Goal: Task Accomplishment & Management: Complete application form

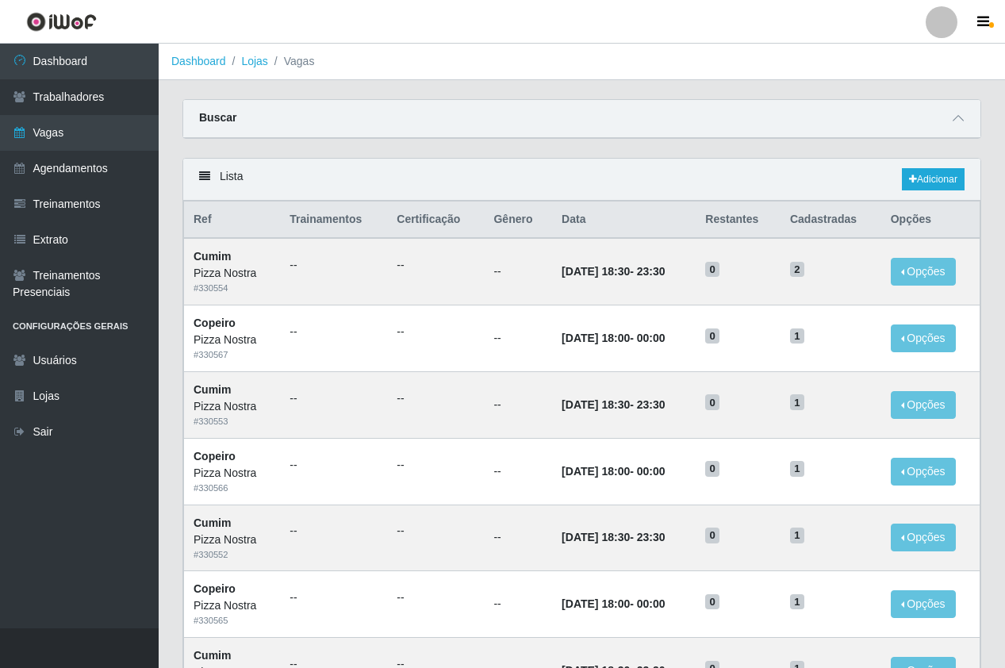
click at [493, 117] on div "Buscar" at bounding box center [581, 119] width 797 height 38
click at [927, 181] on link "Adicionar" at bounding box center [933, 179] width 63 height 22
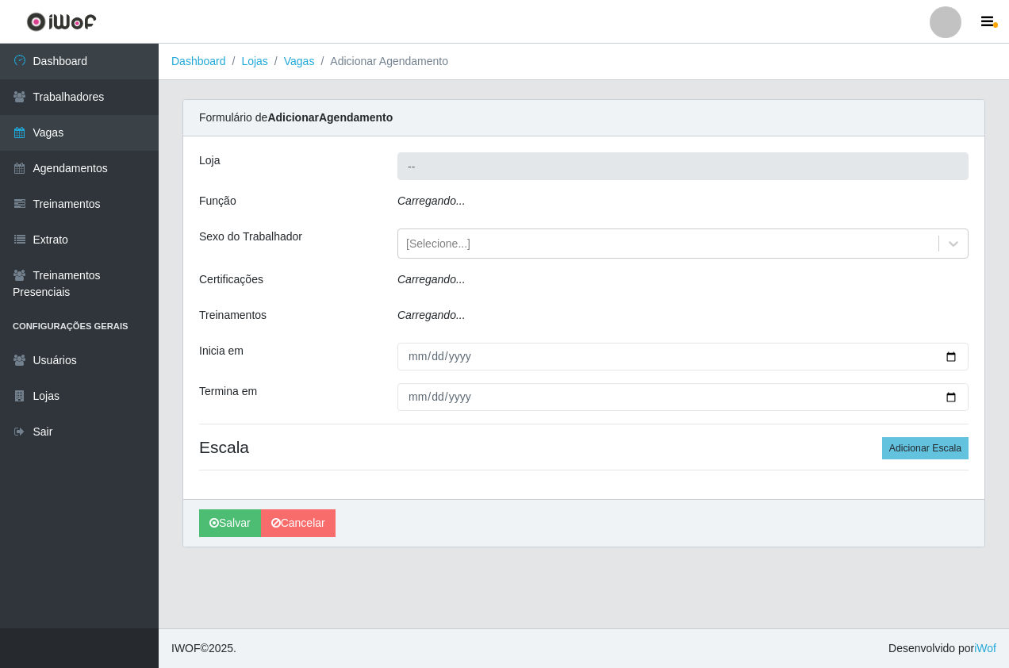
type input "Pizza Nostra"
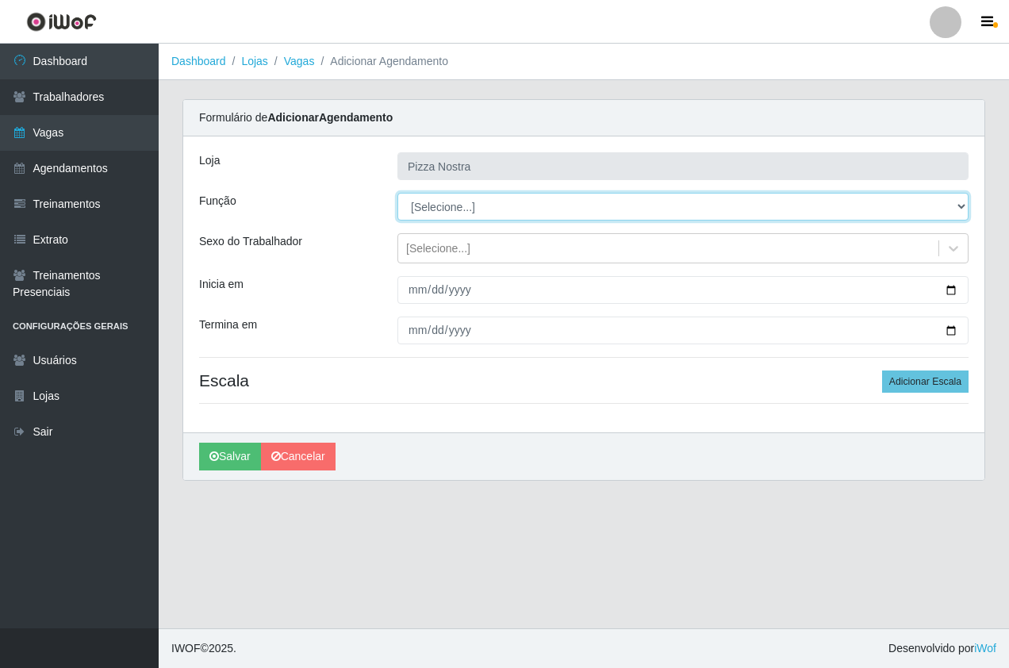
click at [418, 205] on select "[Selecione...] ASG ASG + ASG ++ Auxiliar de Cozinha Auxiliar de Cozinha + Auxil…" at bounding box center [682, 207] width 571 height 28
select select "91"
click at [397, 193] on select "[Selecione...] ASG ASG + ASG ++ Auxiliar de Cozinha Auxiliar de Cozinha + Auxil…" at bounding box center [682, 207] width 571 height 28
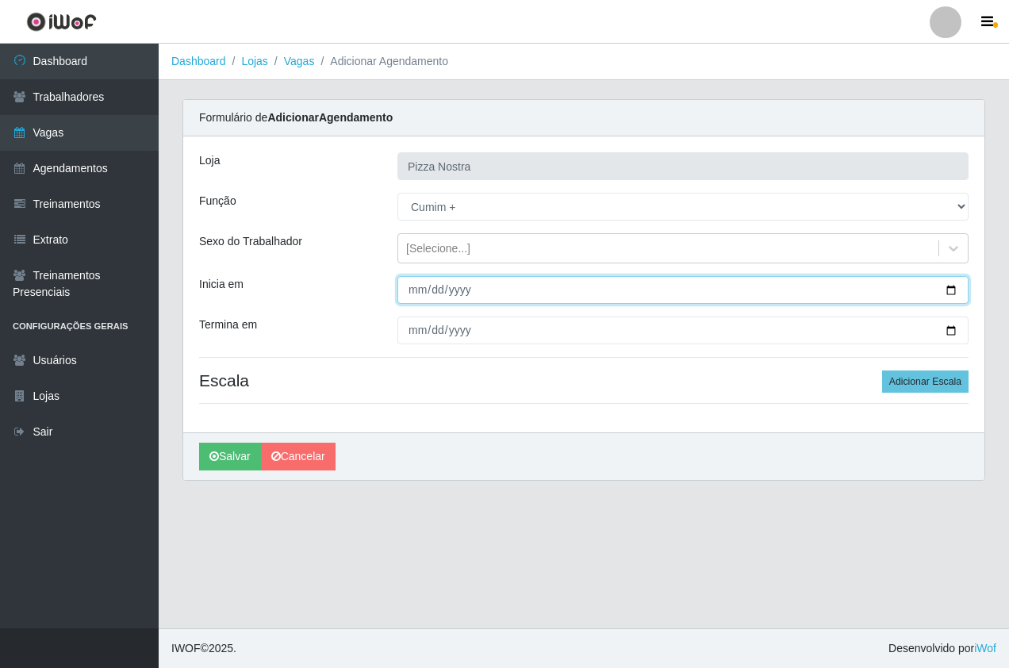
click at [413, 290] on input "Inicia em" at bounding box center [682, 290] width 571 height 28
type input "[DATE]"
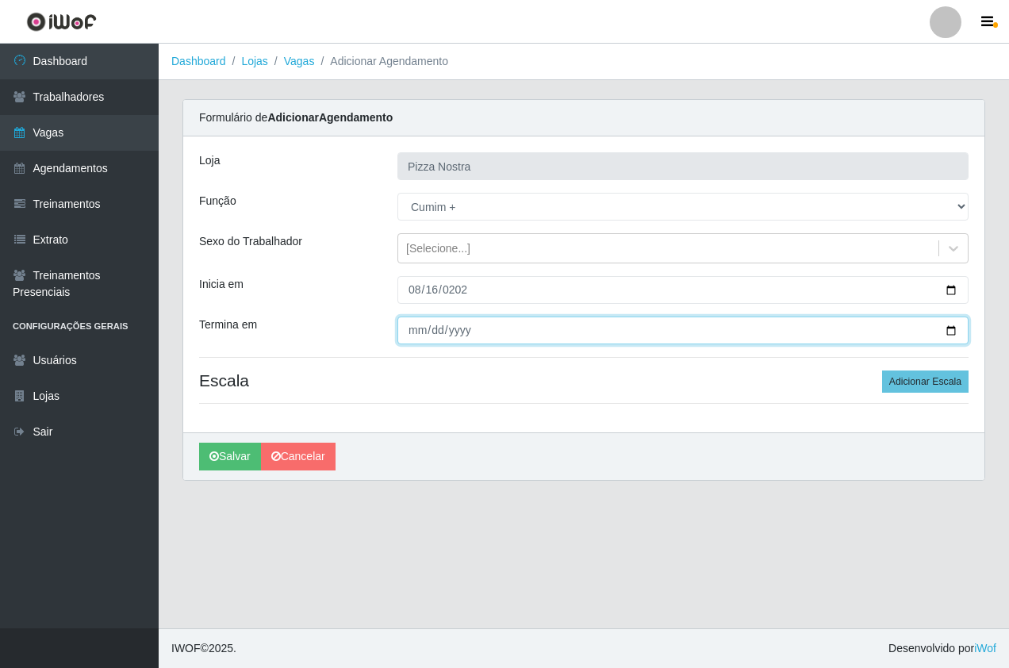
click at [415, 342] on input "Termina em" at bounding box center [682, 331] width 571 height 28
type input "[DATE]"
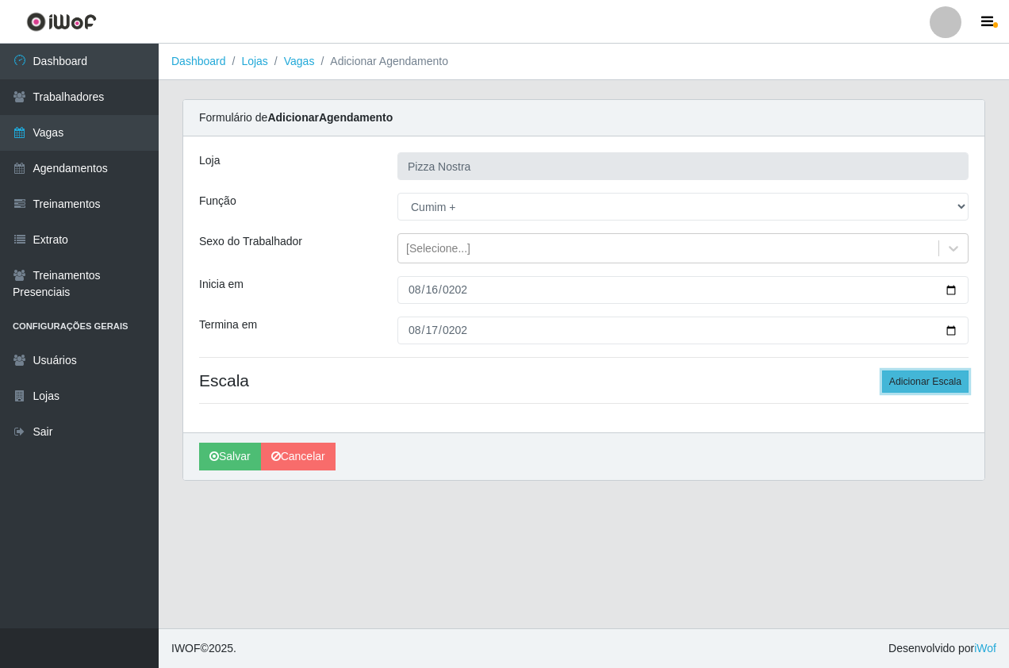
click at [908, 382] on button "Adicionar Escala" at bounding box center [925, 381] width 86 height 22
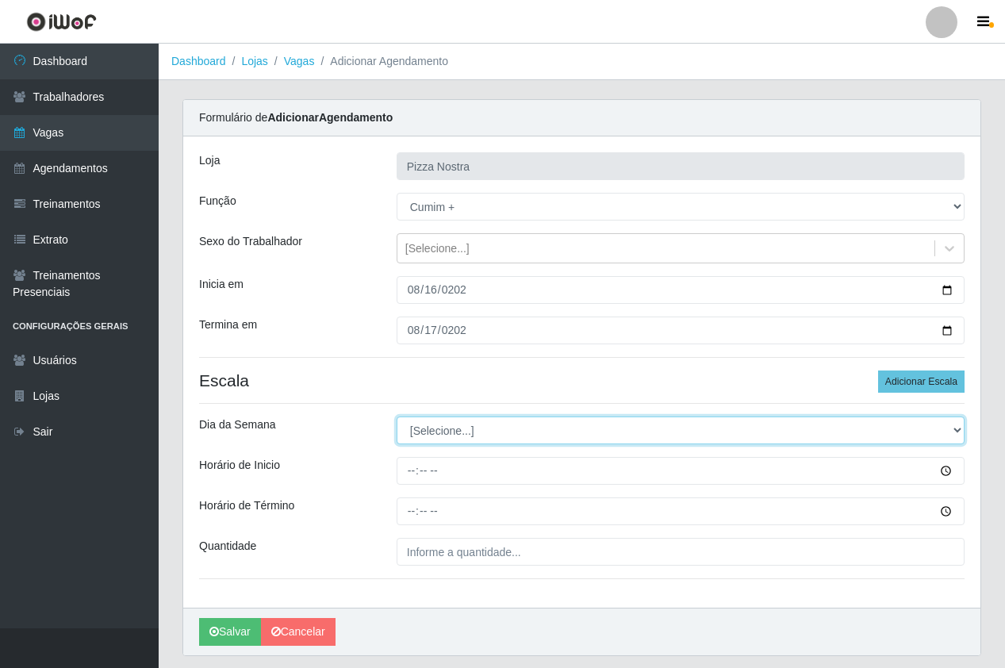
click at [456, 439] on select "[Selecione...] Segunda Terça Quarta Quinta Sexta Sábado Domingo" at bounding box center [681, 430] width 568 height 28
select select "6"
click at [397, 416] on select "[Selecione...] Segunda Terça Quarta Quinta Sexta Sábado Domingo" at bounding box center [681, 430] width 568 height 28
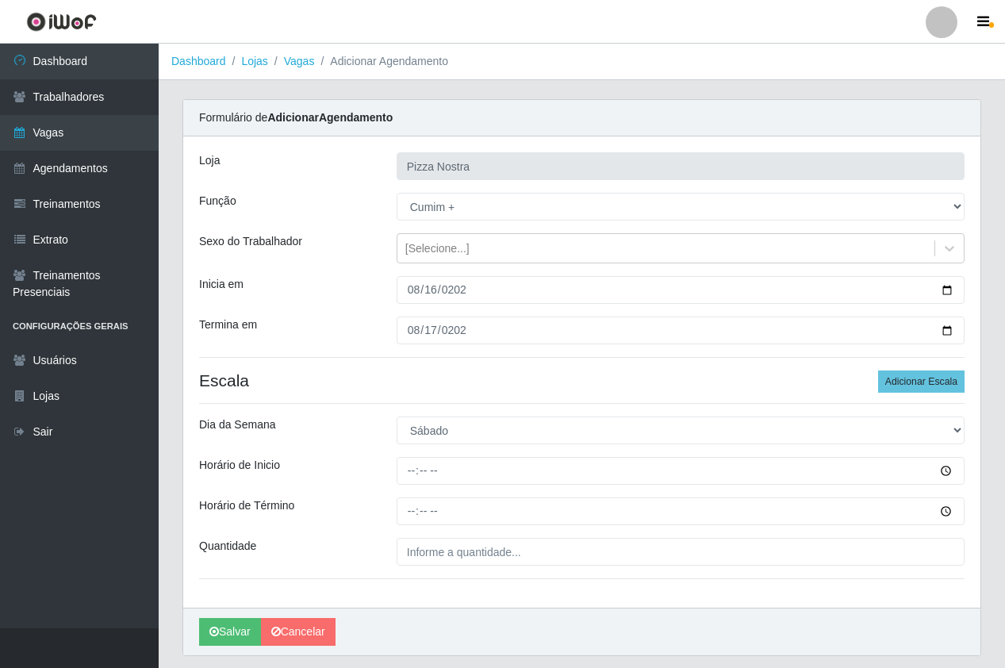
click at [939, 394] on div "Loja Pizza Nostra Função [Selecione...] ASG ASG + ASG ++ Auxiliar de Cozinha Au…" at bounding box center [581, 371] width 797 height 471
click at [919, 376] on button "Adicionar Escala" at bounding box center [921, 381] width 86 height 22
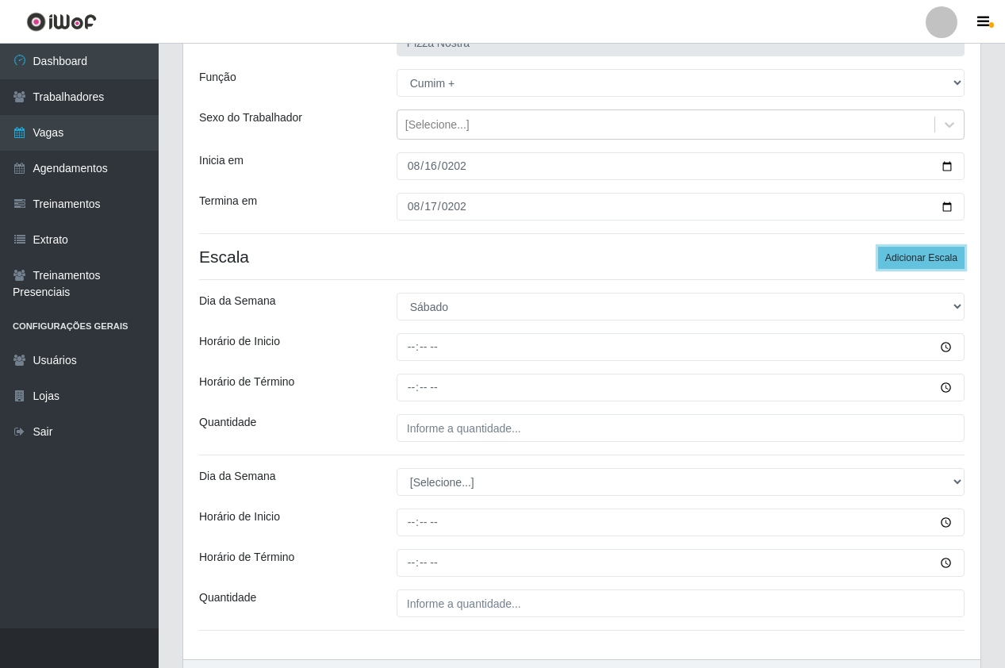
scroll to position [222, 0]
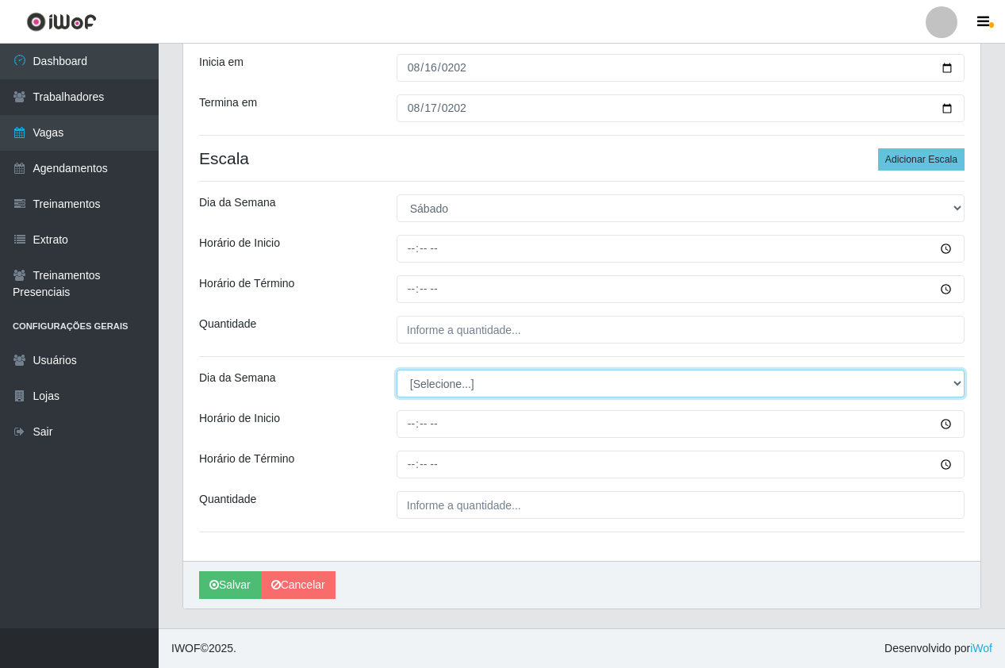
click at [425, 393] on select "[Selecione...] Segunda Terça Quarta Quinta Sexta Sábado Domingo" at bounding box center [681, 384] width 568 height 28
select select "0"
click at [397, 370] on select "[Selecione...] Segunda Terça Quarta Quinta Sexta Sábado Domingo" at bounding box center [681, 384] width 568 height 28
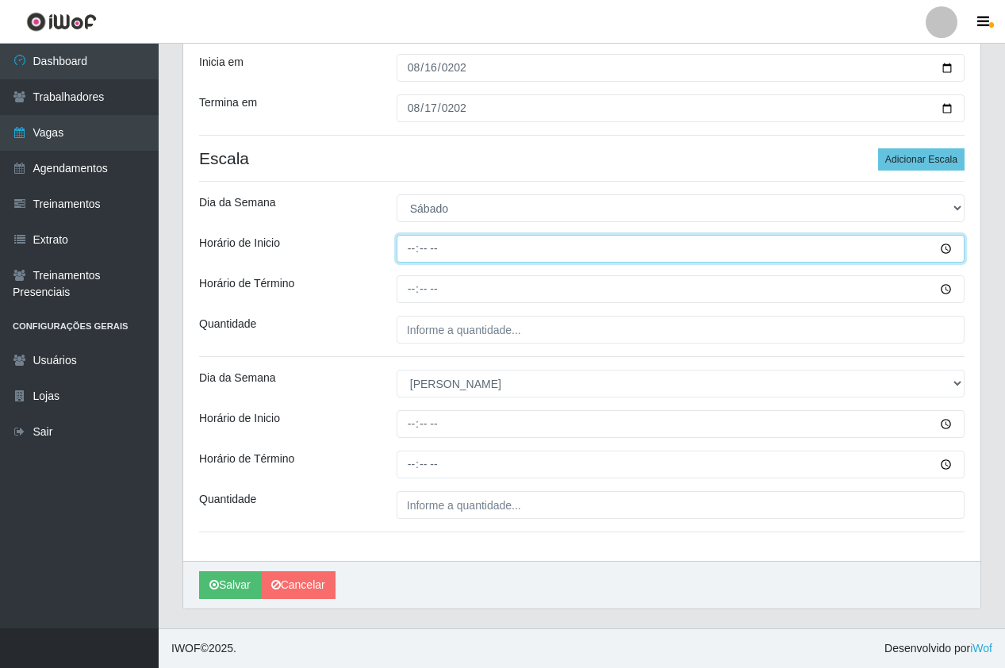
click at [403, 244] on input "Horário de Inicio" at bounding box center [681, 249] width 568 height 28
type input "18:00"
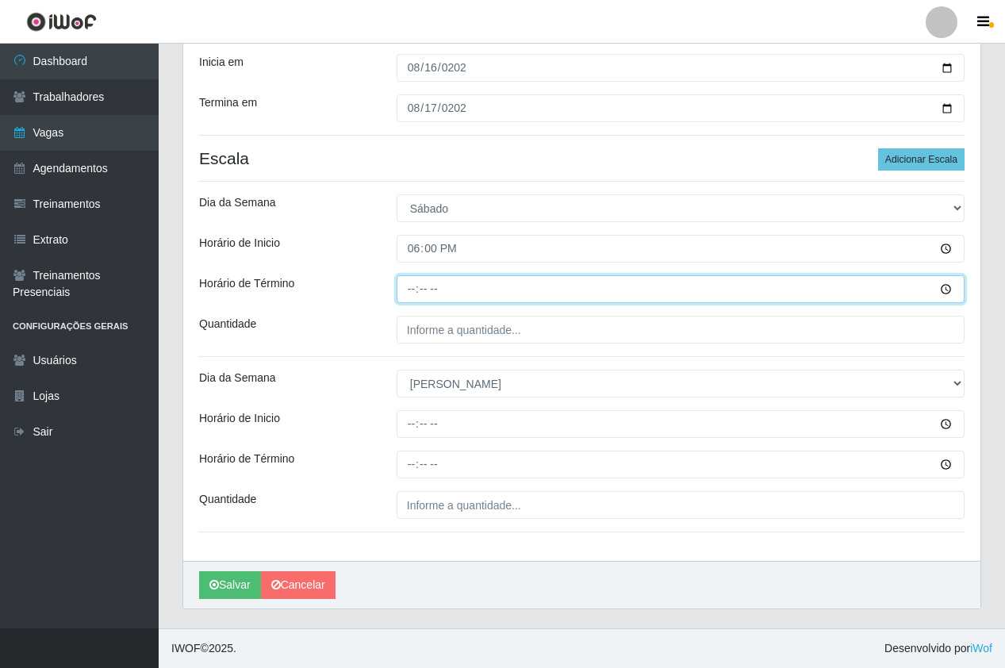
click at [405, 301] on input "Horário de Término" at bounding box center [681, 289] width 568 height 28
type input "00:00"
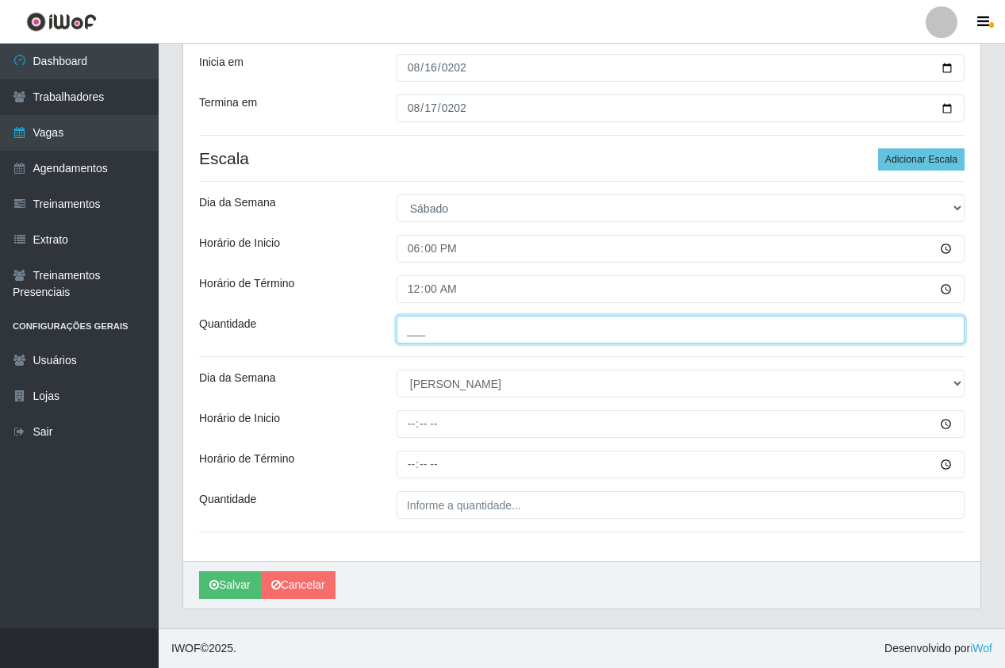
click at [460, 328] on input "___" at bounding box center [681, 330] width 568 height 28
type input "4__"
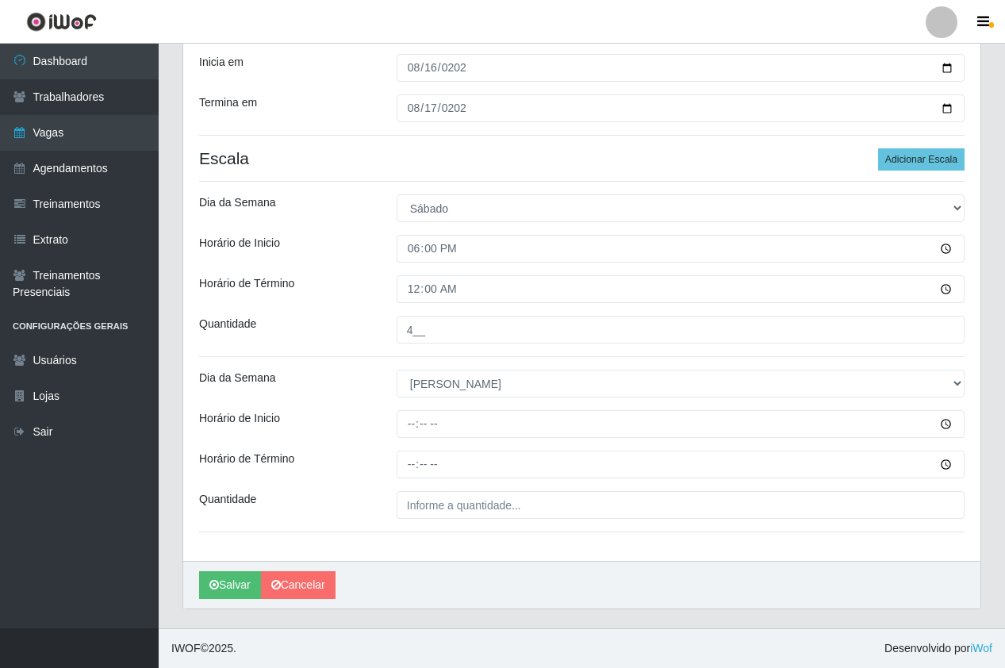
click at [417, 398] on div "Loja Pizza Nostra Função [Selecione...] ASG ASG + ASG ++ Auxiliar de Cozinha Au…" at bounding box center [581, 237] width 797 height 647
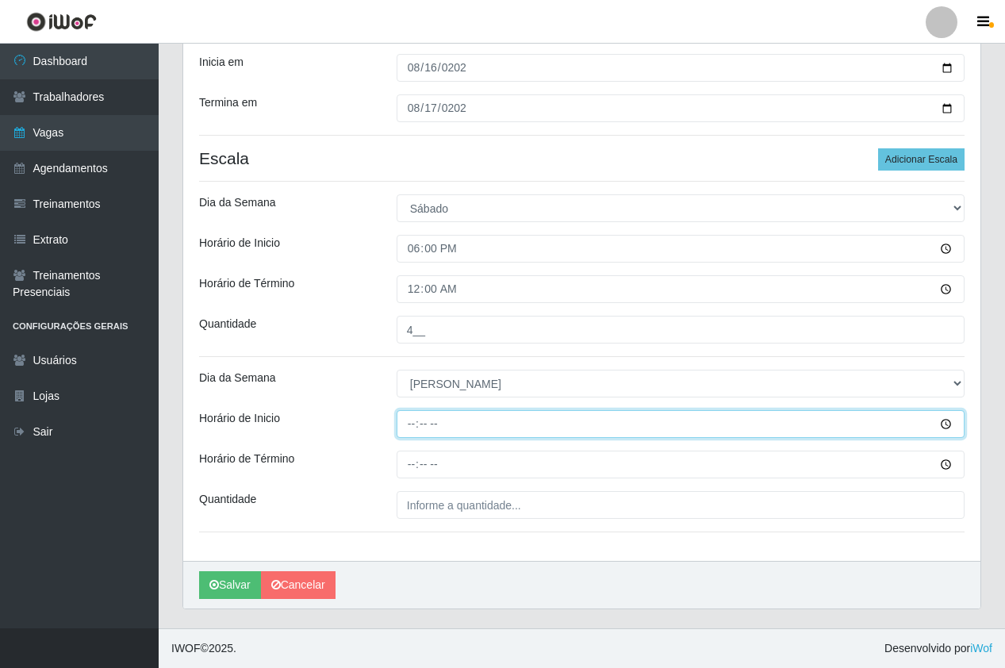
click at [417, 414] on input "Horário de Inicio" at bounding box center [681, 424] width 568 height 28
type input "18:00"
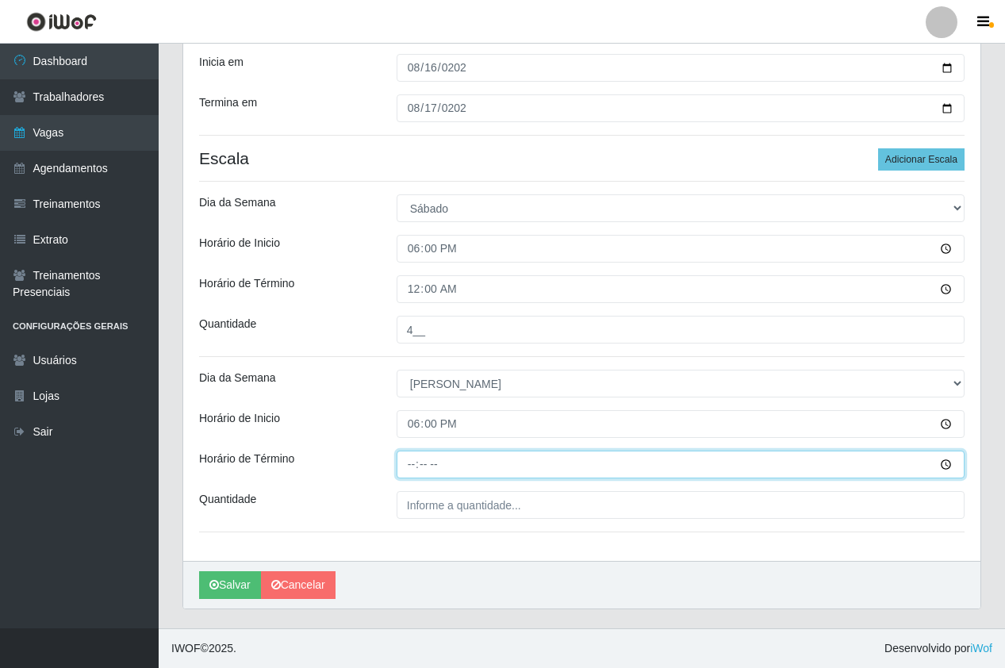
click at [419, 459] on input "Horário de Término" at bounding box center [681, 465] width 568 height 28
type input "00:00"
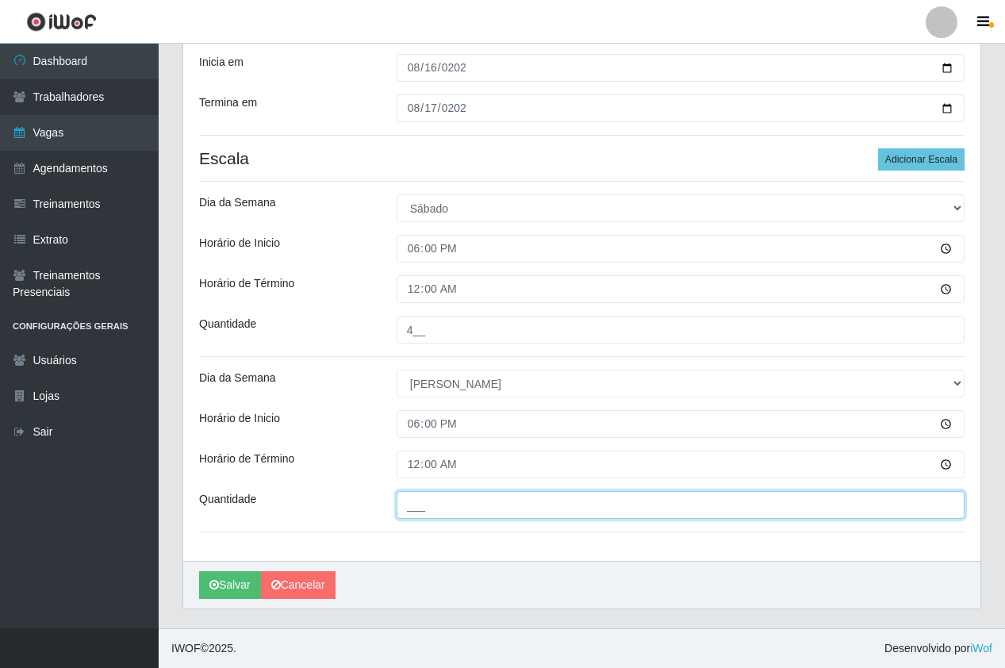
click at [493, 502] on input "___" at bounding box center [681, 505] width 568 height 28
type input "4__"
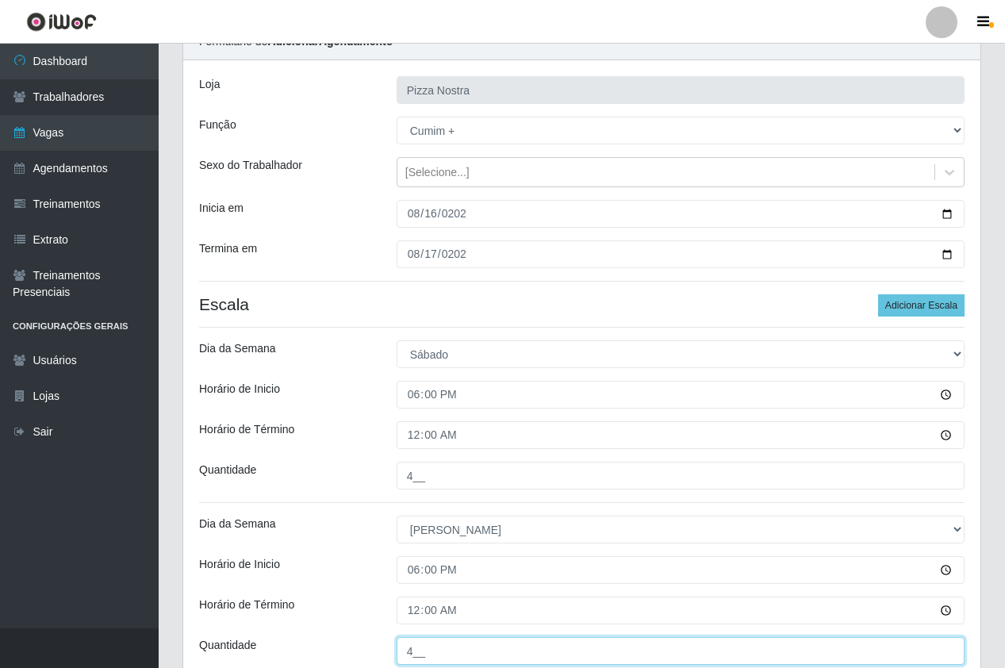
scroll to position [0, 0]
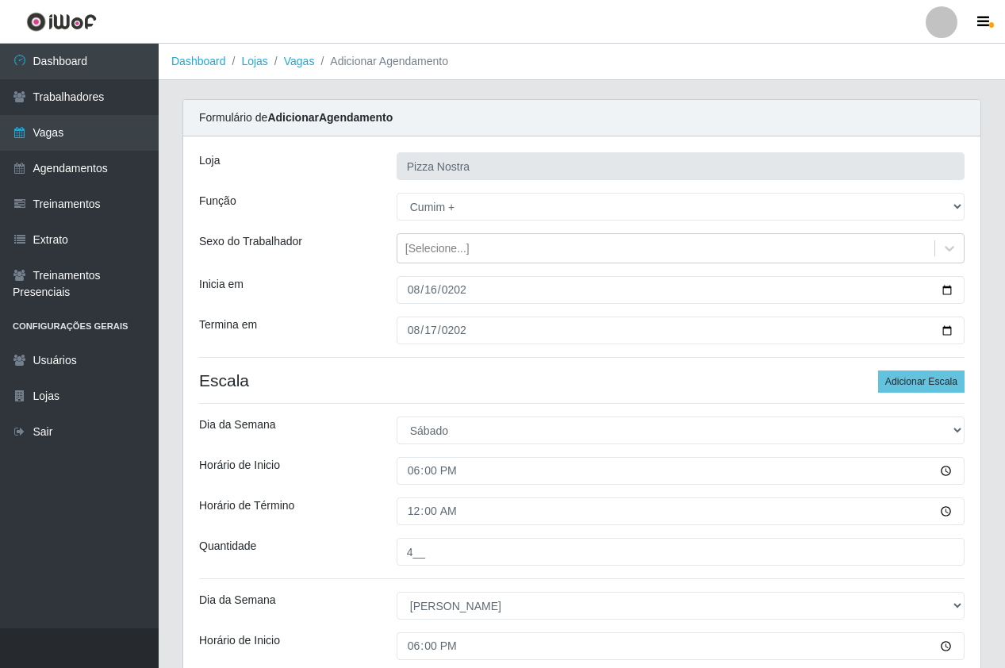
click at [343, 270] on div "Loja Pizza Nostra Função [Selecione...] ASG ASG + ASG ++ Auxiliar de Cozinha Au…" at bounding box center [581, 459] width 797 height 647
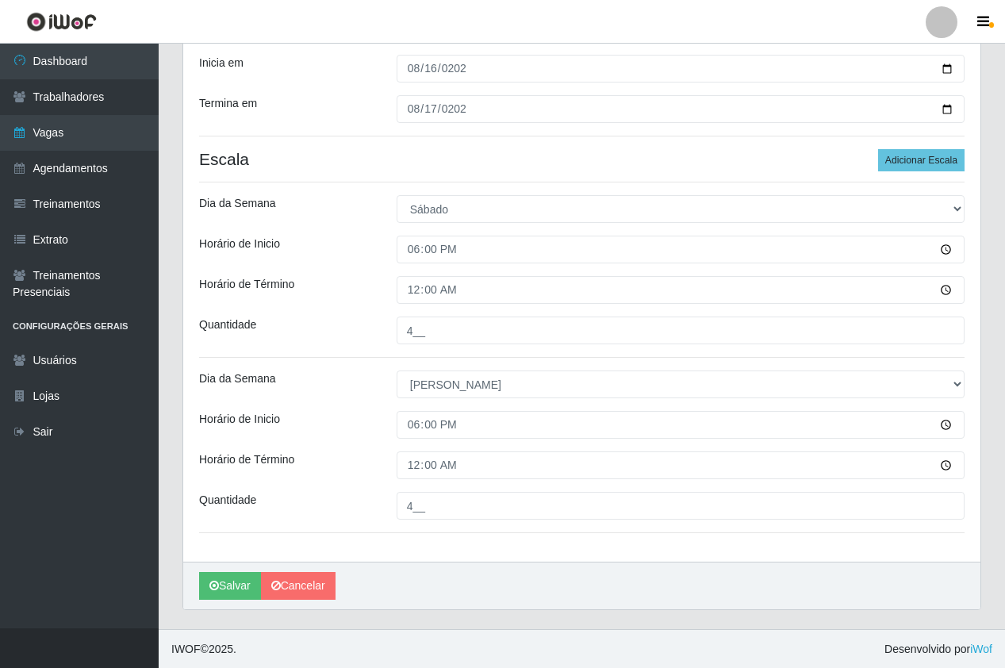
scroll to position [222, 0]
click at [227, 589] on button "Salvar" at bounding box center [230, 585] width 62 height 28
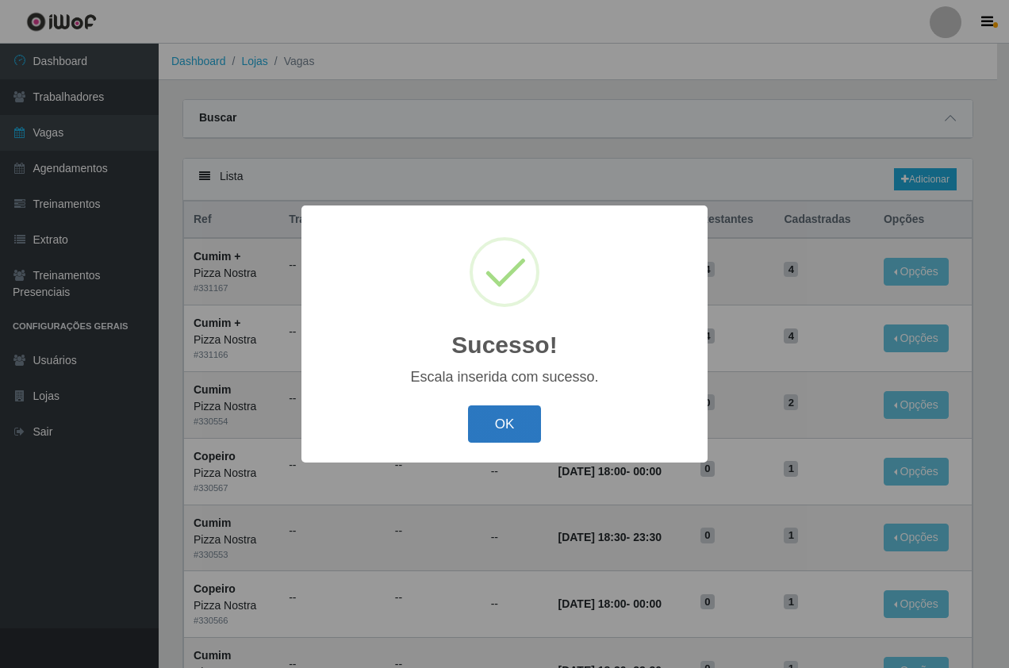
click at [513, 425] on button "OK" at bounding box center [505, 423] width 74 height 37
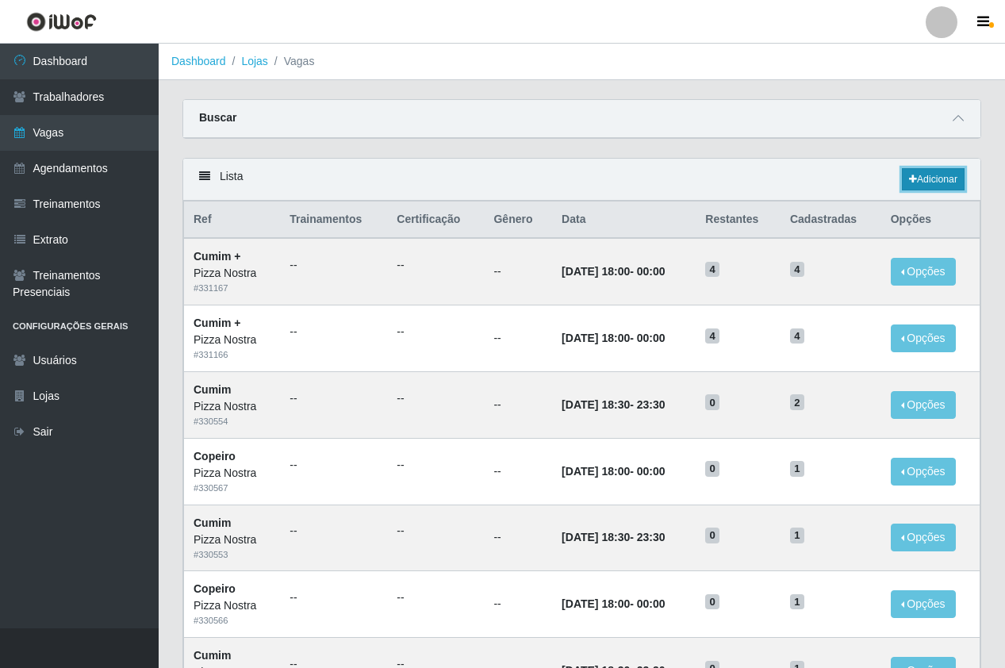
click at [940, 180] on link "Adicionar" at bounding box center [933, 179] width 63 height 22
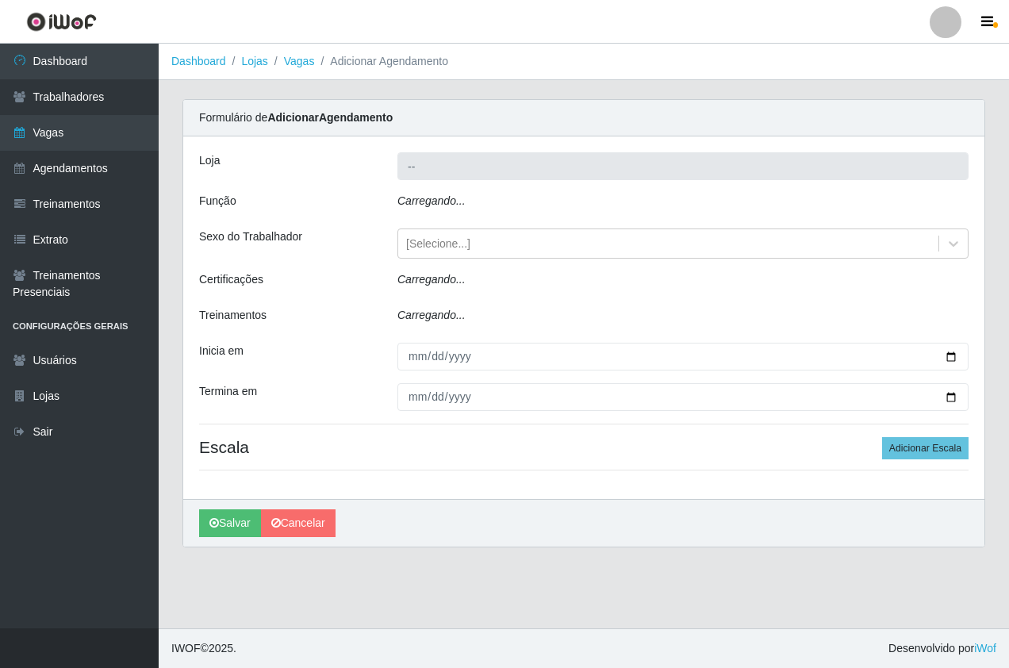
type input "Pizza Nostra"
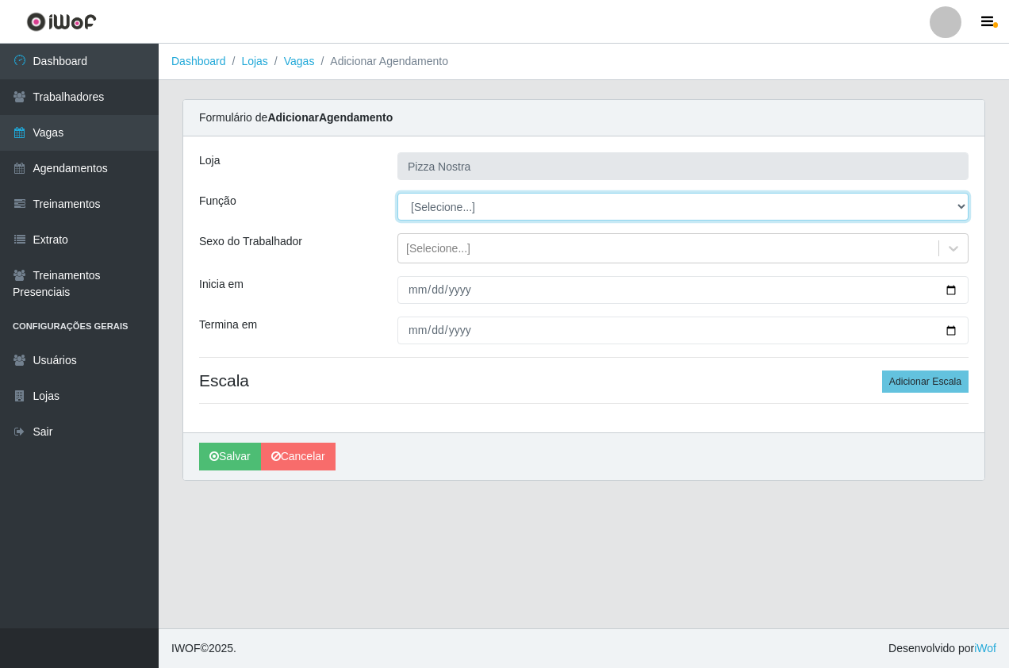
click at [408, 209] on select "[Selecione...] ASG ASG + ASG ++ Auxiliar de Cozinha Auxiliar de Cozinha + Auxil…" at bounding box center [682, 207] width 571 height 28
select select "96"
click at [397, 193] on select "[Selecione...] ASG ASG + ASG ++ Auxiliar de Cozinha Auxiliar de Cozinha + Auxil…" at bounding box center [682, 207] width 571 height 28
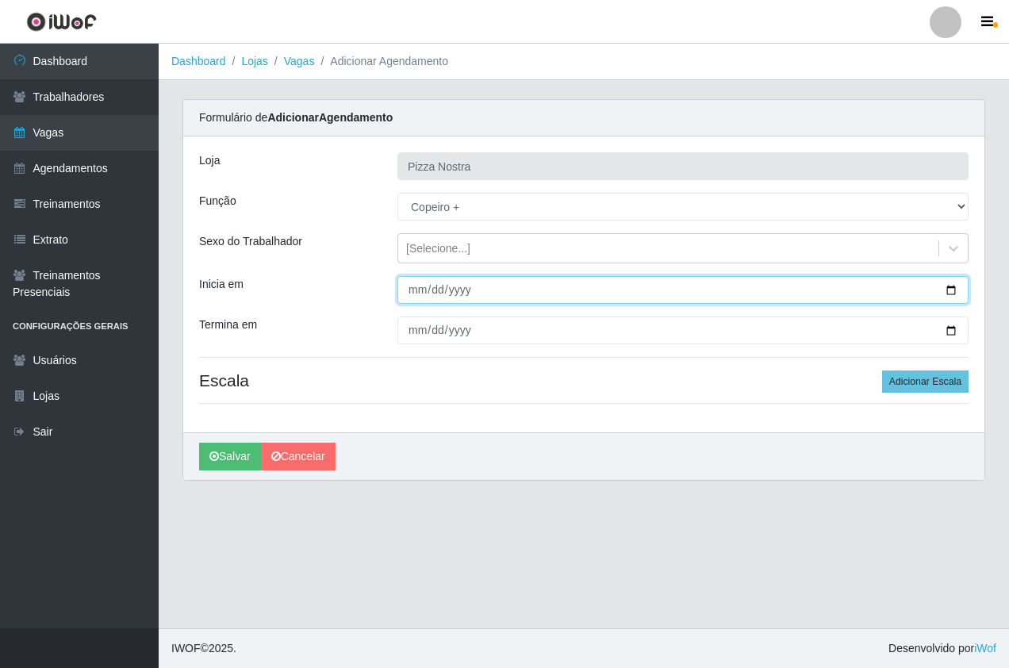
click at [414, 286] on input "Inicia em" at bounding box center [682, 290] width 571 height 28
type input "[DATE]"
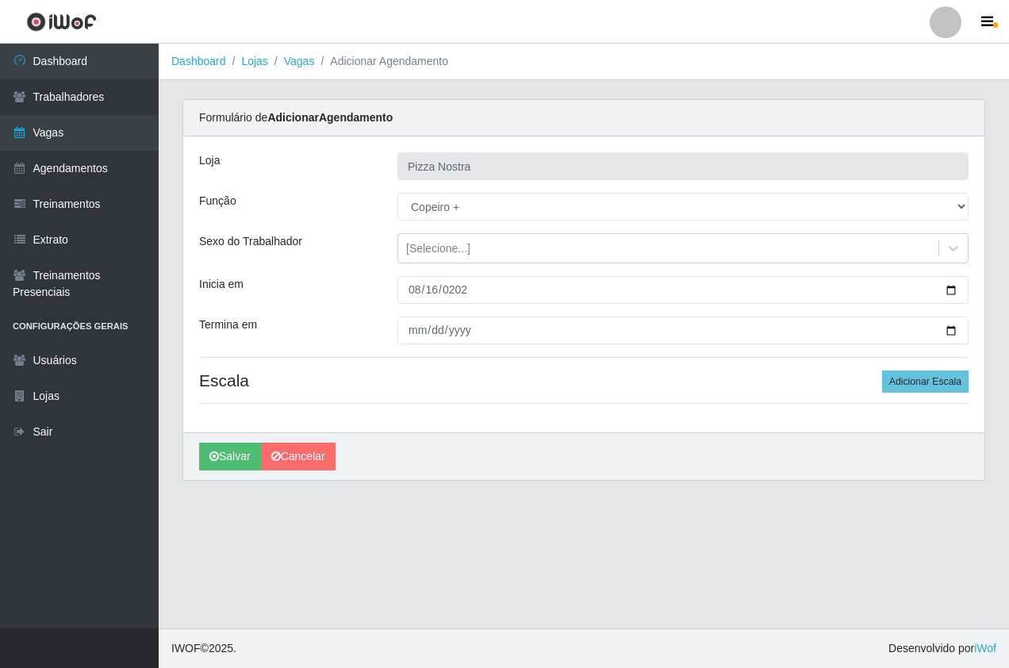
click at [406, 344] on div "Loja Pizza Nostra Função [Selecione...] ASG ASG + ASG ++ Auxiliar de Cozinha Au…" at bounding box center [583, 284] width 801 height 296
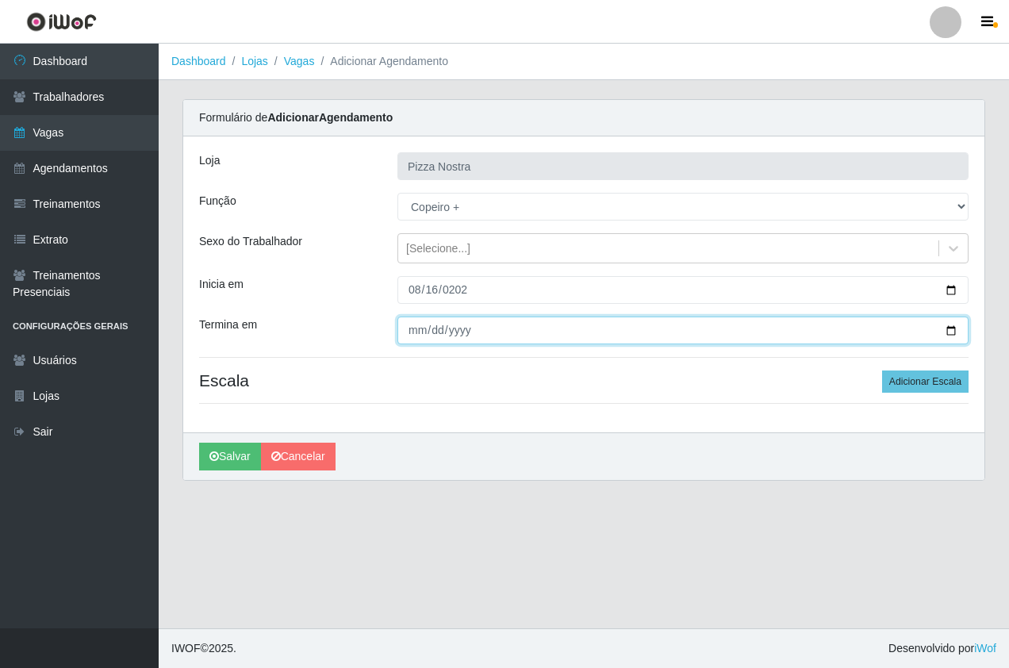
click at [405, 330] on input "Termina em" at bounding box center [682, 331] width 571 height 28
type input "[DATE]"
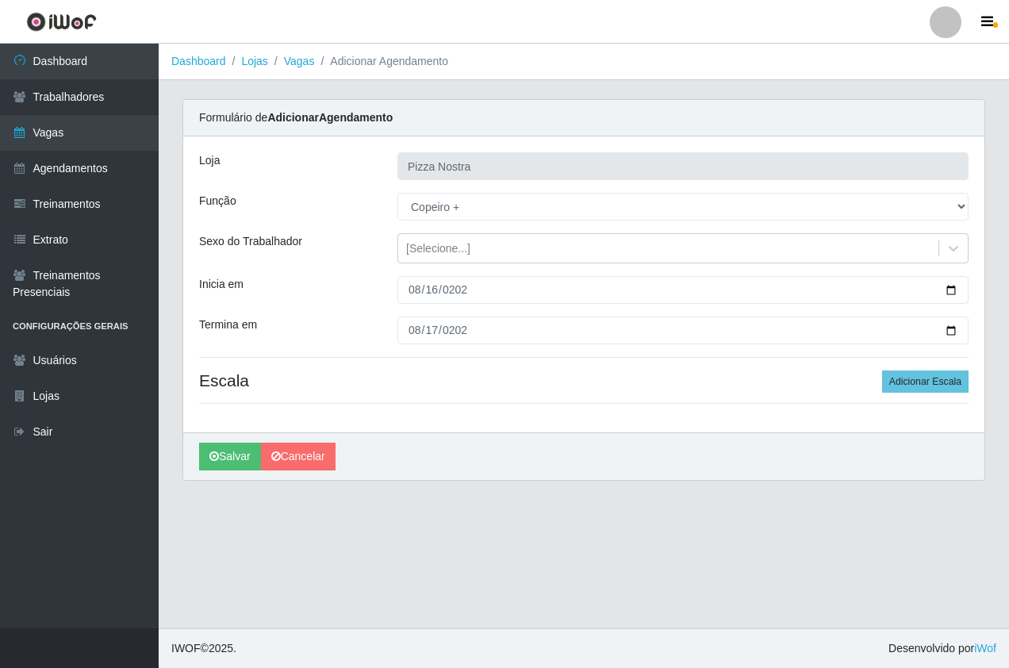
click at [921, 365] on div "Loja Pizza Nostra Função [Selecione...] ASG ASG + ASG ++ Auxiliar de Cozinha Au…" at bounding box center [583, 284] width 801 height 296
click at [926, 384] on button "Adicionar Escala" at bounding box center [925, 381] width 86 height 22
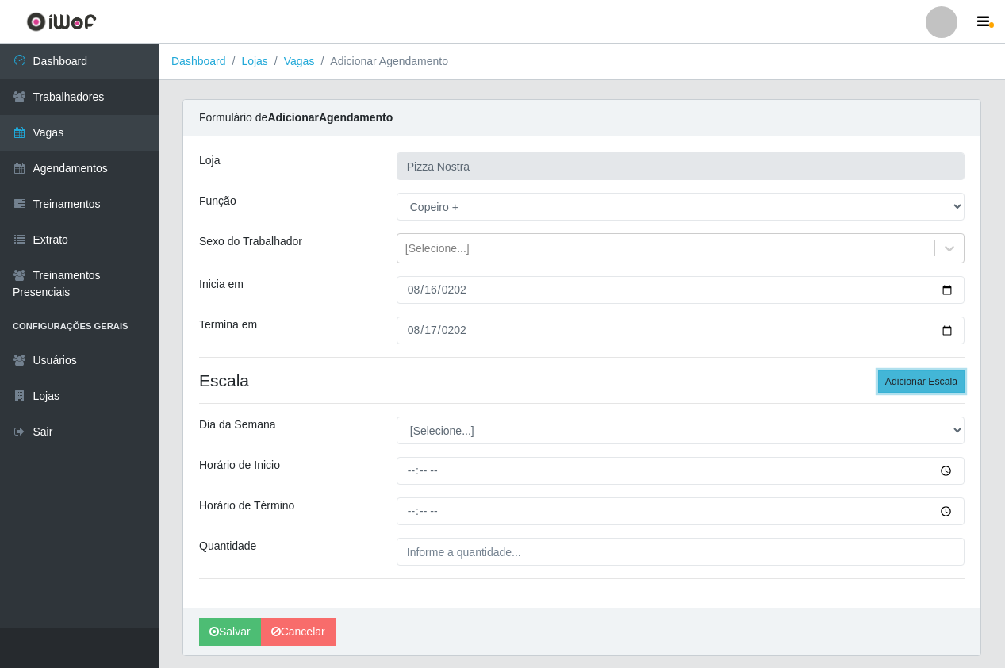
click at [925, 384] on button "Adicionar Escala" at bounding box center [921, 381] width 86 height 22
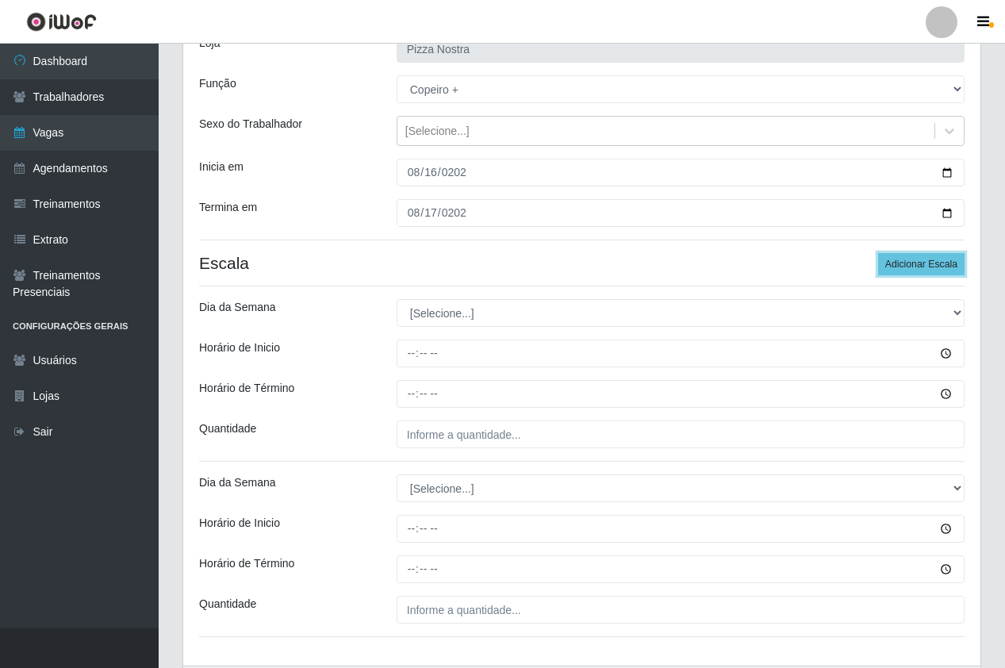
scroll to position [222, 0]
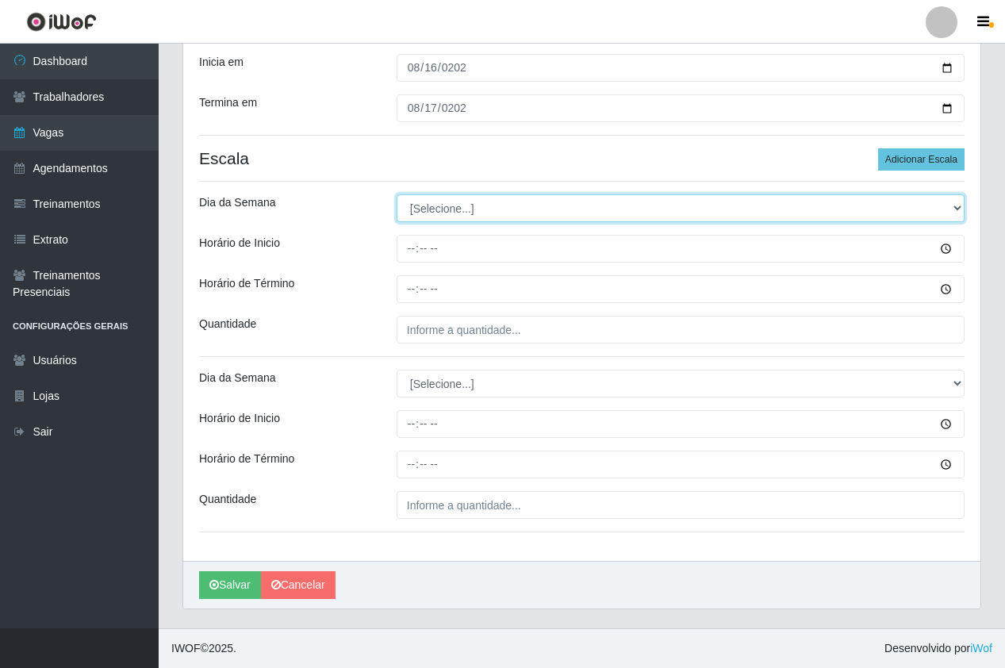
click at [462, 201] on select "[Selecione...] Segunda Terça Quarta Quinta Sexta Sábado Domingo" at bounding box center [681, 208] width 568 height 28
select select "6"
click at [397, 194] on select "[Selecione...] Segunda Terça Quarta Quinta Sexta Sábado Domingo" at bounding box center [681, 208] width 568 height 28
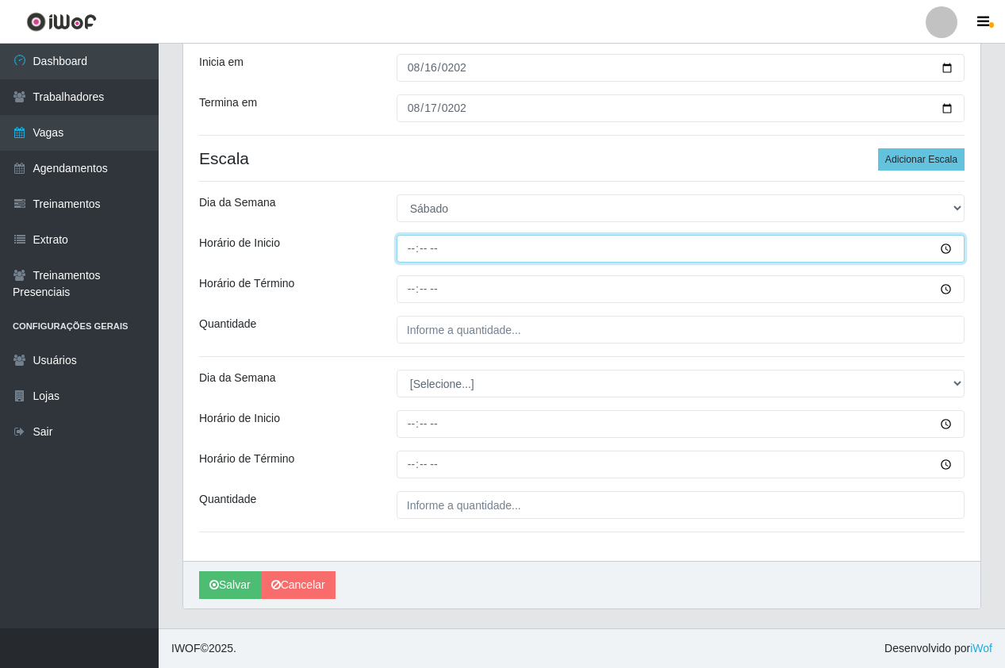
click at [415, 257] on input "Horário de Inicio" at bounding box center [681, 249] width 568 height 28
type input "18:00"
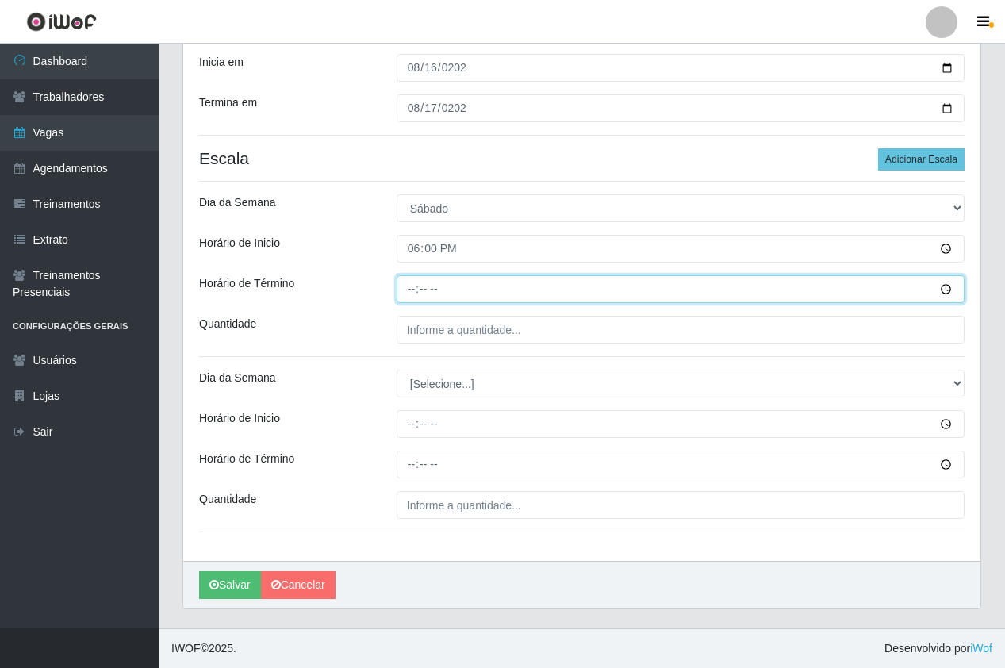
click at [407, 284] on input "Horário de Término" at bounding box center [681, 289] width 568 height 28
type input "00:00"
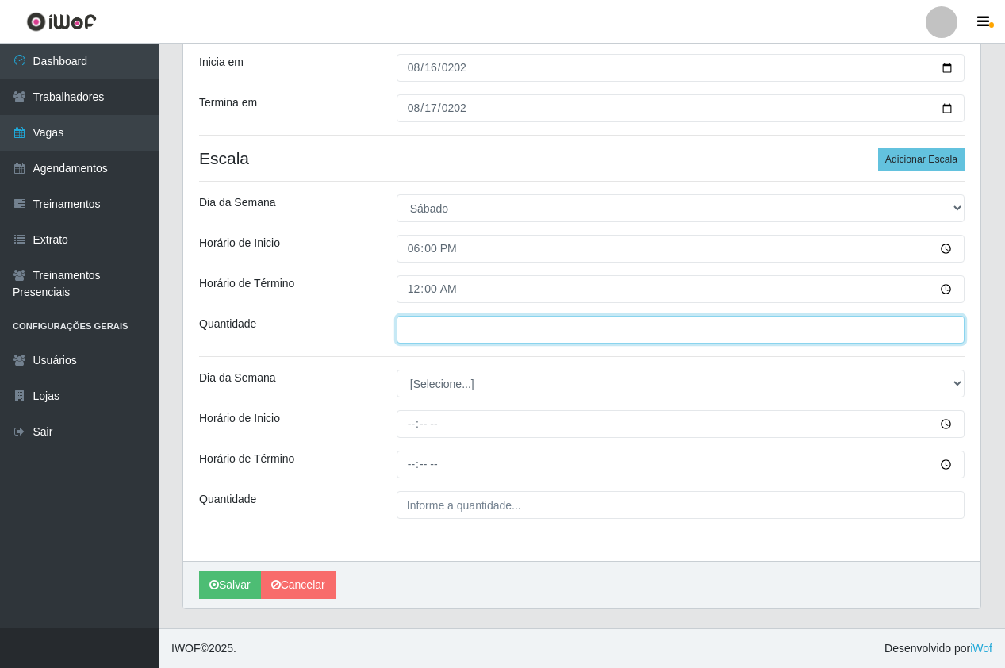
drag, startPoint x: 412, startPoint y: 333, endPoint x: 424, endPoint y: 340, distance: 13.9
click at [412, 333] on input "___" at bounding box center [681, 330] width 568 height 28
type input "1__"
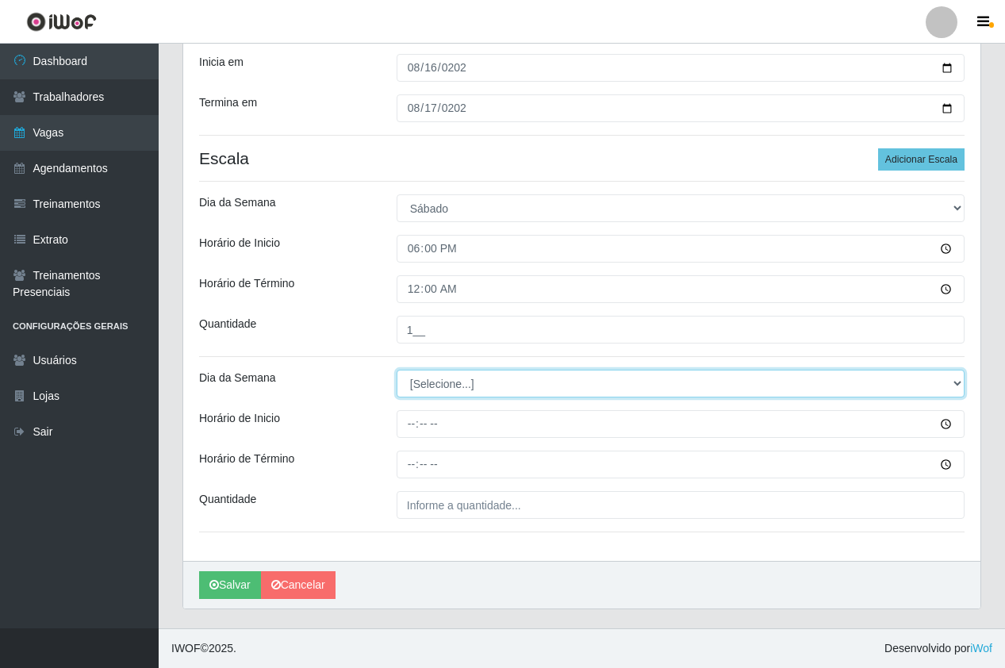
click at [448, 390] on select "[Selecione...] Segunda Terça Quarta Quinta Sexta Sábado Domingo" at bounding box center [681, 384] width 568 height 28
select select "0"
click at [397, 370] on select "[Selecione...] Segunda Terça Quarta Quinta Sexta Sábado Domingo" at bounding box center [681, 384] width 568 height 28
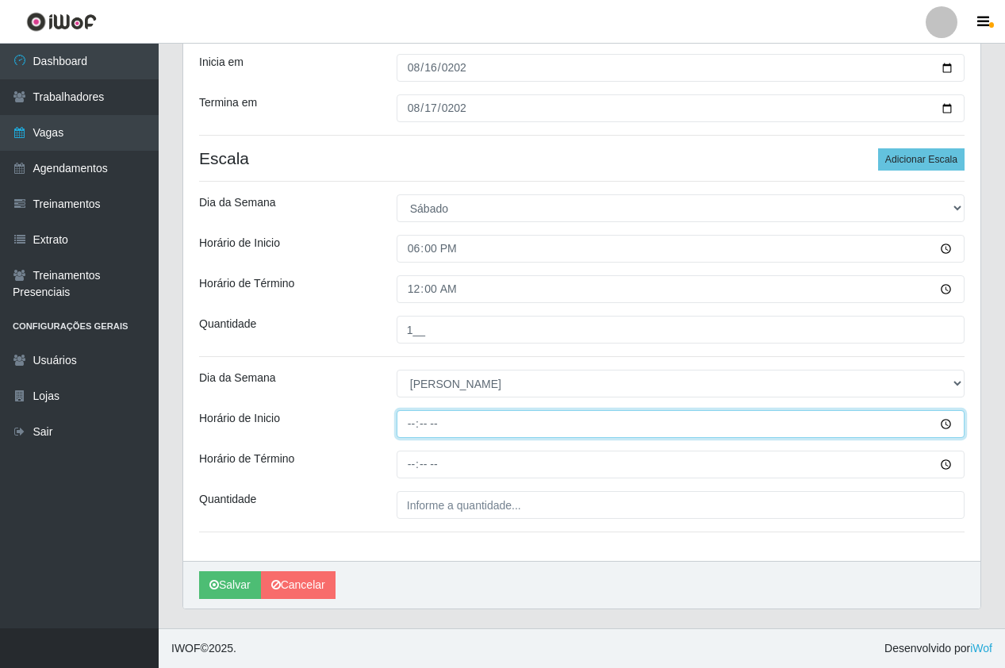
click at [404, 427] on input "Horário de Inicio" at bounding box center [681, 424] width 568 height 28
type input "18:00"
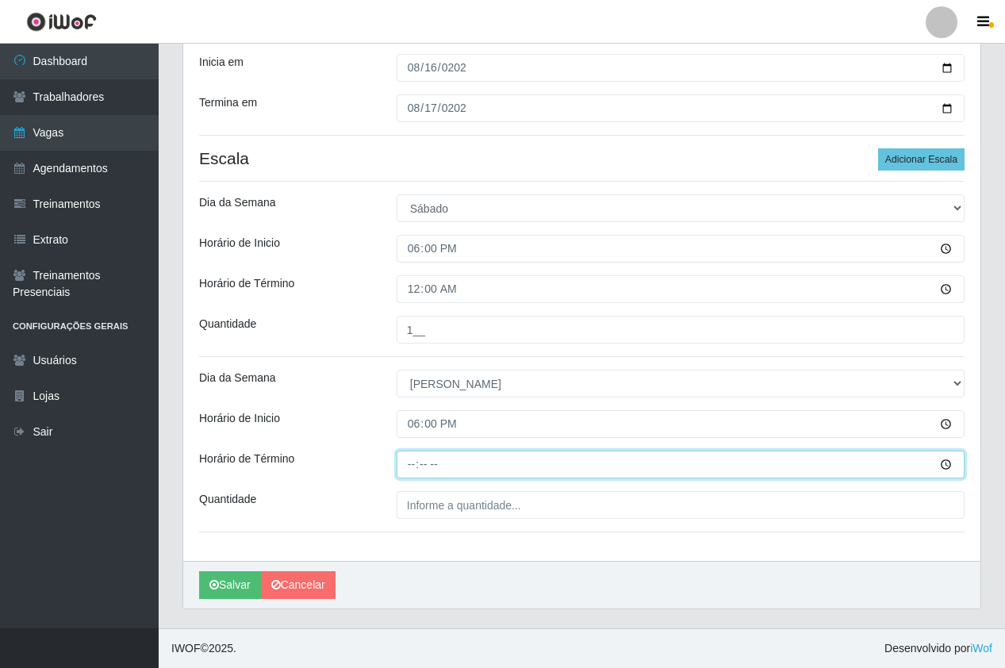
click at [413, 466] on input "Horário de Término" at bounding box center [681, 465] width 568 height 28
type input "00:00"
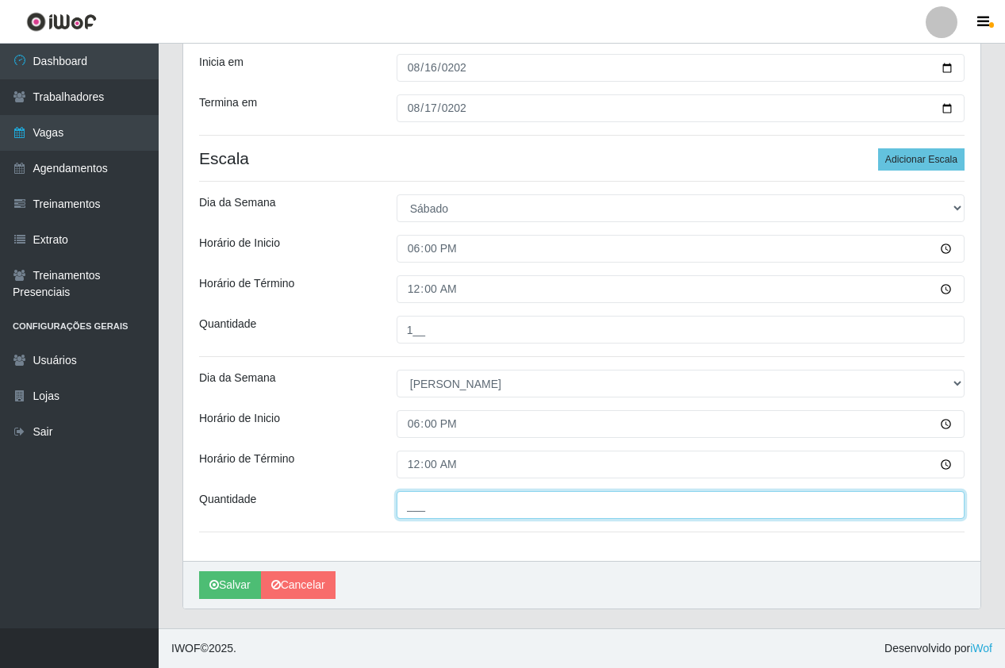
click at [465, 513] on input "___" at bounding box center [681, 505] width 568 height 28
type input "1__"
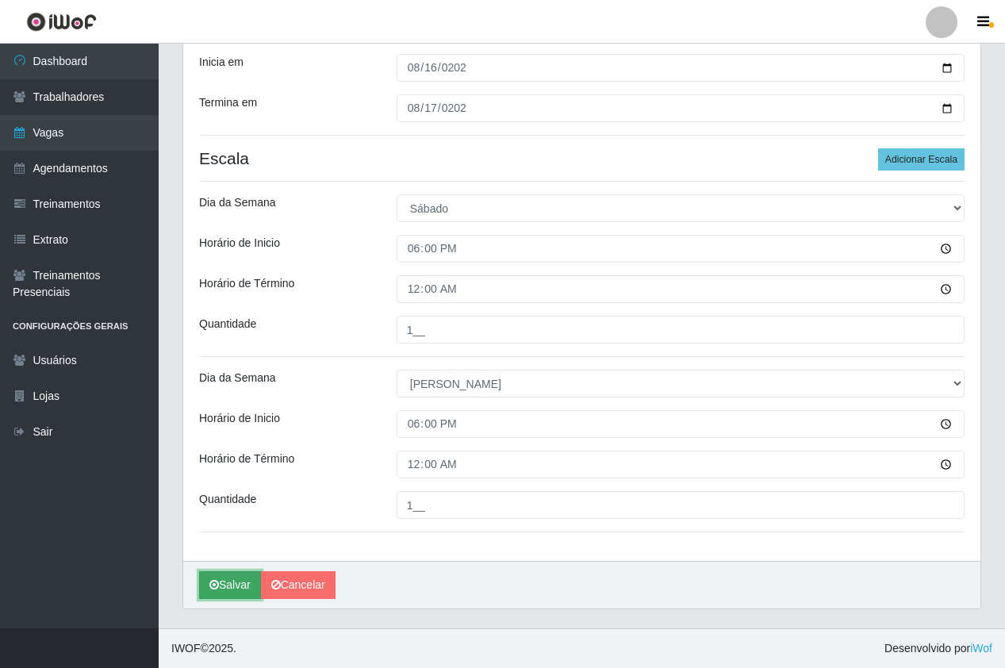
click at [235, 587] on button "Salvar" at bounding box center [230, 585] width 62 height 28
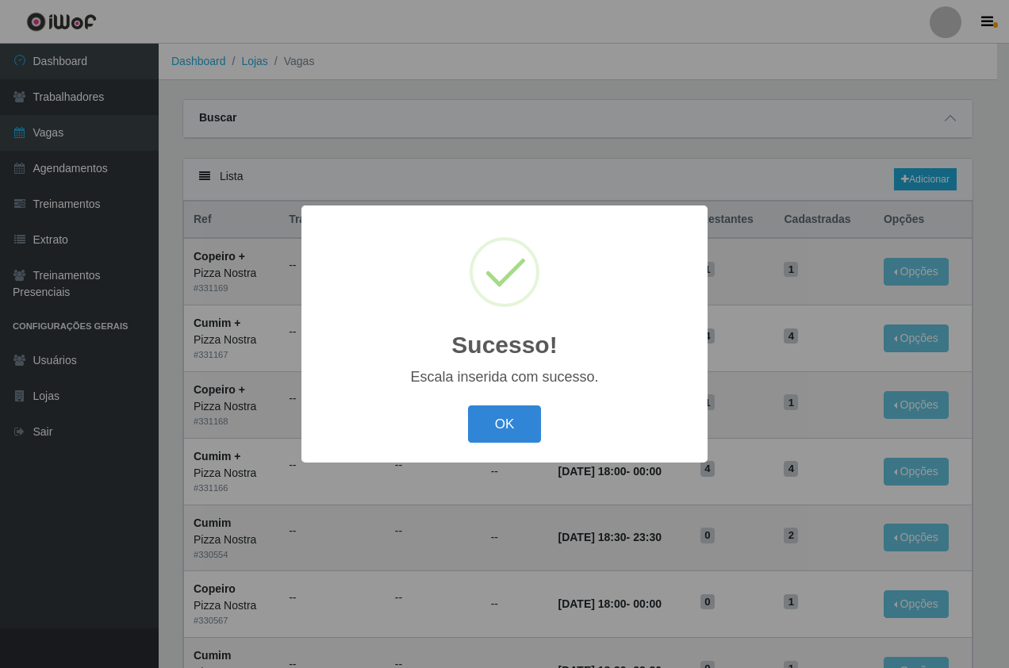
click at [497, 447] on div "OK Cancel" at bounding box center [504, 423] width 374 height 45
click at [491, 435] on button "OK" at bounding box center [505, 423] width 74 height 37
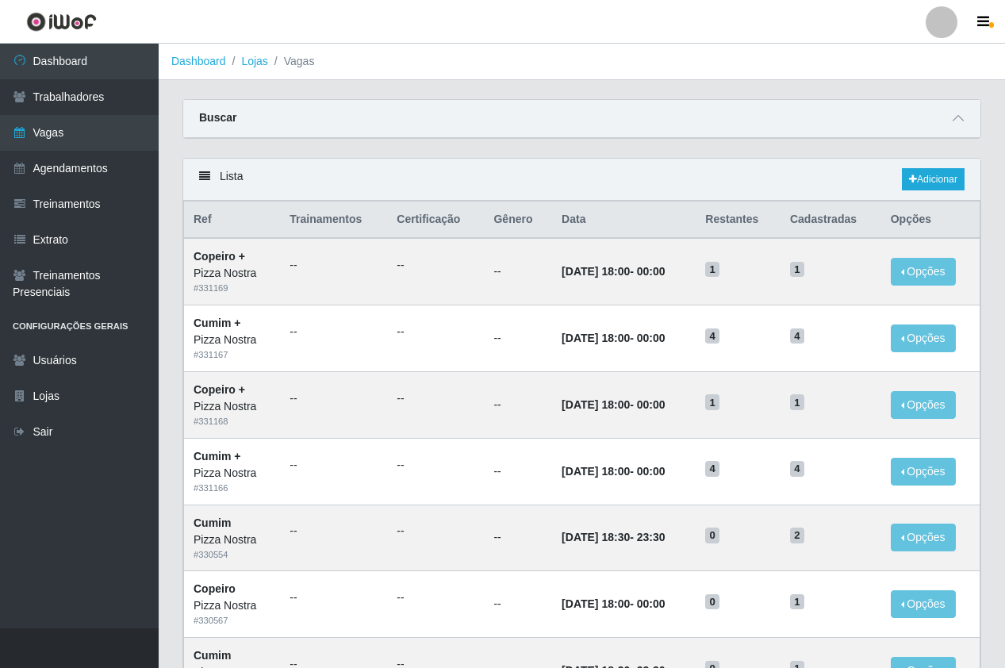
click at [652, 181] on div "Lista Adicionar" at bounding box center [581, 180] width 797 height 42
click at [941, 180] on link "Adicionar" at bounding box center [933, 179] width 63 height 22
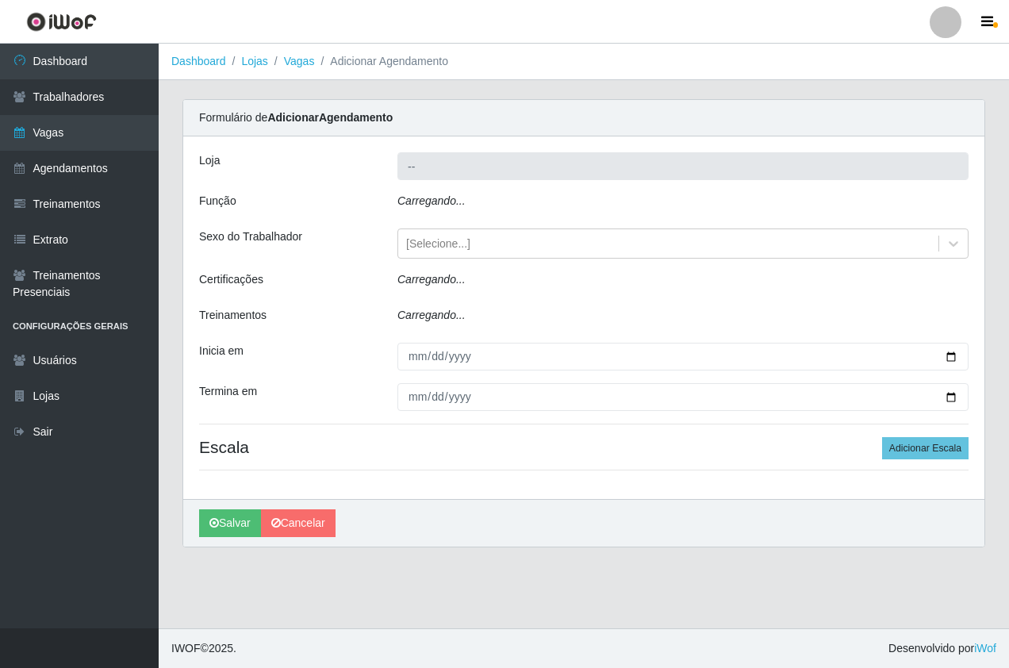
type input "Pizza Nostra"
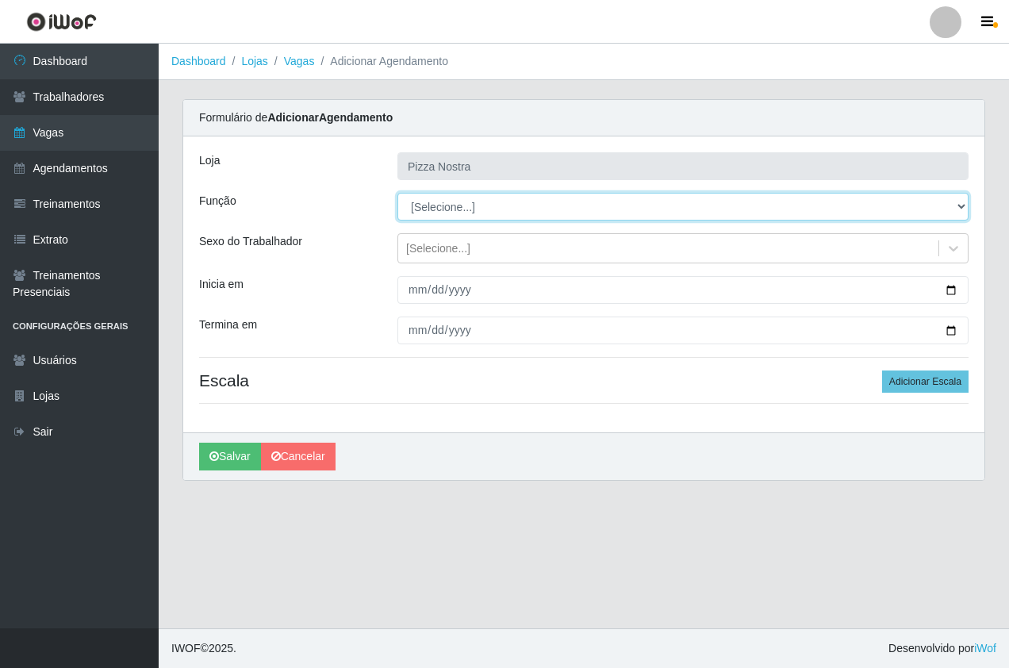
click at [421, 216] on select "[Selecione...] ASG ASG + ASG ++ Auxiliar de Cozinha Auxiliar de Cozinha + Auxil…" at bounding box center [682, 207] width 571 height 28
select select "17"
click at [397, 193] on select "[Selecione...] ASG ASG + ASG ++ Auxiliar de Cozinha Auxiliar de Cozinha + Auxil…" at bounding box center [682, 207] width 571 height 28
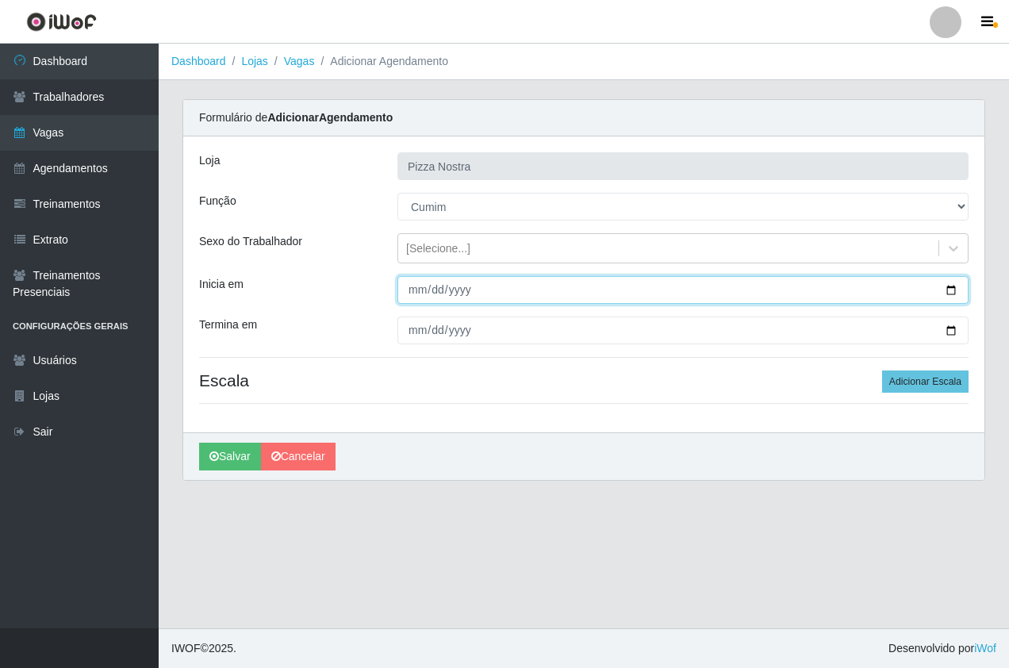
click at [409, 294] on input "Inicia em" at bounding box center [682, 290] width 571 height 28
type input "[DATE]"
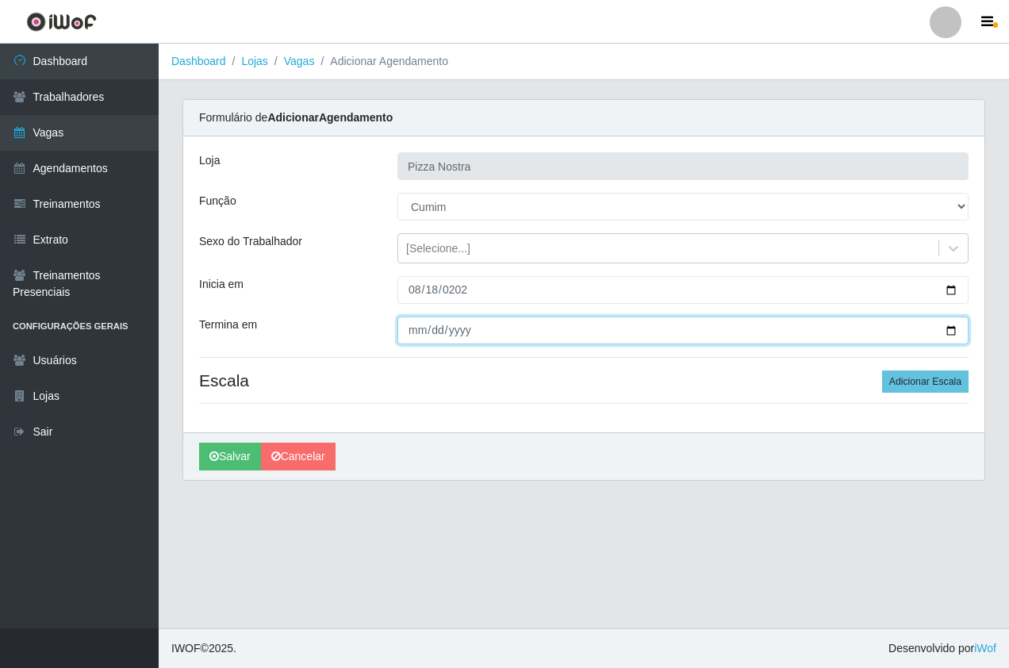
click at [405, 341] on input "Termina em" at bounding box center [682, 331] width 571 height 28
type input "[DATE]"
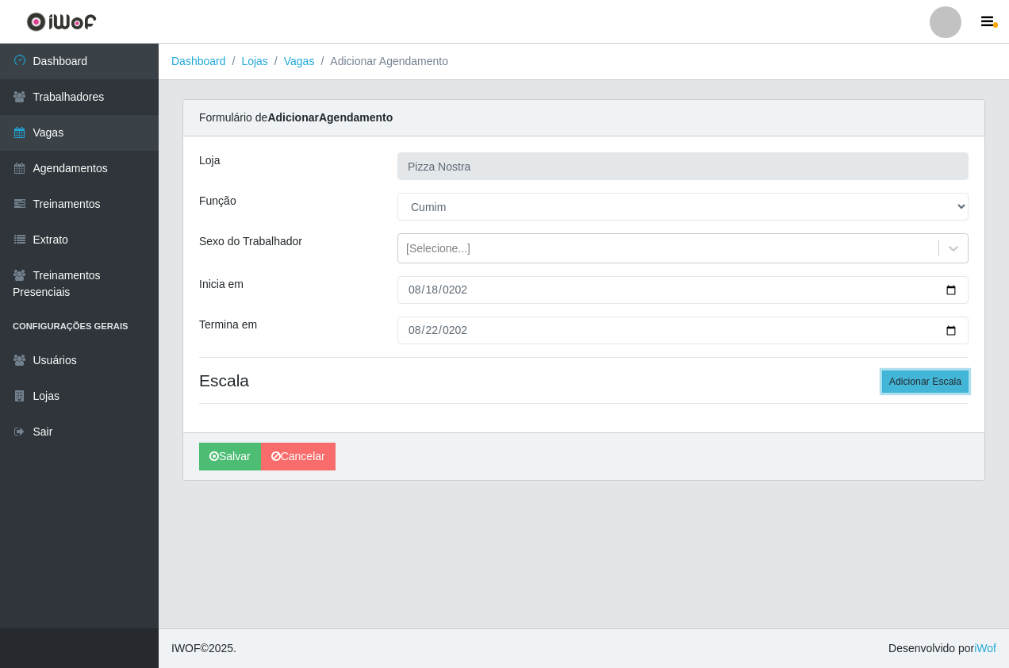
click at [928, 386] on button "Adicionar Escala" at bounding box center [925, 381] width 86 height 22
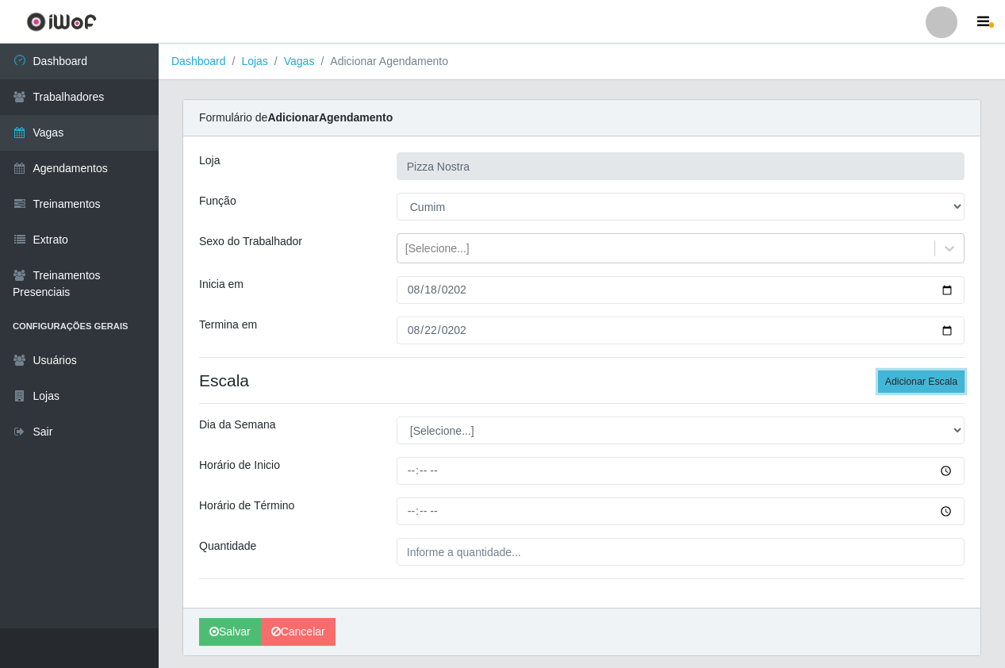
click at [928, 386] on button "Adicionar Escala" at bounding box center [921, 381] width 86 height 22
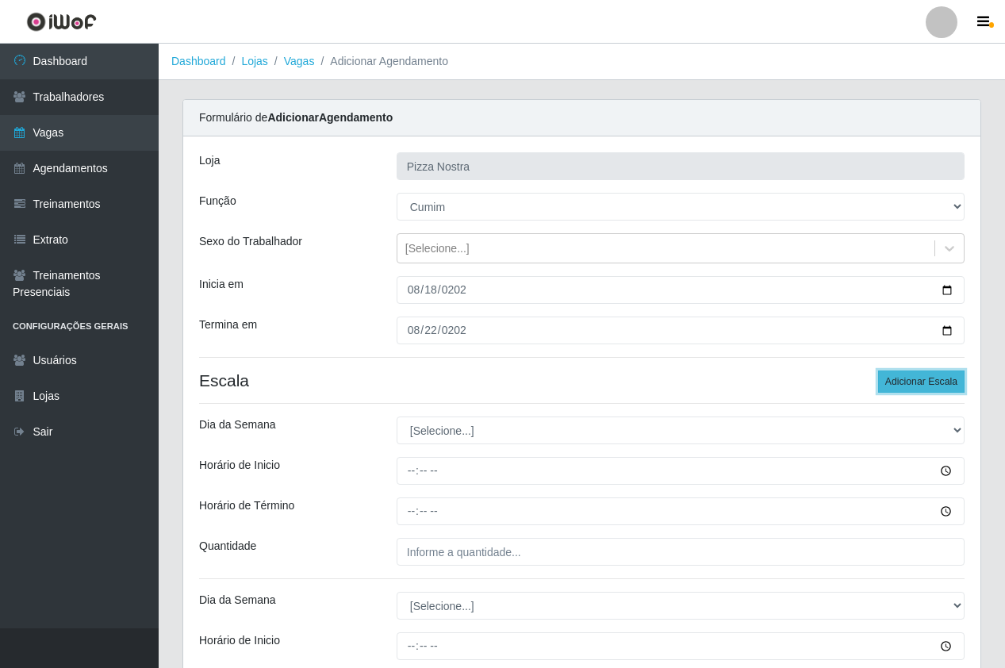
click at [928, 386] on button "Adicionar Escala" at bounding box center [921, 381] width 86 height 22
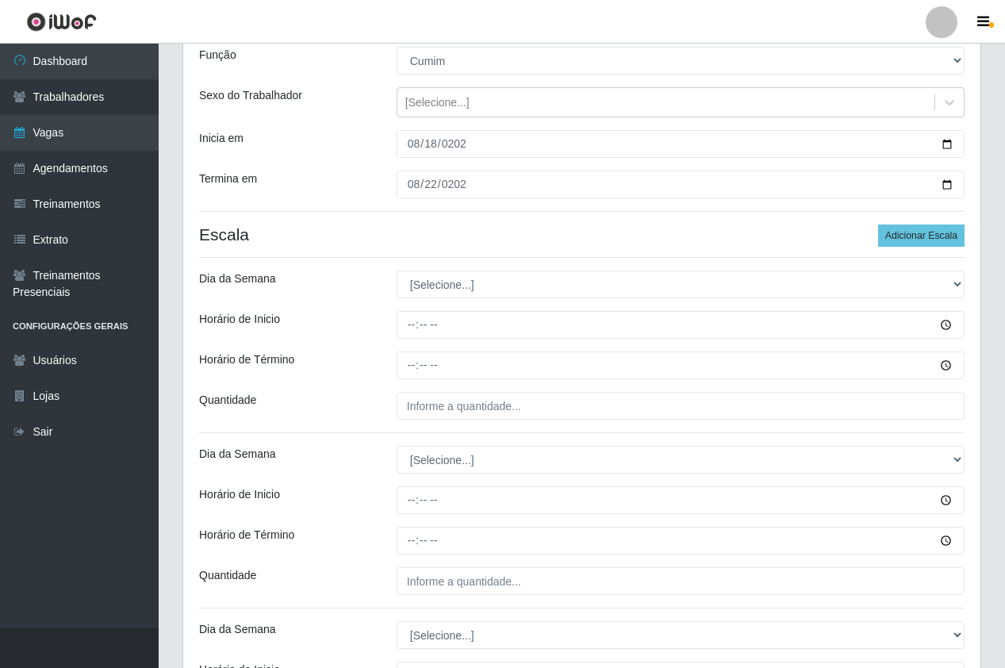
scroll to position [159, 0]
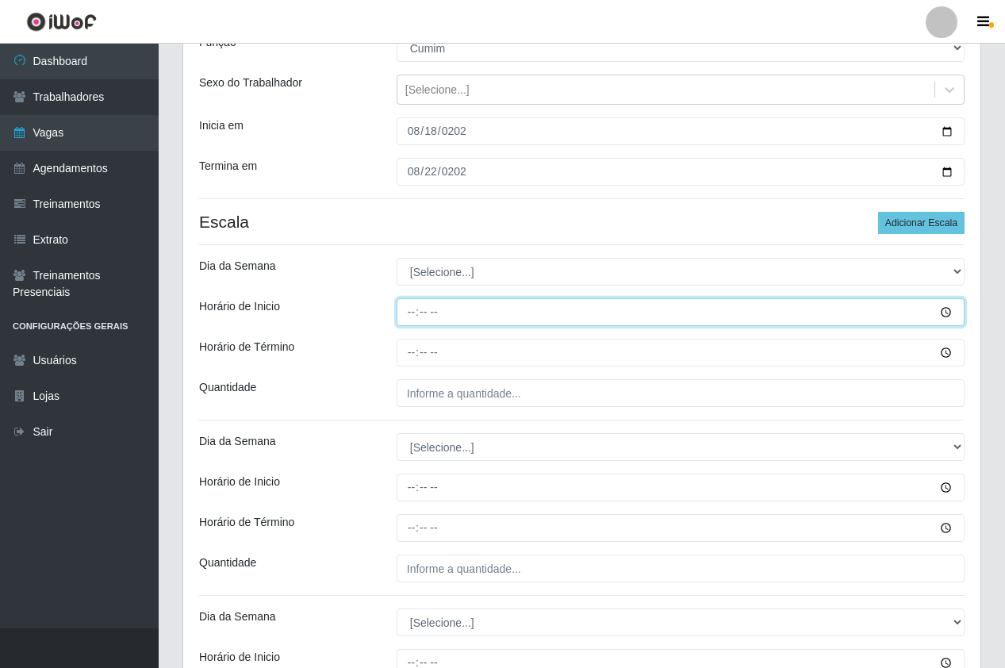
click at [416, 309] on input "Horário de Inicio" at bounding box center [681, 312] width 568 height 28
type input "18:30"
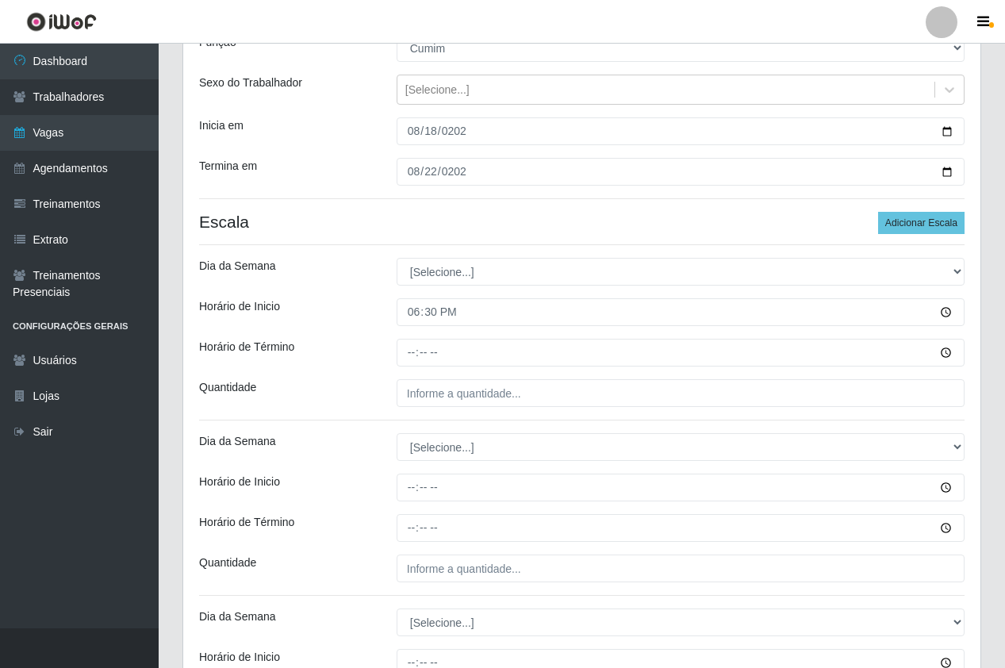
click at [410, 367] on div "Loja Pizza Nostra Função [Selecione...] ASG ASG + ASG ++ Auxiliar de Cozinha Au…" at bounding box center [581, 564] width 797 height 1172
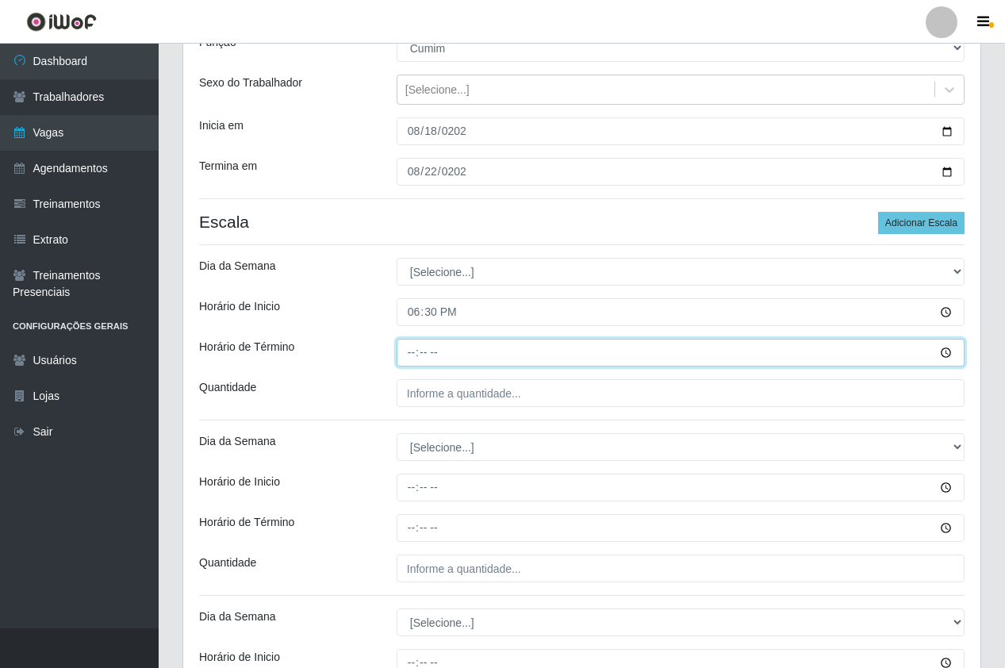
click at [410, 359] on input "Horário de Término" at bounding box center [681, 353] width 568 height 28
type input "23:30"
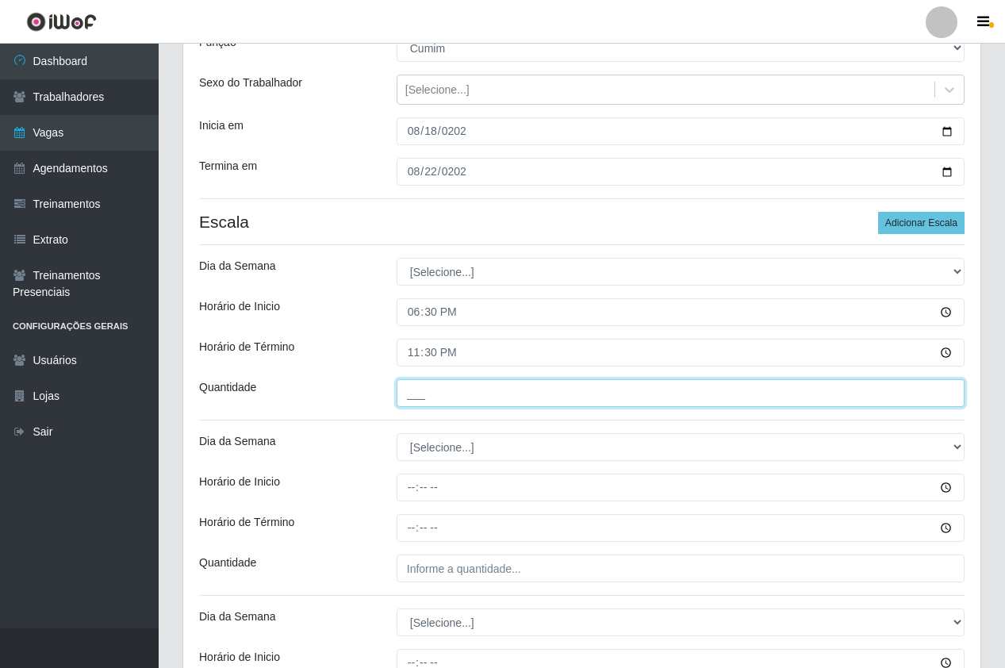
click at [427, 393] on input "___" at bounding box center [681, 393] width 568 height 28
type input "1__"
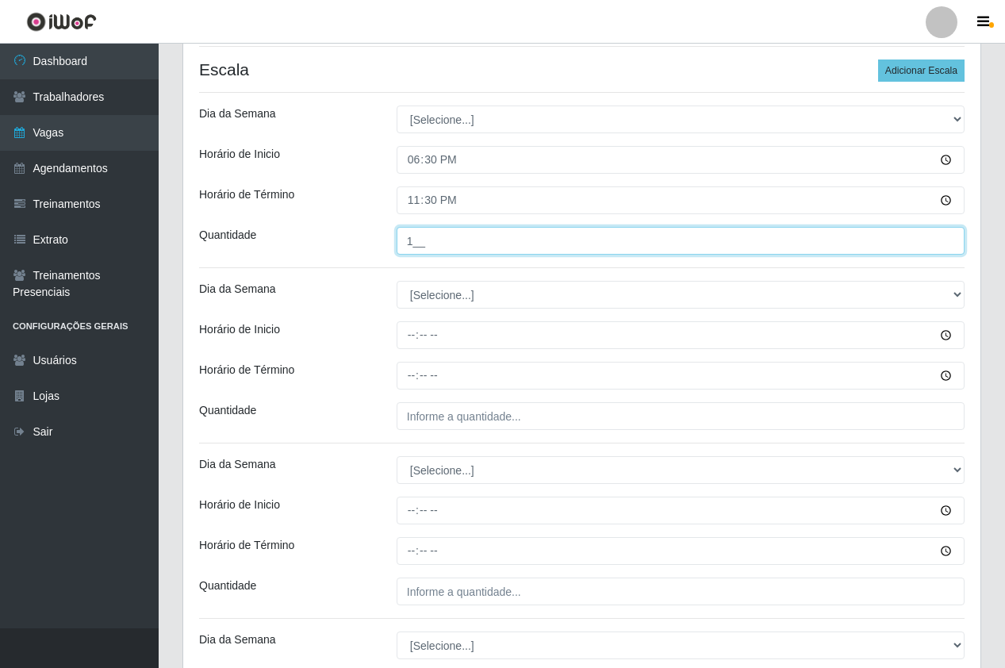
scroll to position [317, 0]
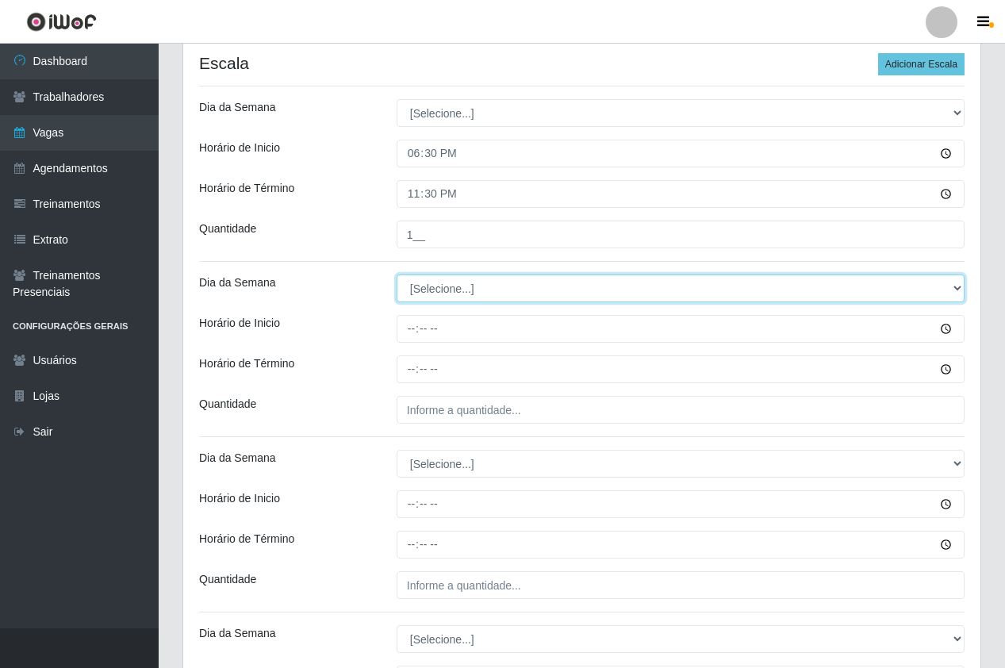
click at [416, 290] on select "[Selecione...] Segunda Terça Quarta Quinta Sexta Sábado Domingo" at bounding box center [681, 288] width 568 height 28
select select "2"
click at [397, 274] on select "[Selecione...] Segunda Terça Quarta Quinta Sexta Sábado Domingo" at bounding box center [681, 288] width 568 height 28
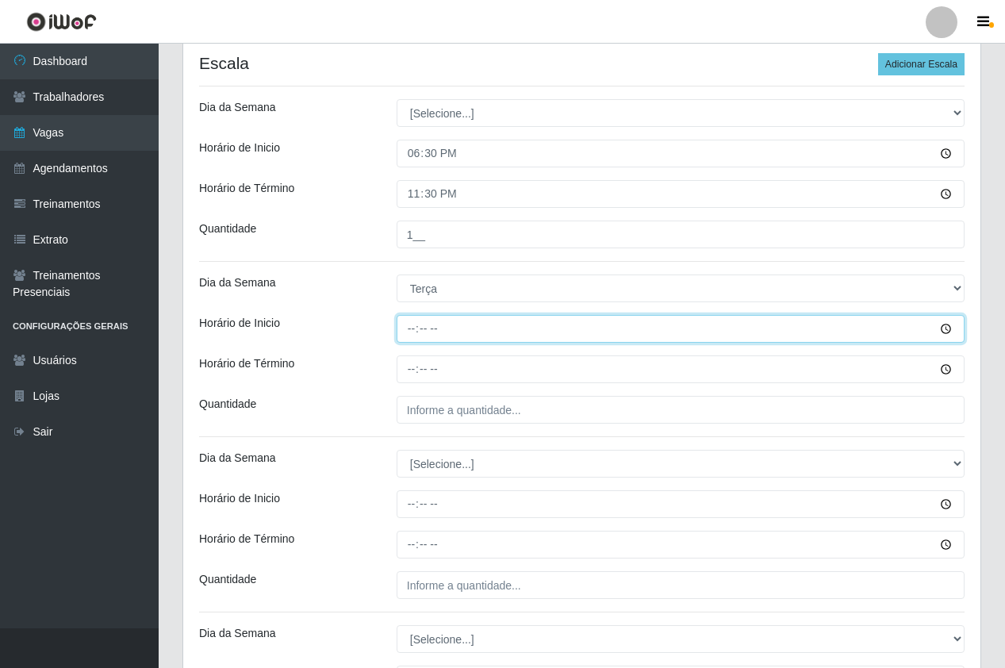
click at [413, 331] on input "Horário de Inicio" at bounding box center [681, 329] width 568 height 28
type input "18:30"
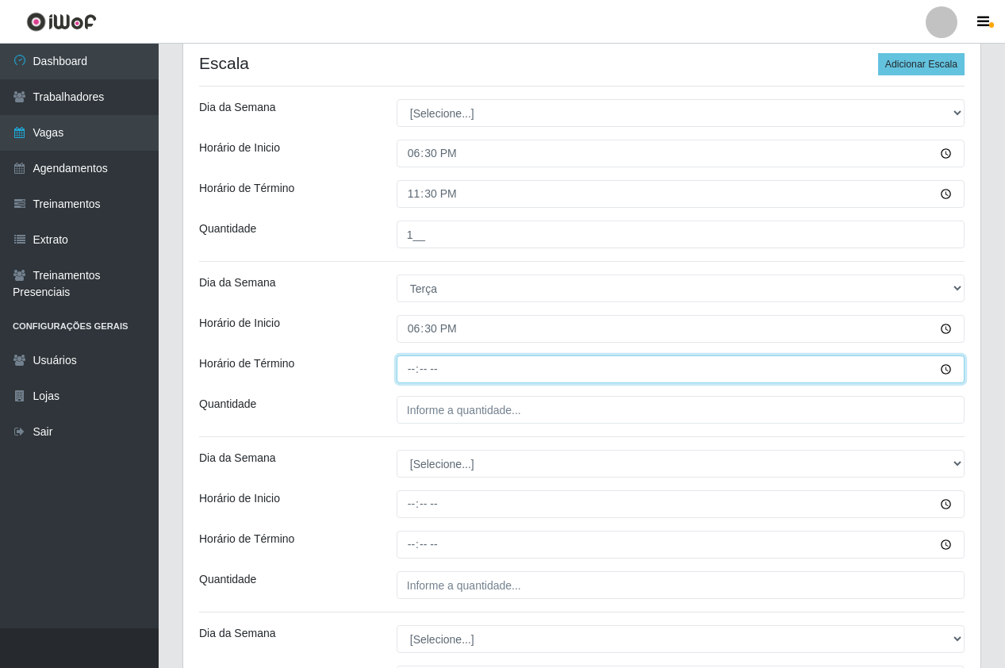
click at [405, 367] on input "Horário de Término" at bounding box center [681, 369] width 568 height 28
type input "23:30"
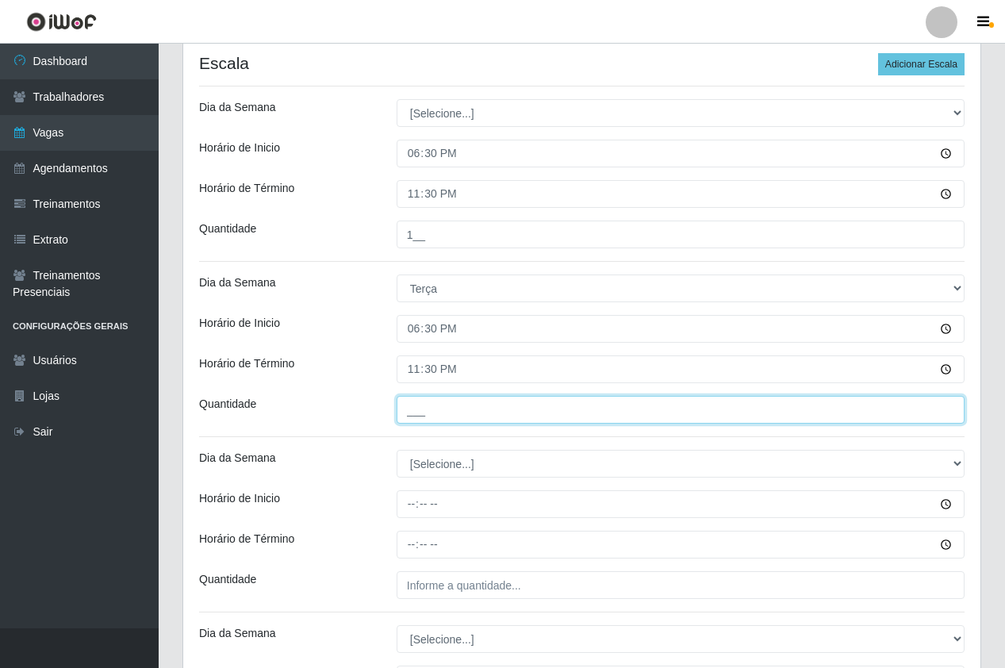
click at [433, 413] on input "___" at bounding box center [681, 410] width 568 height 28
type input "1__"
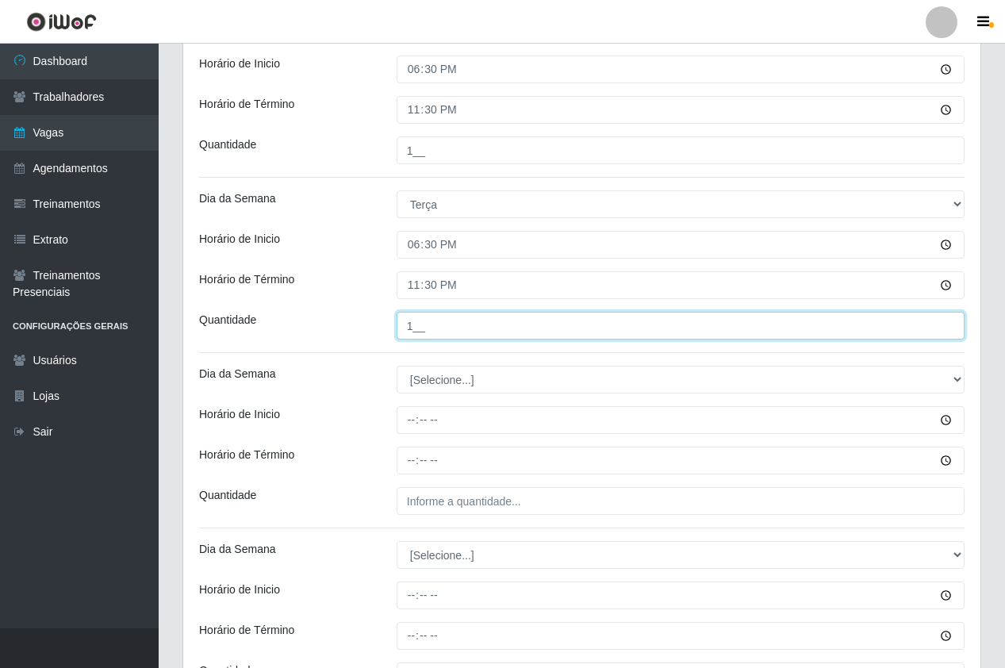
scroll to position [476, 0]
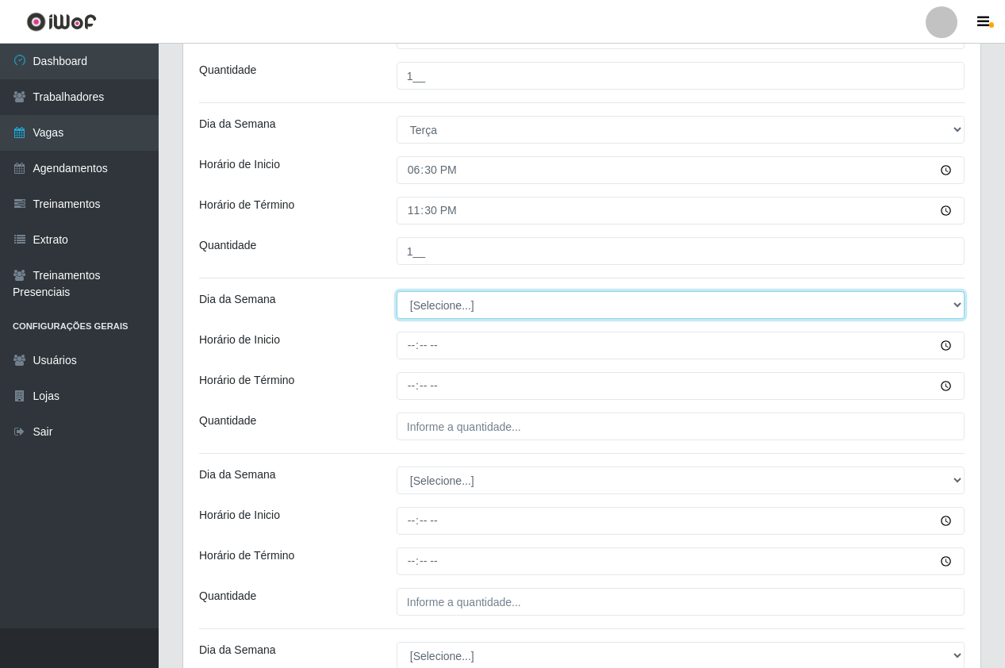
click at [430, 298] on select "[Selecione...] Segunda Terça Quarta Quinta Sexta Sábado Domingo" at bounding box center [681, 305] width 568 height 28
select select "3"
click at [397, 291] on select "[Selecione...] Segunda Terça Quarta Quinta Sexta Sábado Domingo" at bounding box center [681, 305] width 568 height 28
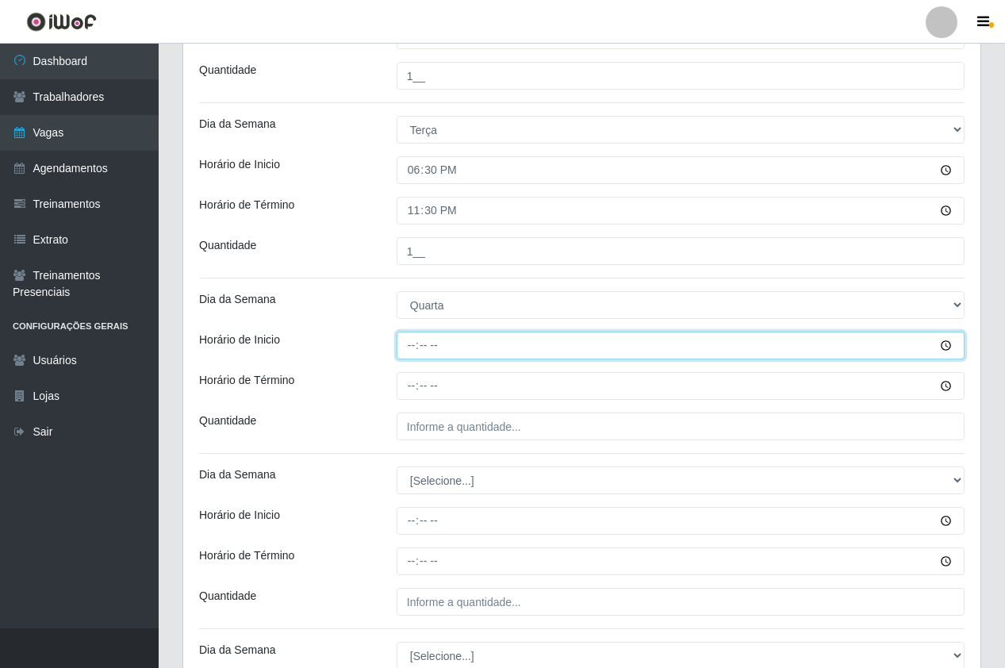
click at [415, 351] on input "Horário de Inicio" at bounding box center [681, 346] width 568 height 28
type input "18:30"
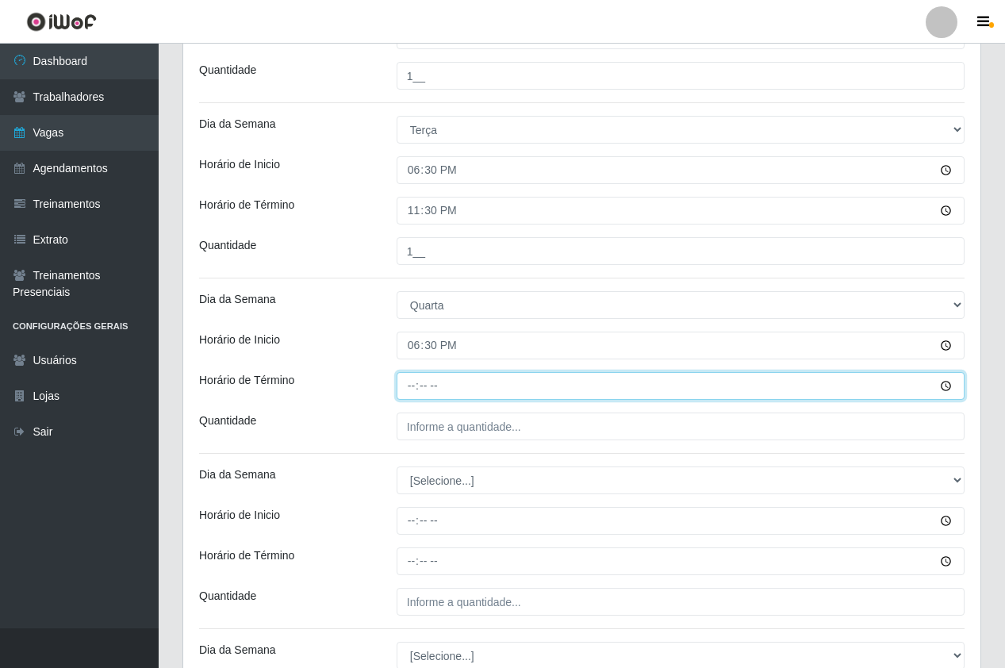
click at [411, 396] on input "Horário de Término" at bounding box center [681, 386] width 568 height 28
type input "23:30"
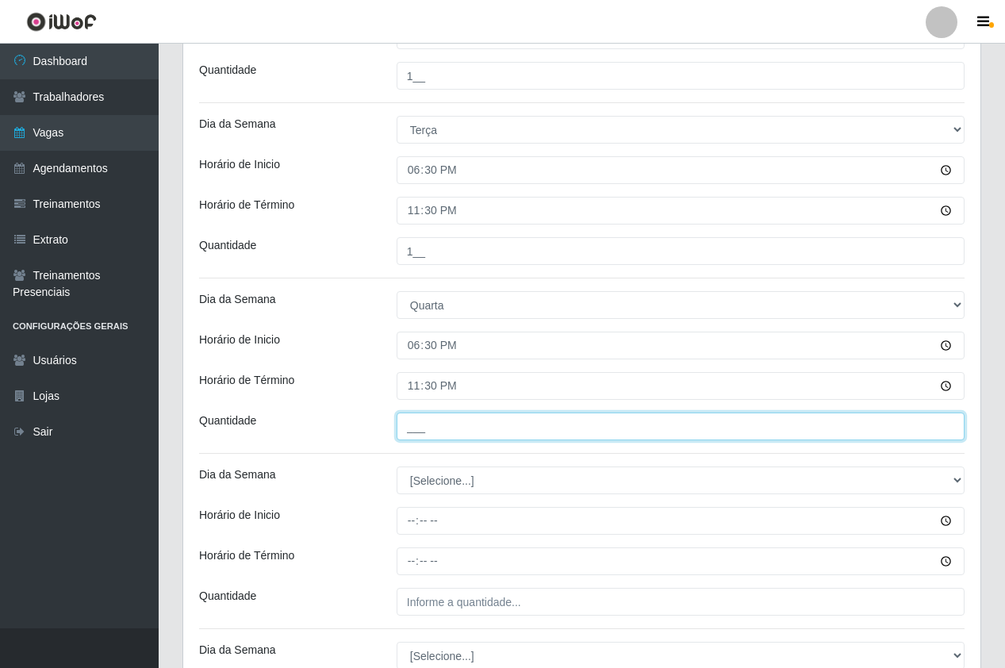
click at [427, 440] on input "___" at bounding box center [681, 427] width 568 height 28
type input "1__"
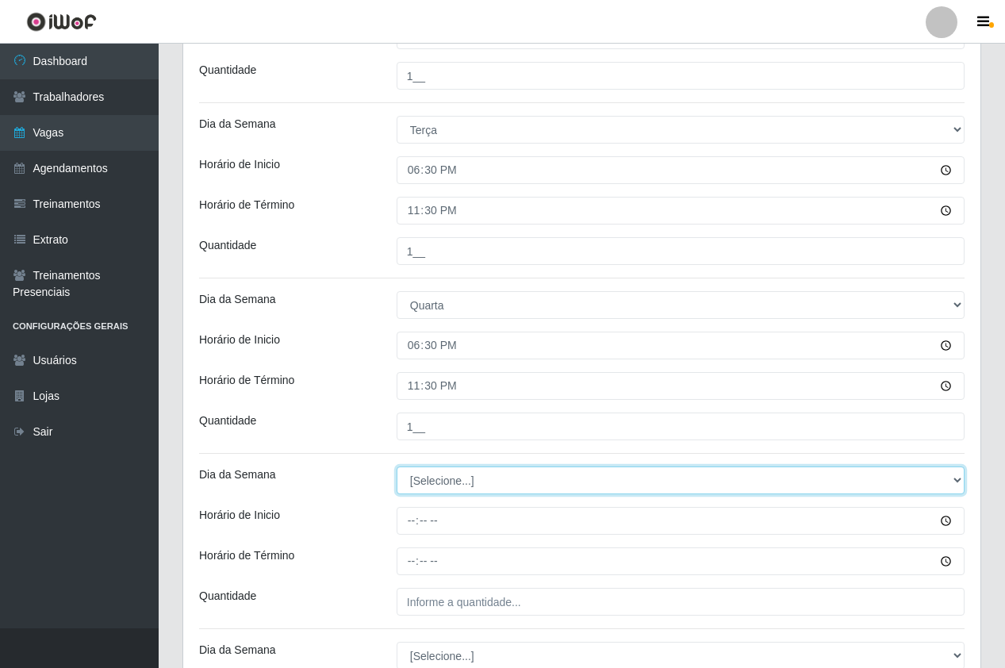
click at [445, 472] on select "[Selecione...] Segunda Terça Quarta Quinta Sexta Sábado Domingo" at bounding box center [681, 480] width 568 height 28
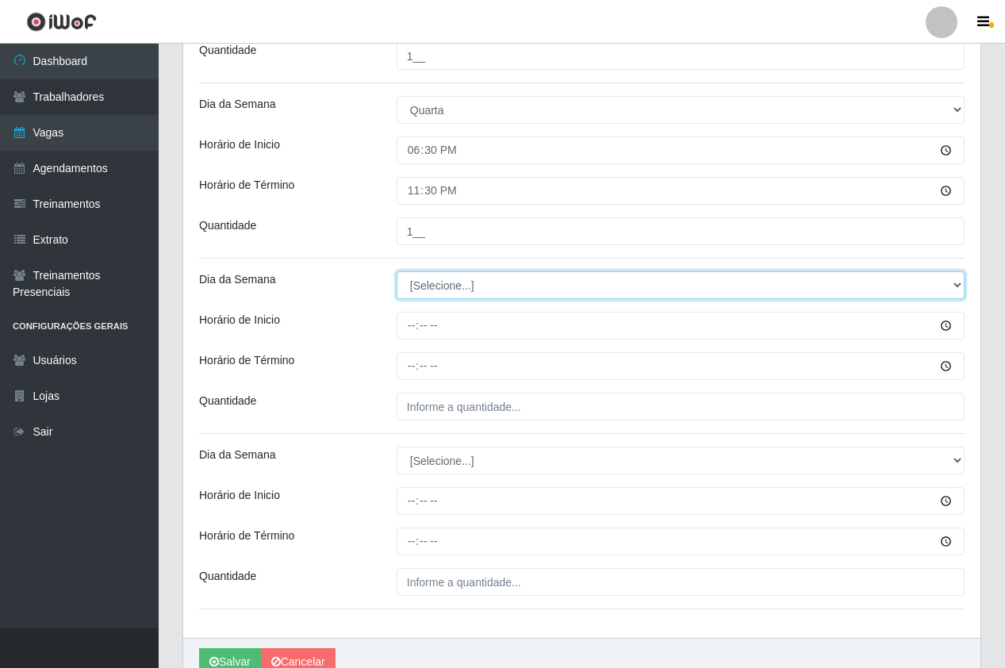
scroll to position [714, 0]
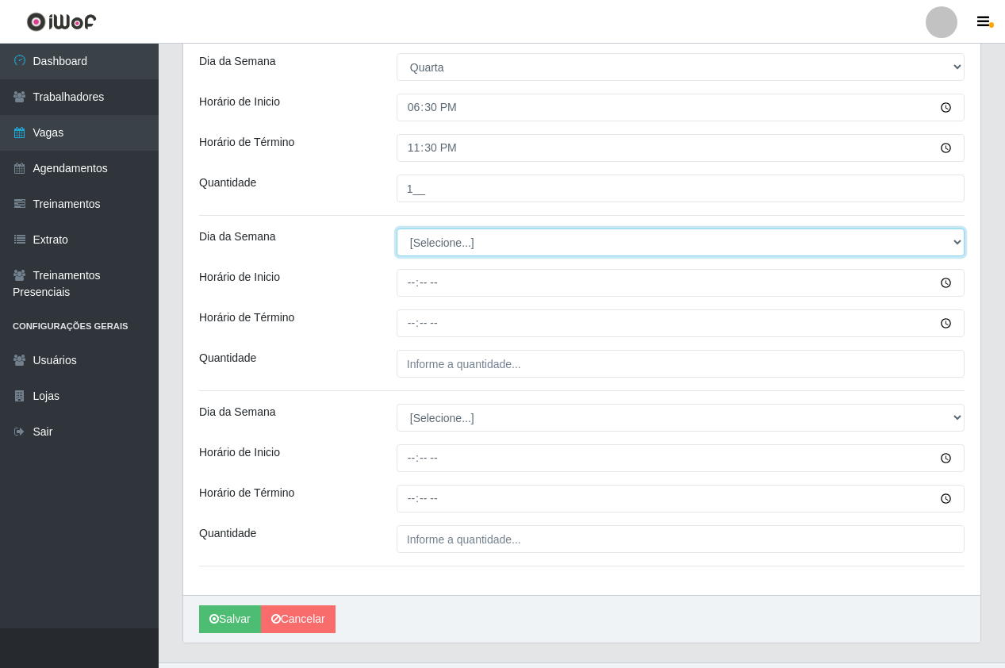
click at [448, 231] on select "[Selecione...] Segunda Terça Quarta Quinta Sexta Sábado Domingo" at bounding box center [681, 242] width 568 height 28
select select "4"
click at [397, 228] on select "[Selecione...] Segunda Terça Quarta Quinta Sexta Sábado Domingo" at bounding box center [681, 242] width 568 height 28
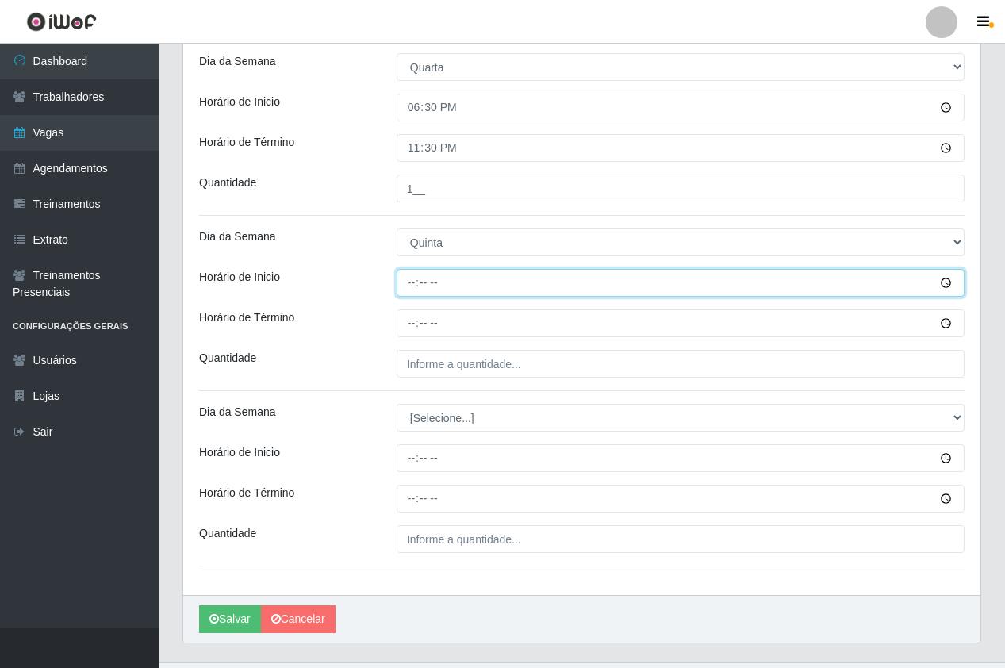
click at [404, 284] on input "Horário de Inicio" at bounding box center [681, 283] width 568 height 28
type input "18:30"
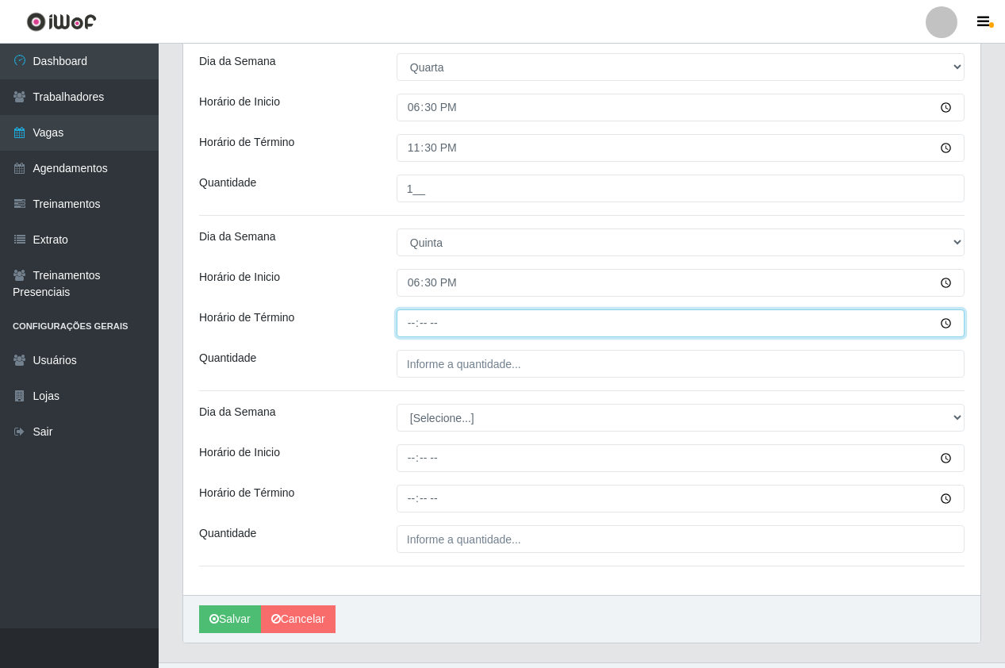
click at [399, 320] on input "Horário de Término" at bounding box center [681, 323] width 568 height 28
type input "23:30"
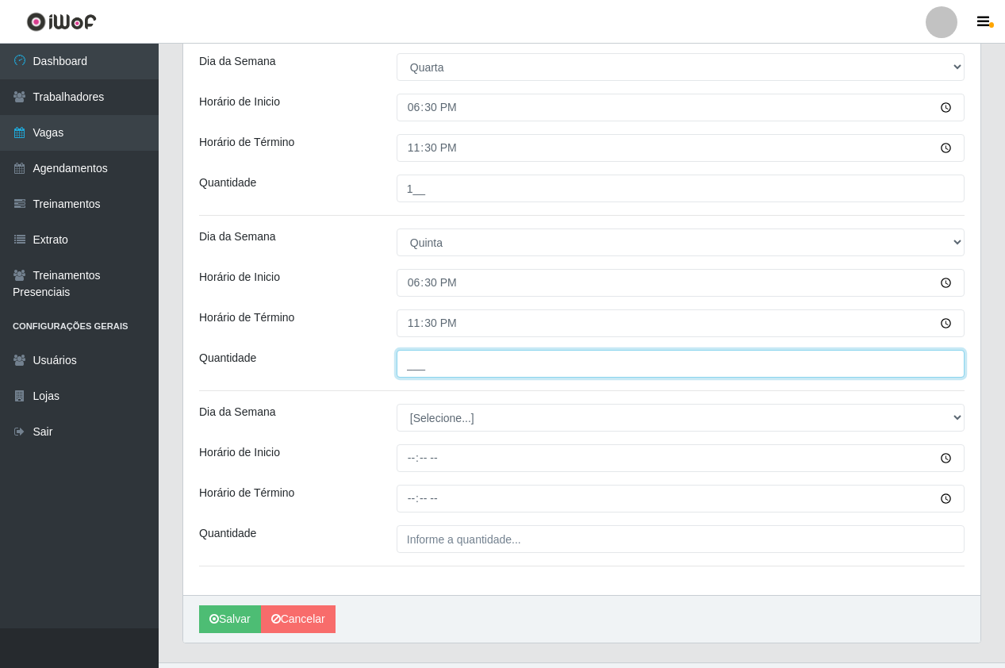
click at [447, 370] on input "___" at bounding box center [681, 364] width 568 height 28
type input "1__"
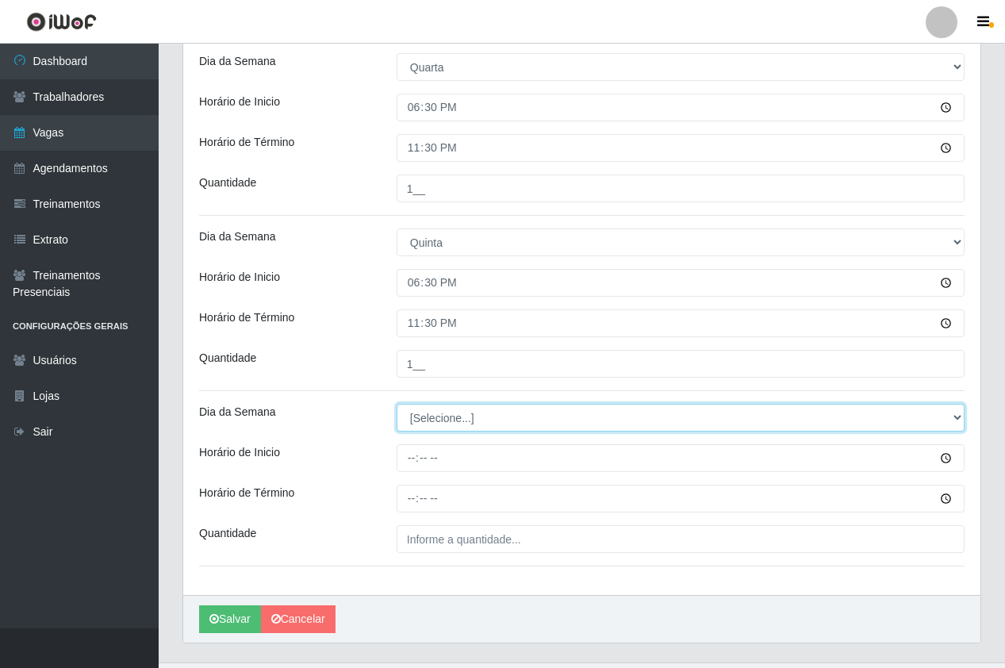
click at [409, 421] on select "[Selecione...] Segunda Terça Quarta Quinta Sexta Sábado Domingo" at bounding box center [681, 418] width 568 height 28
select select "5"
click at [397, 404] on select "[Selecione...] Segunda Terça Quarta Quinta Sexta Sábado Domingo" at bounding box center [681, 418] width 568 height 28
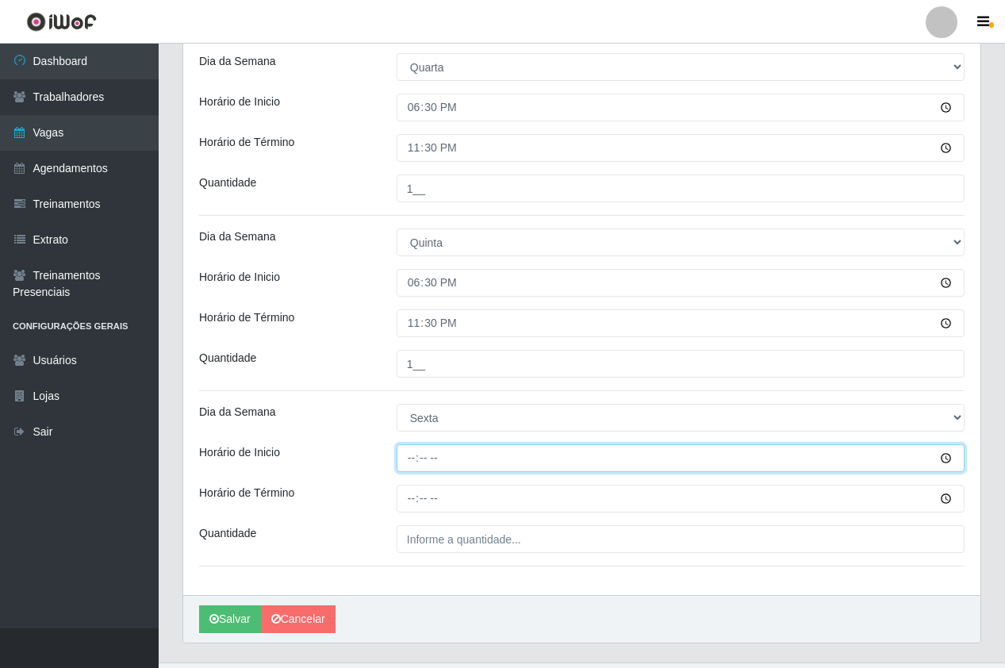
click at [405, 451] on input "Horário de Inicio" at bounding box center [681, 458] width 568 height 28
type input "18:30"
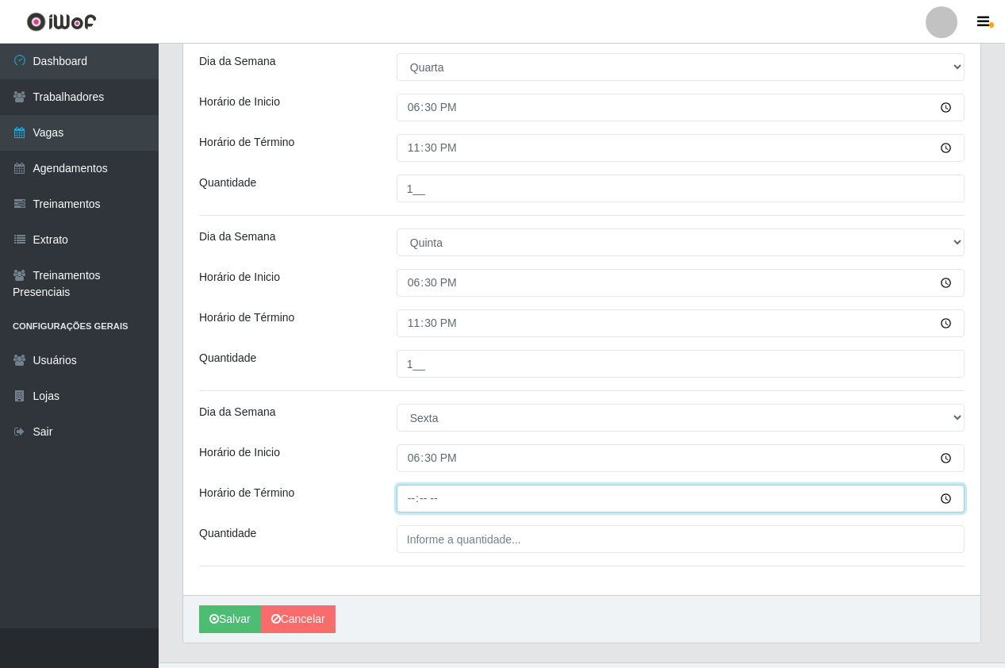
click at [400, 503] on input "Horário de Término" at bounding box center [681, 499] width 568 height 28
type input "23:30"
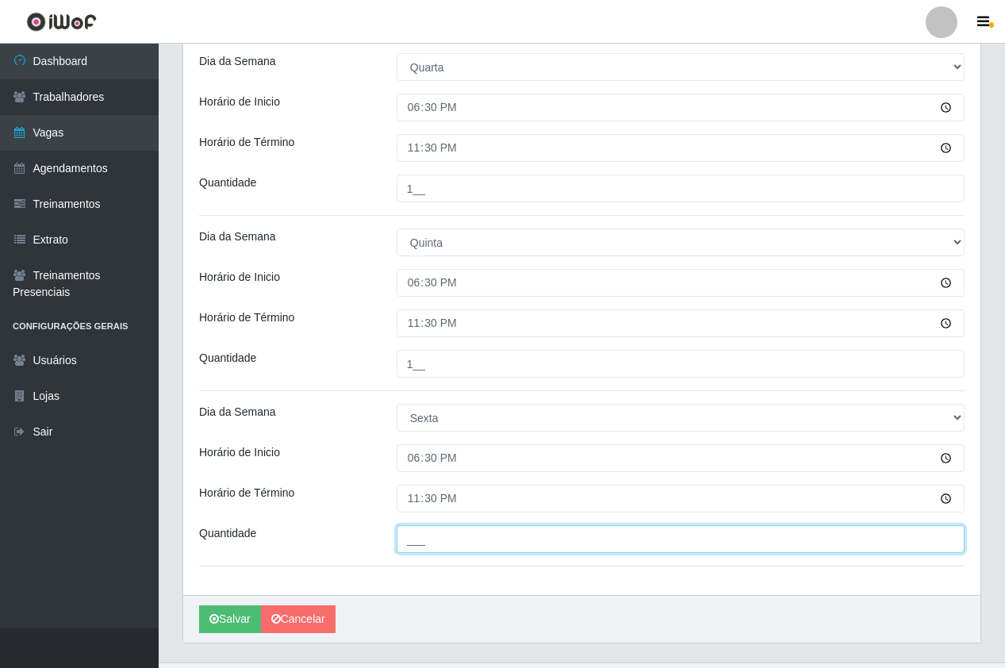
click at [425, 525] on input "___" at bounding box center [681, 539] width 568 height 28
type input "2__"
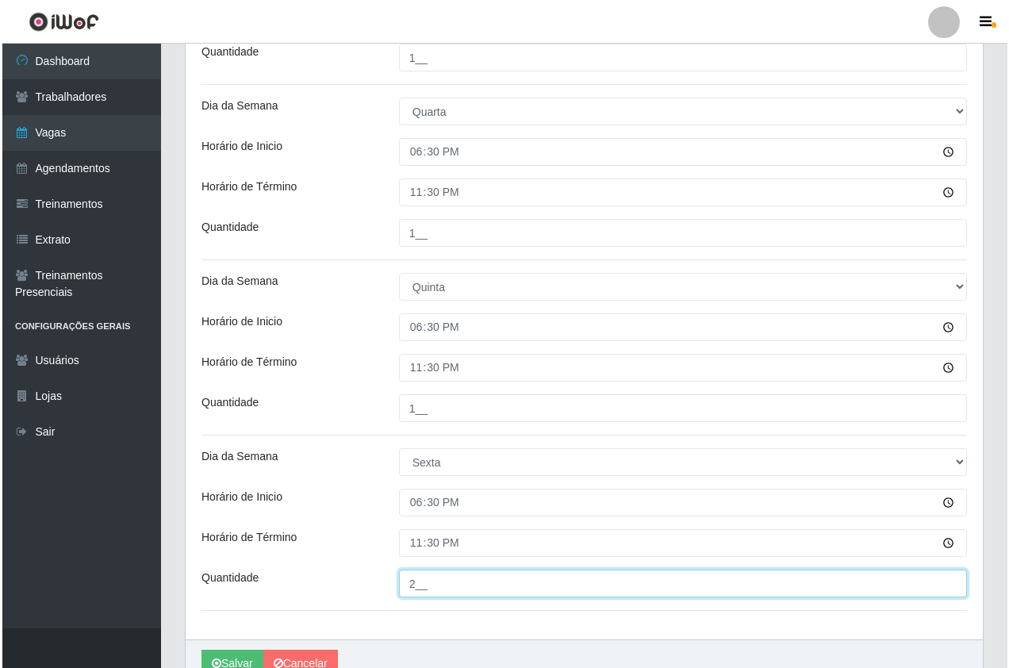
scroll to position [748, 0]
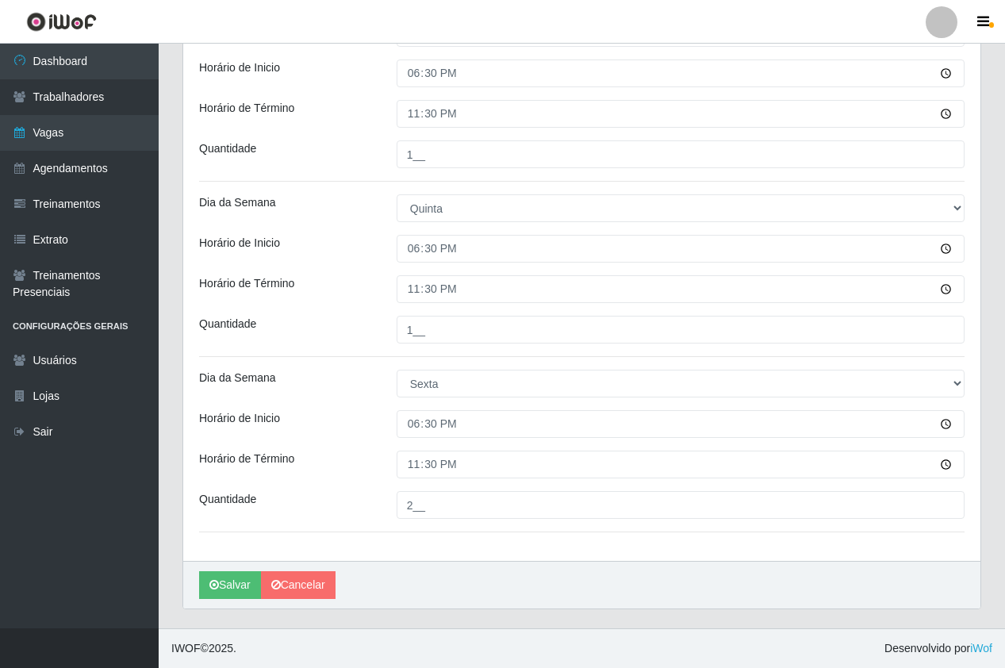
click at [229, 603] on div "[PERSON_NAME]" at bounding box center [581, 585] width 797 height 48
click at [229, 598] on button "Salvar" at bounding box center [230, 585] width 62 height 28
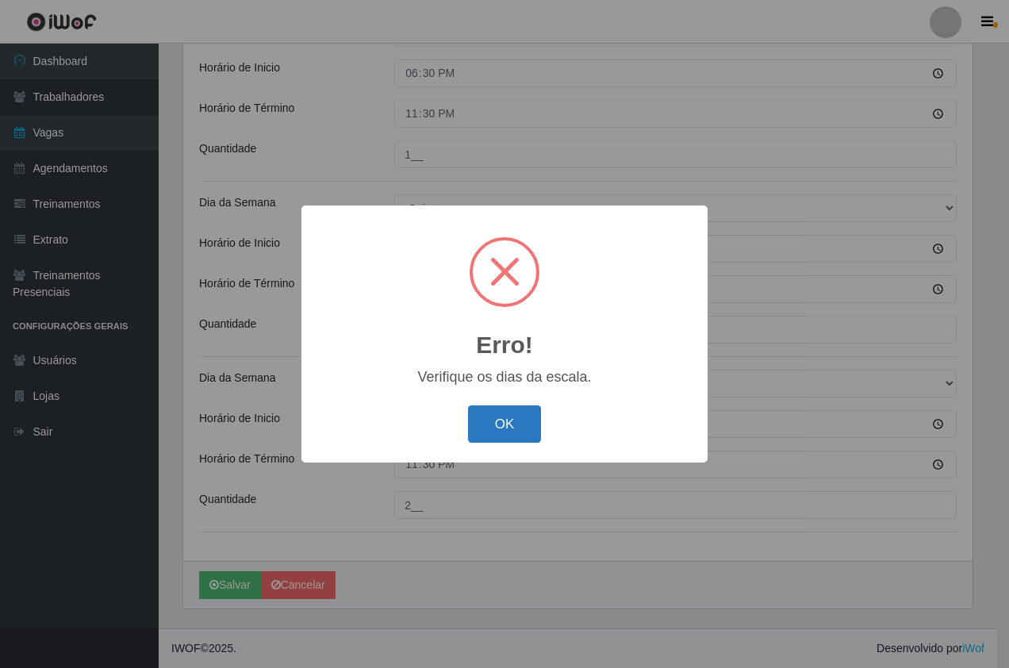
click at [489, 435] on button "OK" at bounding box center [505, 423] width 74 height 37
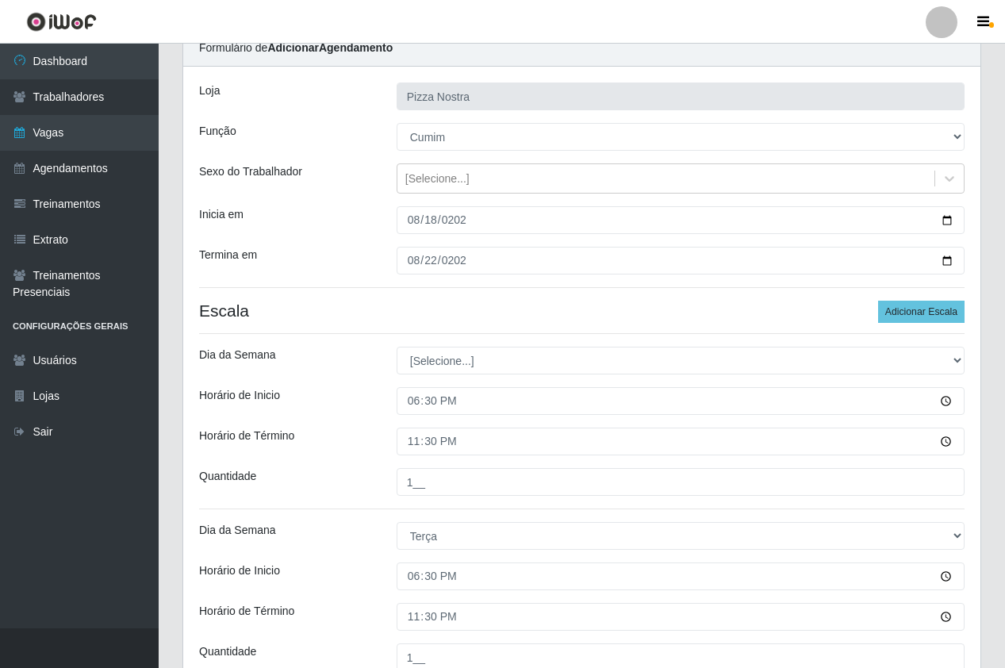
scroll to position [34, 0]
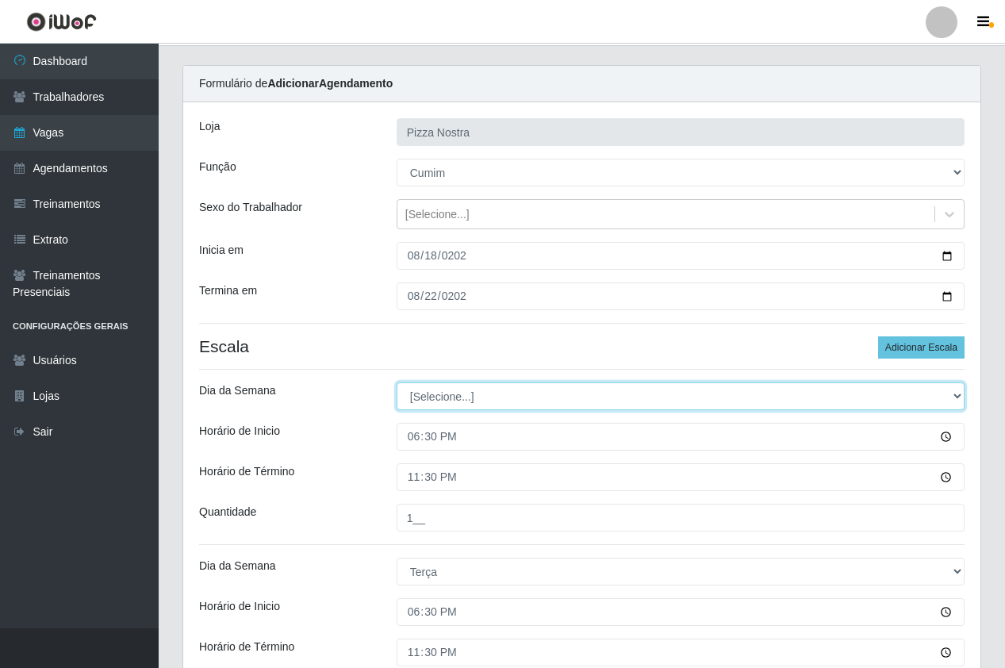
click at [484, 399] on select "[Selecione...] Segunda Terça Quarta Quinta Sexta Sábado Domingo" at bounding box center [681, 396] width 568 height 28
select select "1"
click at [397, 382] on select "[Selecione...] Segunda Terça Quarta Quinta Sexta Sábado Domingo" at bounding box center [681, 396] width 568 height 28
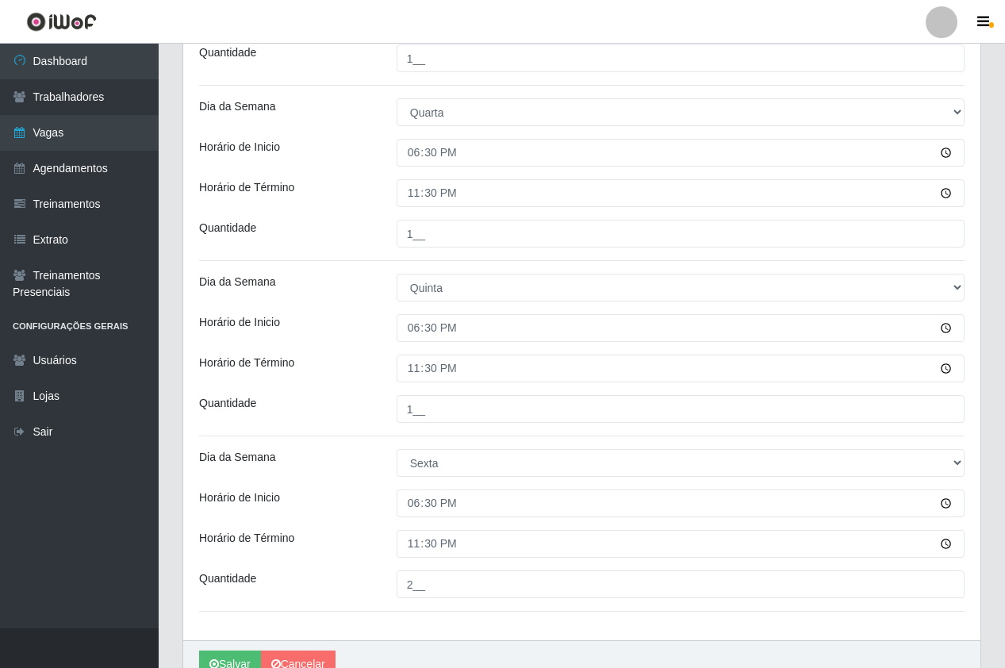
scroll to position [748, 0]
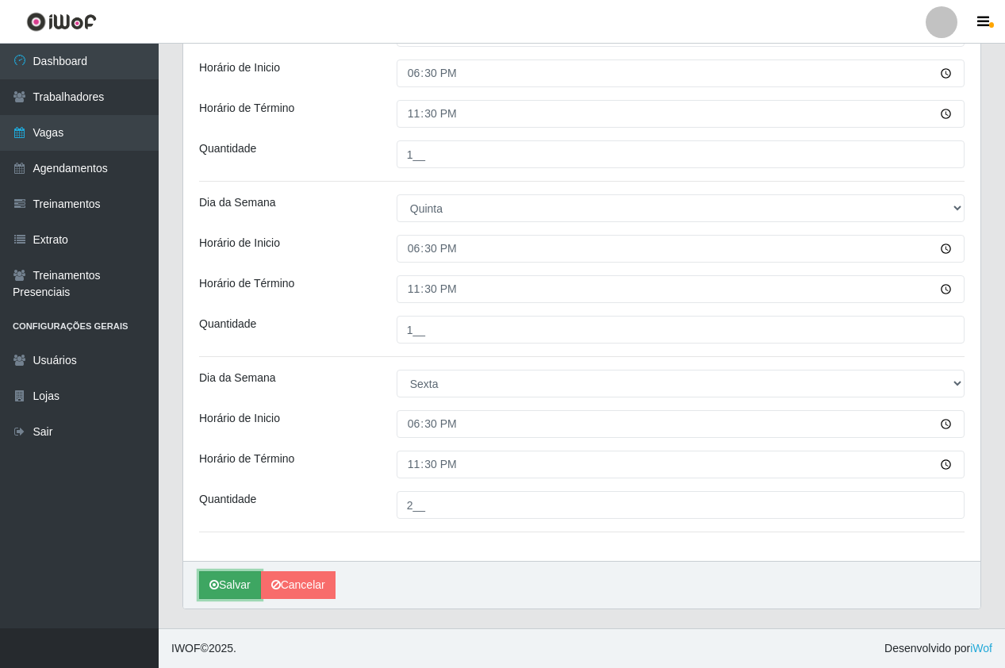
click at [221, 573] on button "Salvar" at bounding box center [230, 585] width 62 height 28
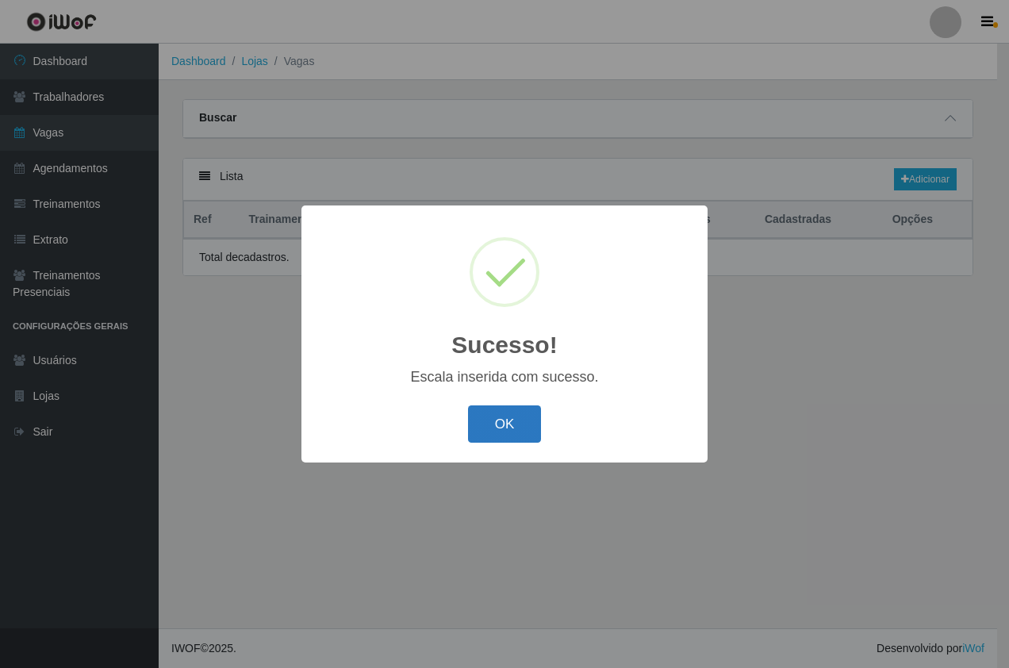
click at [504, 418] on button "OK" at bounding box center [505, 423] width 74 height 37
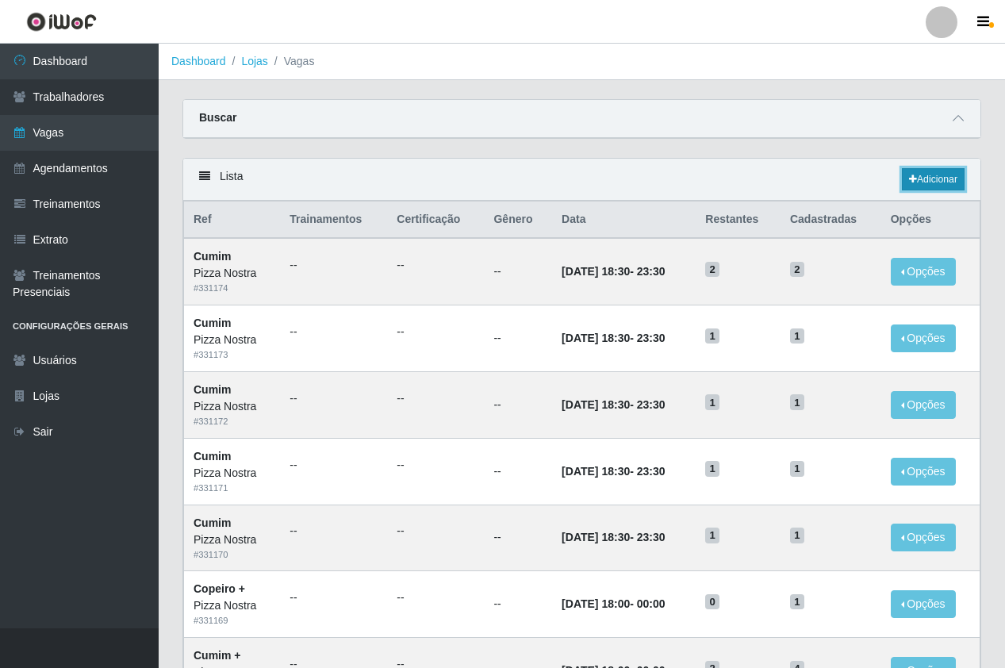
click at [921, 180] on link "Adicionar" at bounding box center [933, 179] width 63 height 22
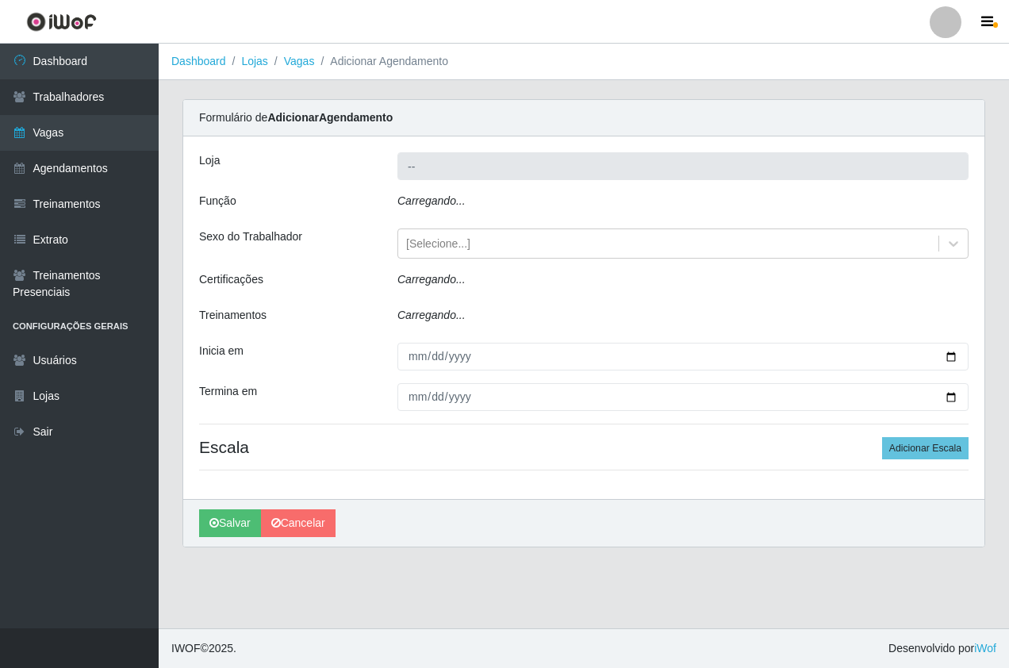
type input "Pizza Nostra"
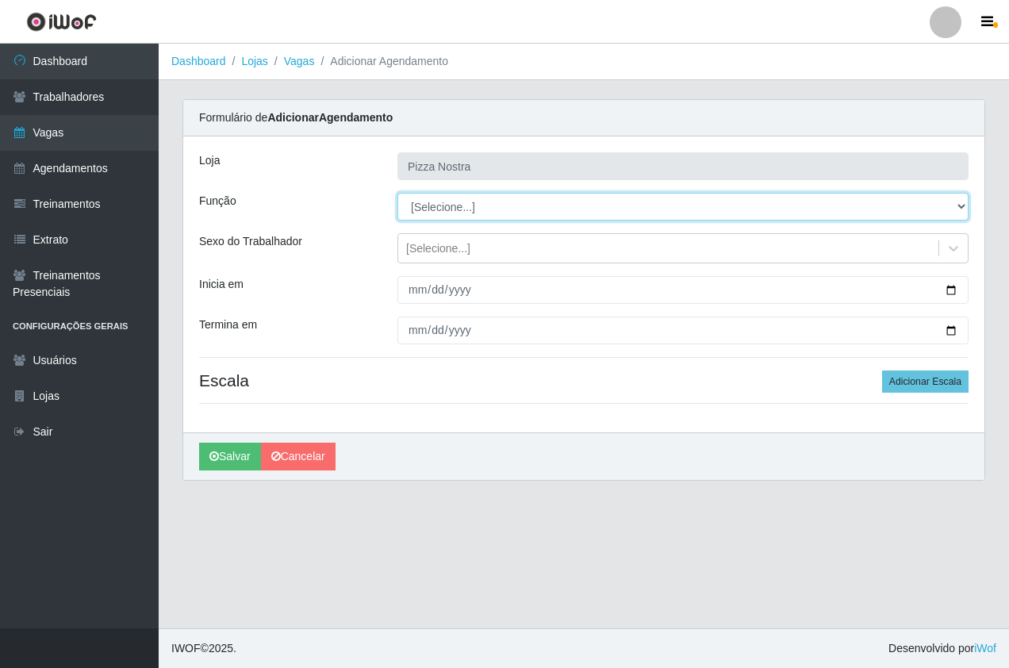
click at [446, 212] on select "[Selecione...] ASG ASG + ASG ++ Auxiliar de Cozinha Auxiliar de Cozinha + Auxil…" at bounding box center [682, 207] width 571 height 28
select select "20"
click at [397, 193] on select "[Selecione...] ASG ASG + ASG ++ Auxiliar de Cozinha Auxiliar de Cozinha + Auxil…" at bounding box center [682, 207] width 571 height 28
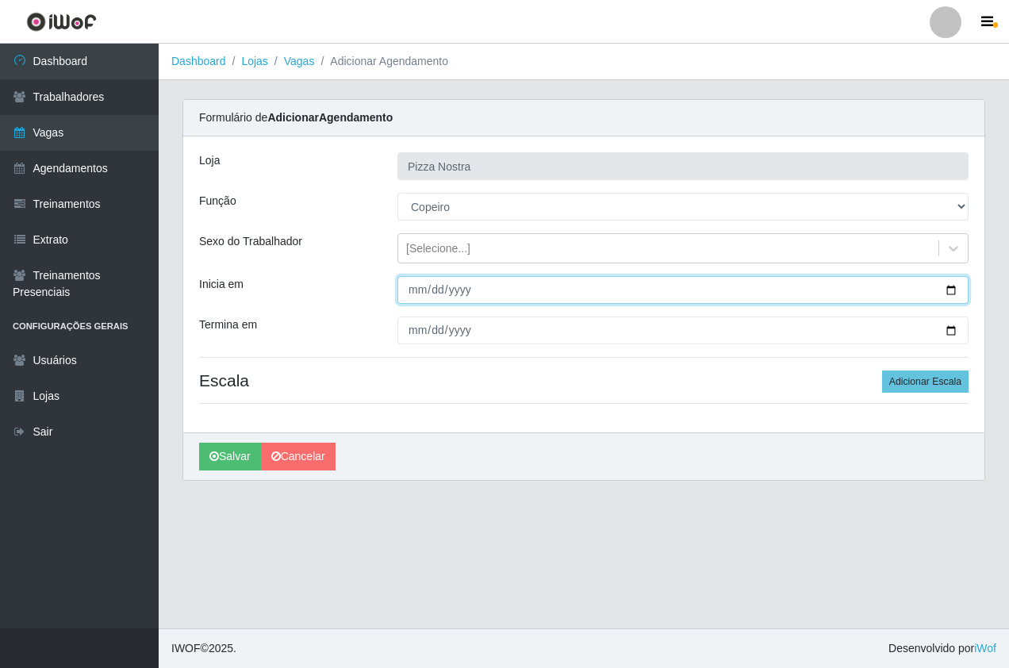
click at [400, 290] on input "Inicia em" at bounding box center [682, 290] width 571 height 28
type input "[DATE]"
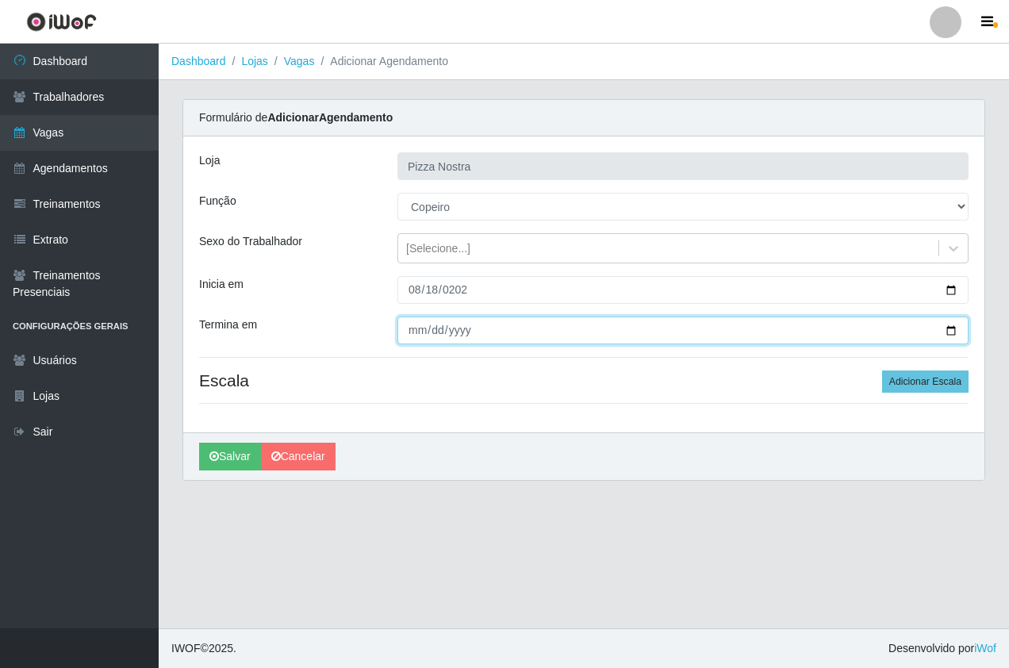
click at [418, 338] on input "Termina em" at bounding box center [682, 331] width 571 height 28
type input "[DATE]"
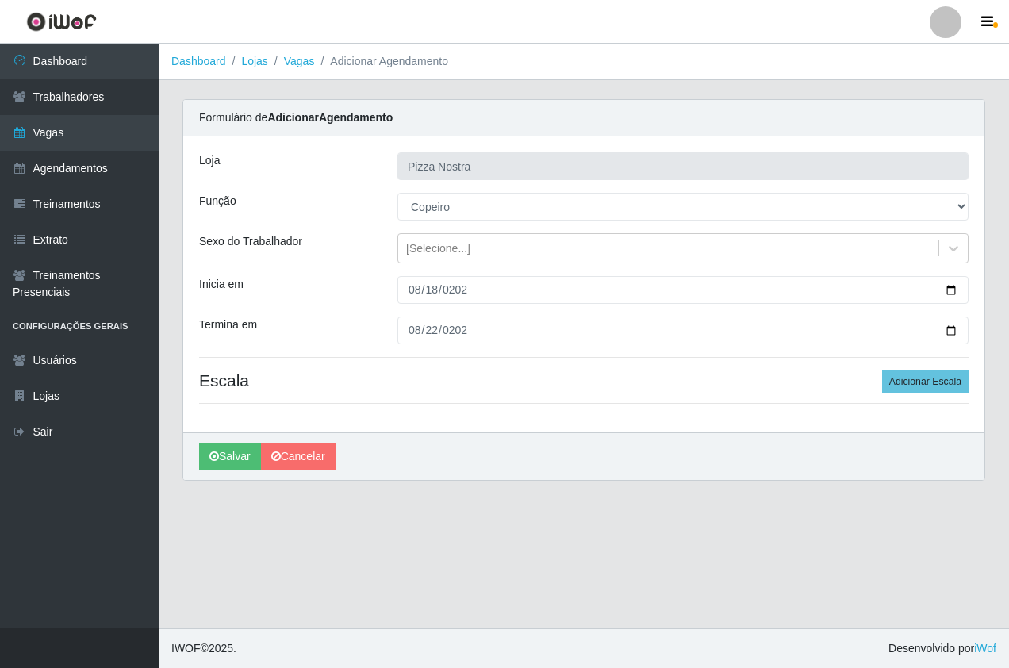
click at [437, 443] on div "[PERSON_NAME]" at bounding box center [583, 456] width 801 height 48
click at [904, 387] on button "Adicionar Escala" at bounding box center [925, 381] width 86 height 22
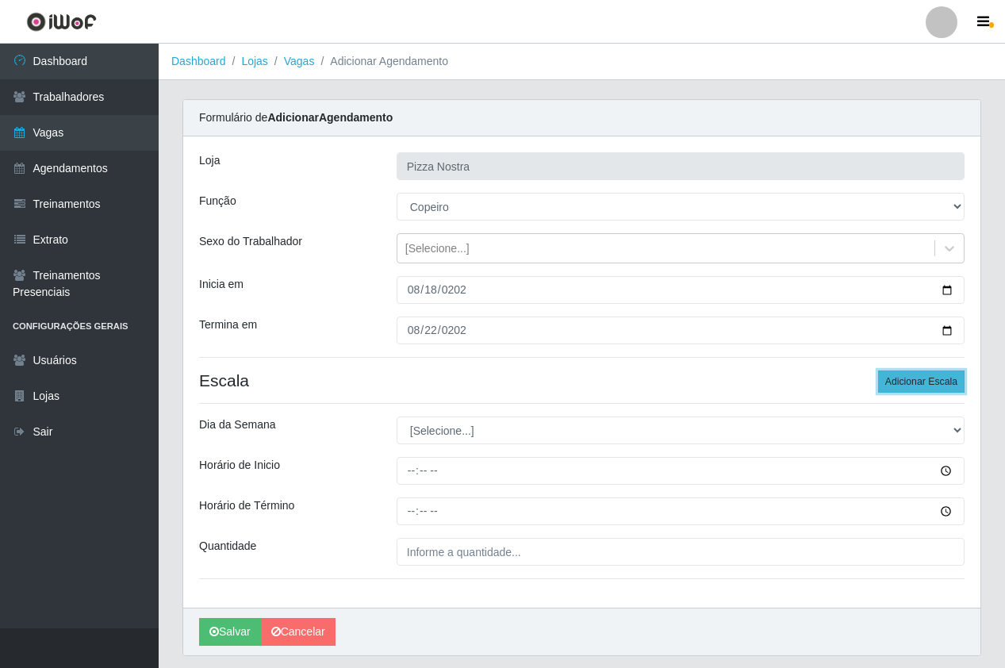
click at [904, 387] on button "Adicionar Escala" at bounding box center [921, 381] width 86 height 22
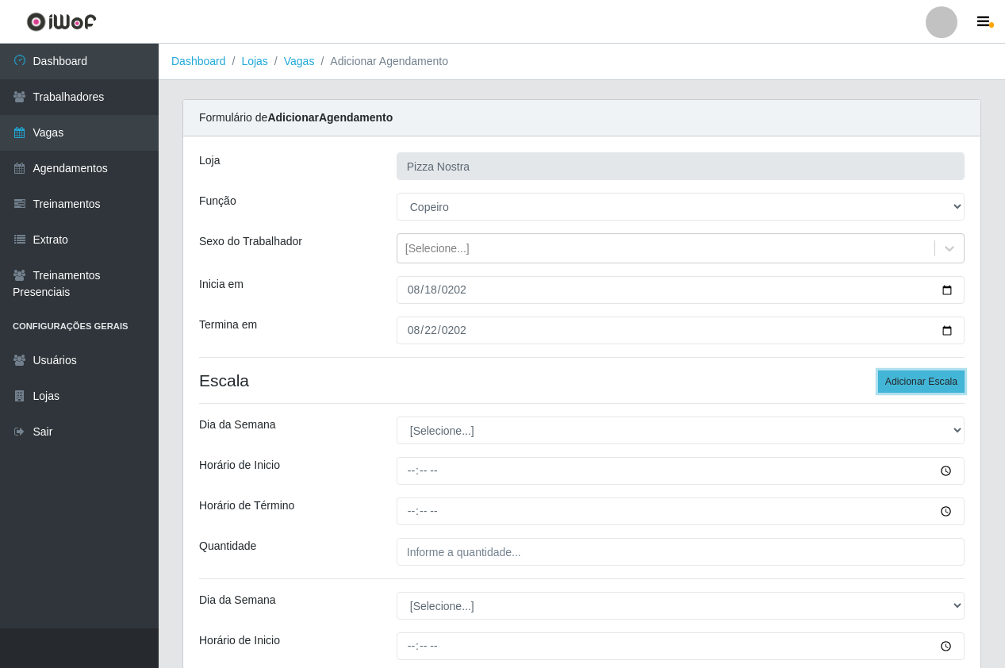
click at [904, 387] on button "Adicionar Escala" at bounding box center [921, 381] width 86 height 22
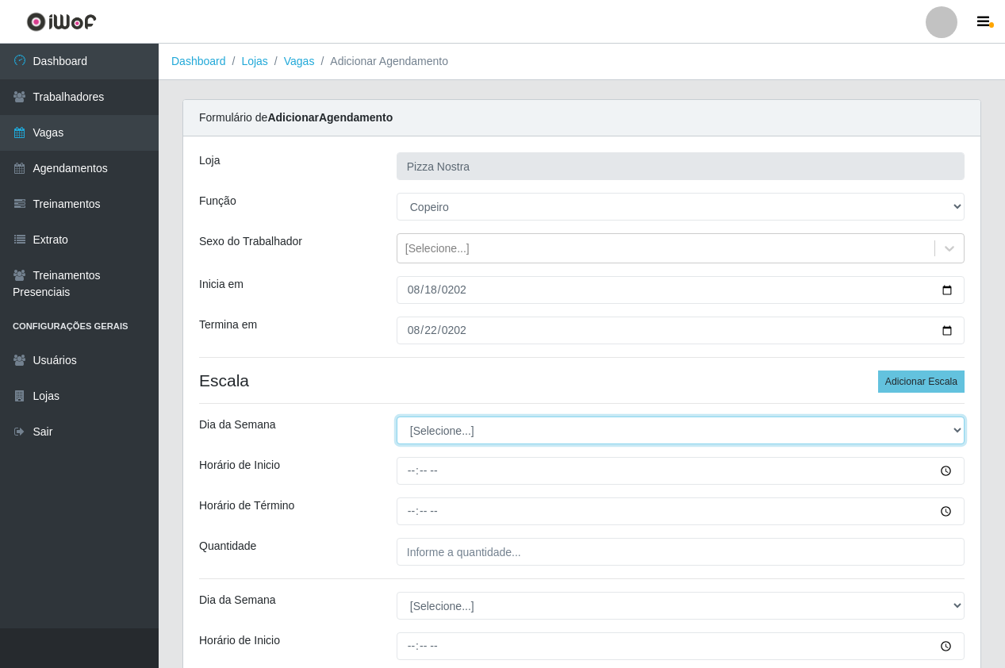
click at [420, 443] on select "[Selecione...] Segunda Terça Quarta Quinta Sexta Sábado Domingo" at bounding box center [681, 430] width 568 height 28
select select "1"
click at [397, 416] on select "[Selecione...] Segunda Terça Quarta Quinta Sexta Sábado Domingo" at bounding box center [681, 430] width 568 height 28
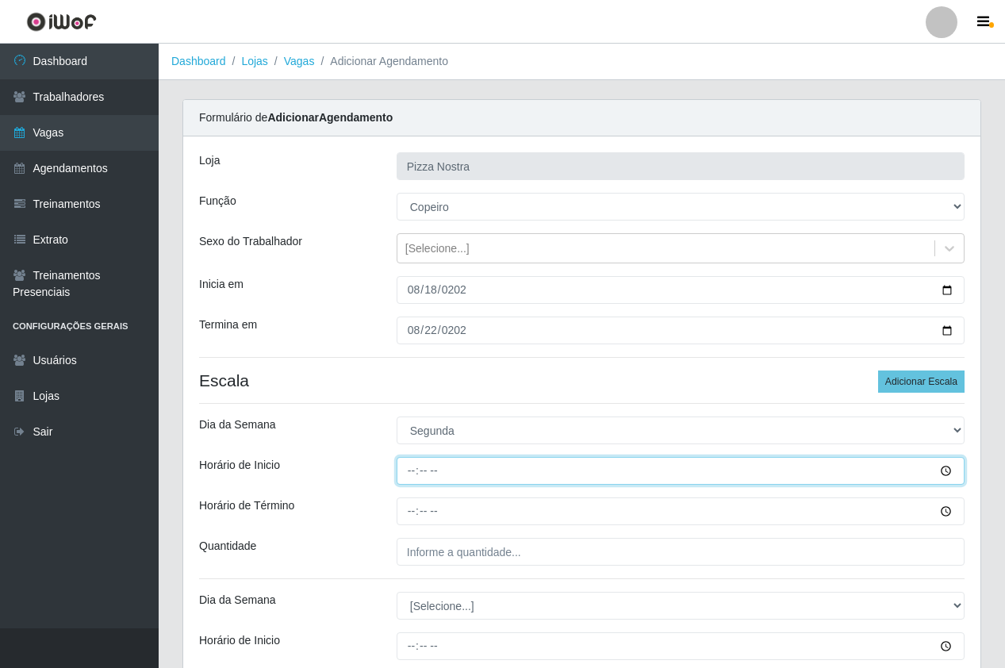
click at [410, 479] on input "Horário de Inicio" at bounding box center [681, 471] width 568 height 28
type input "18:00"
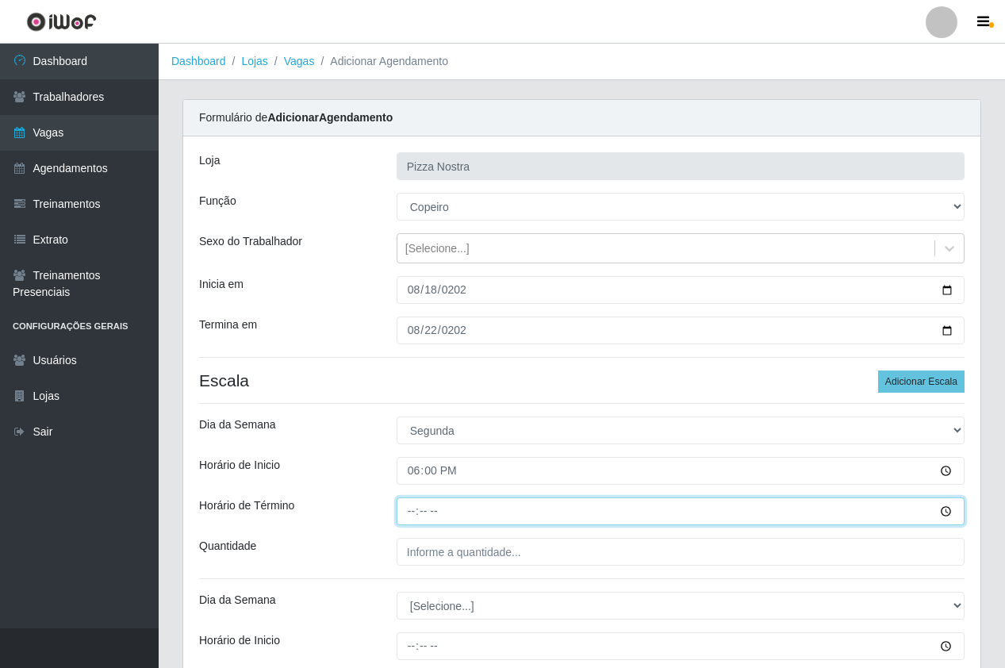
click at [407, 512] on input "Horário de Término" at bounding box center [681, 511] width 568 height 28
type input "00:00"
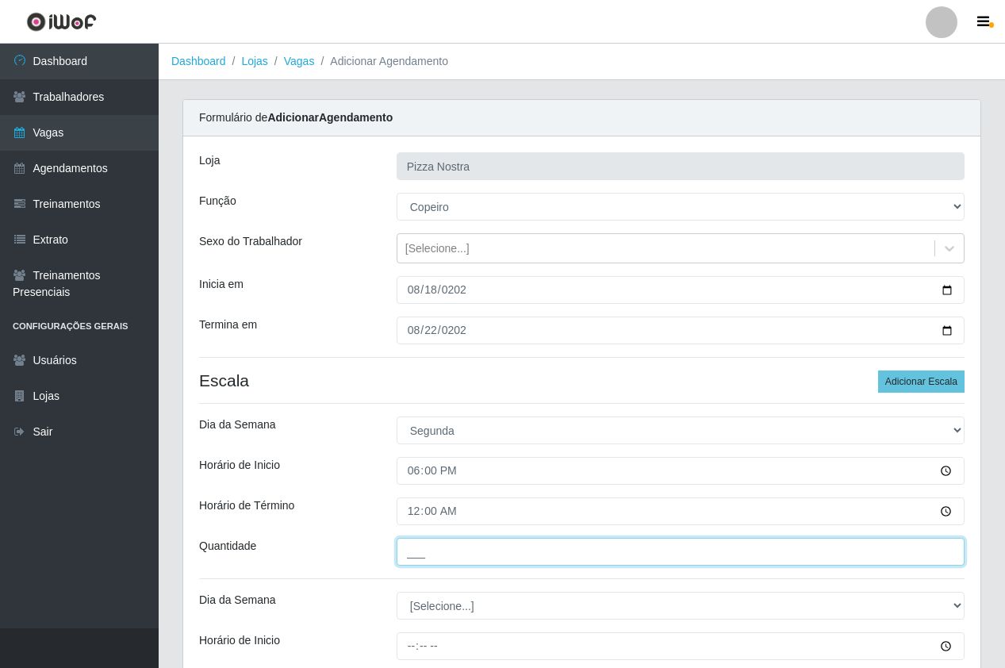
click at [425, 551] on input "___" at bounding box center [681, 552] width 568 height 28
type input "1__"
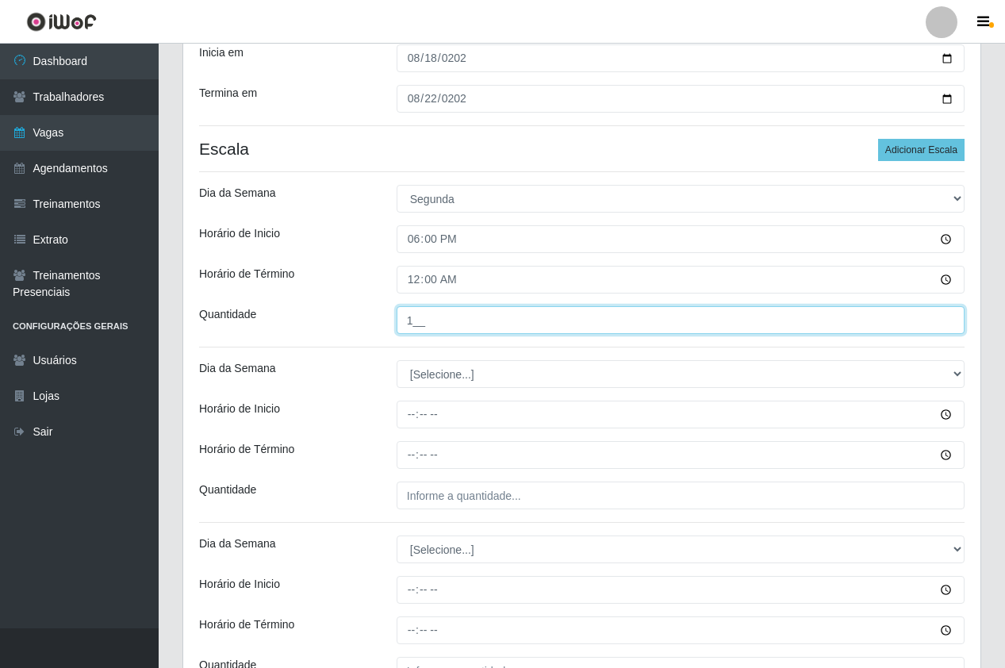
scroll to position [238, 0]
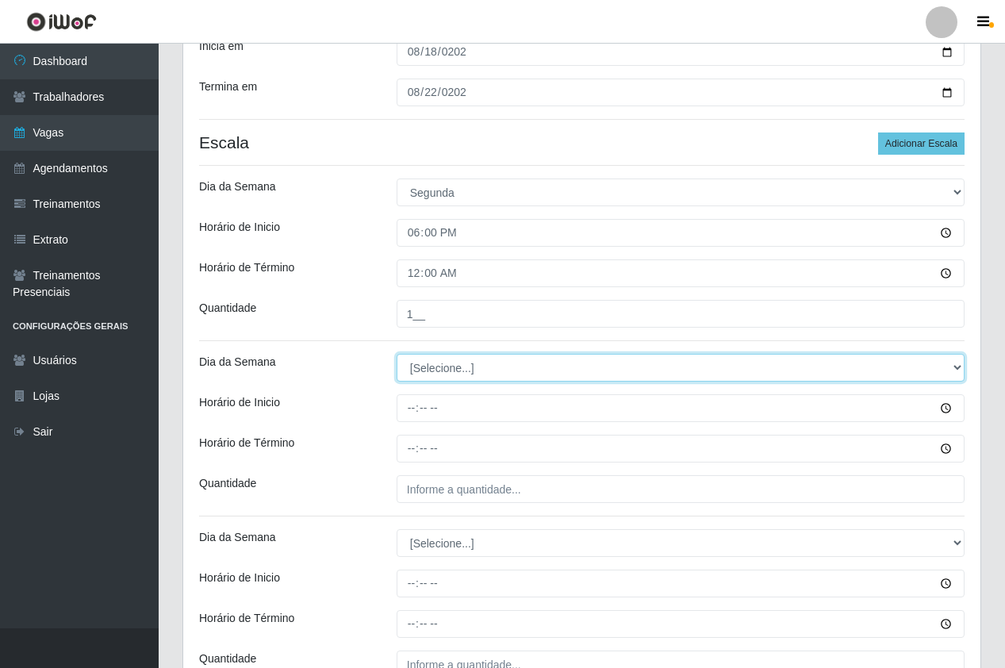
click at [454, 378] on select "[Selecione...] Segunda Terça Quarta Quinta Sexta Sábado Domingo" at bounding box center [681, 368] width 568 height 28
select select "2"
click at [397, 354] on select "[Selecione...] Segunda Terça Quarta Quinta Sexta Sábado Domingo" at bounding box center [681, 368] width 568 height 28
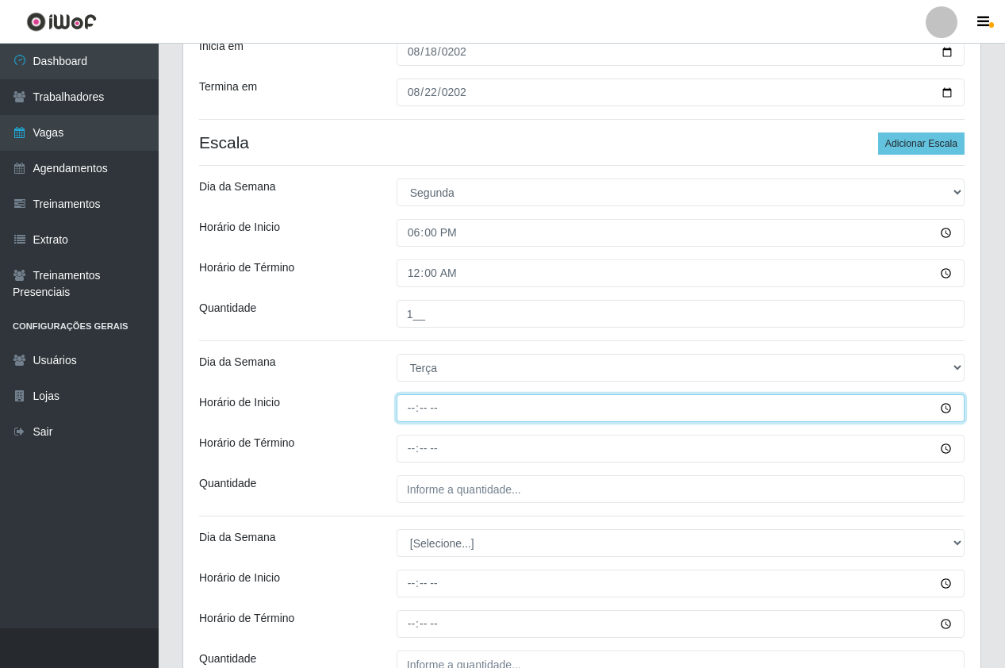
click at [400, 398] on input "Horário de Inicio" at bounding box center [681, 408] width 568 height 28
type input "18:00"
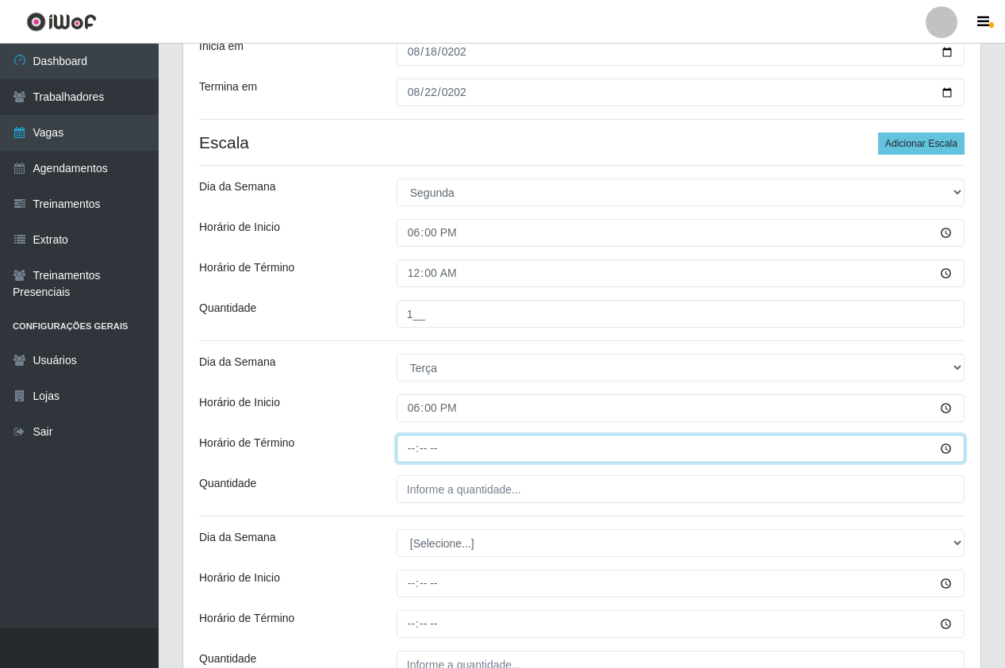
click at [417, 450] on input "Horário de Término" at bounding box center [681, 449] width 568 height 28
type input "00:00"
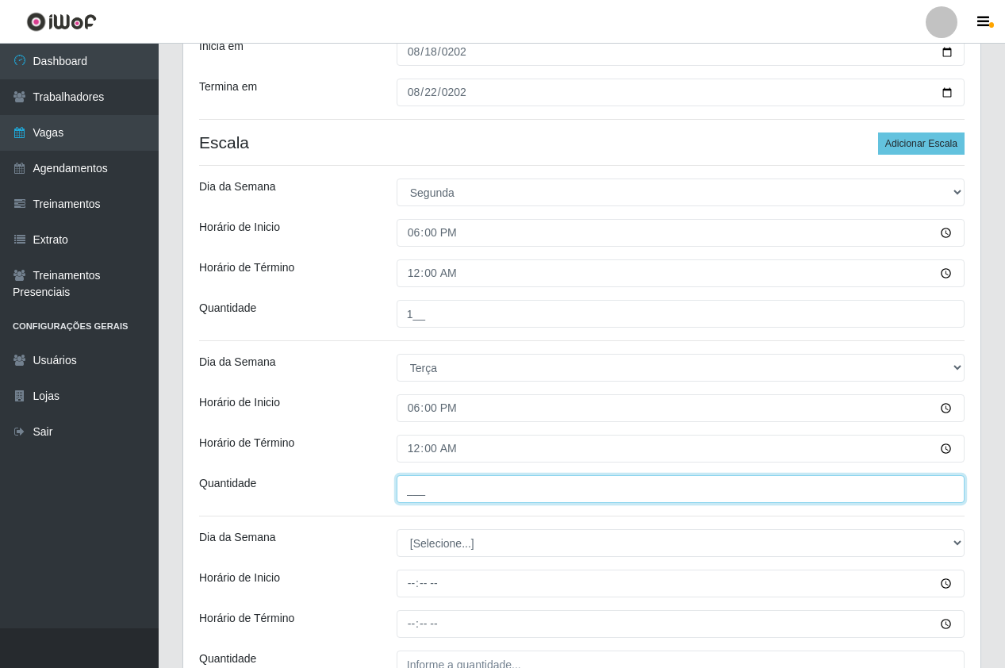
click at [447, 498] on input "___" at bounding box center [681, 489] width 568 height 28
type input "1__"
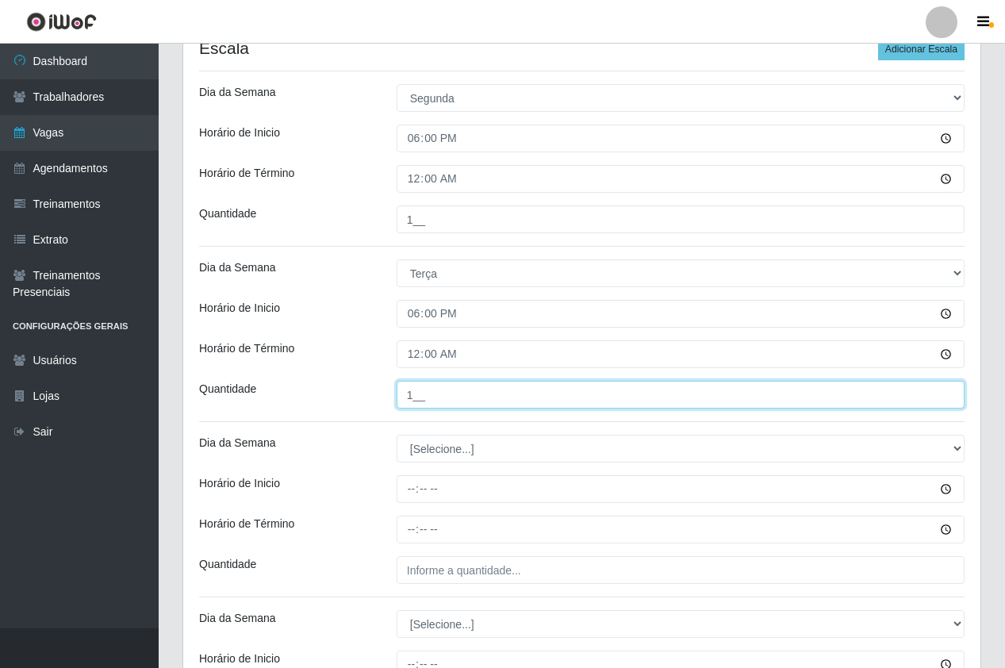
scroll to position [476, 0]
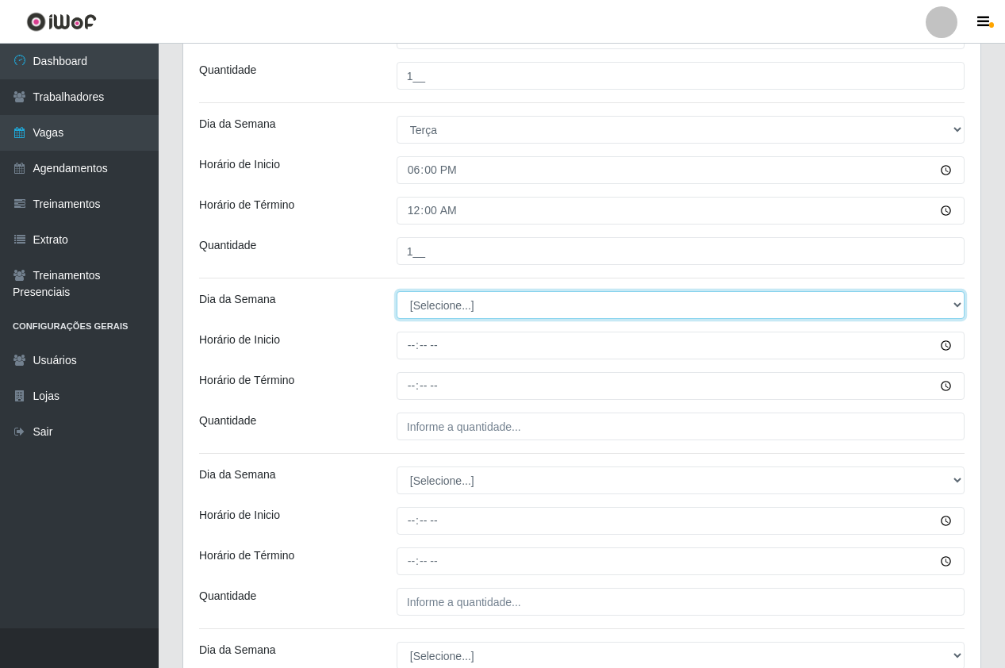
click at [427, 309] on select "[Selecione...] Segunda Terça Quarta Quinta Sexta Sábado Domingo" at bounding box center [681, 305] width 568 height 28
select select "3"
click at [397, 291] on select "[Selecione...] Segunda Terça Quarta Quinta Sexta Sábado Domingo" at bounding box center [681, 305] width 568 height 28
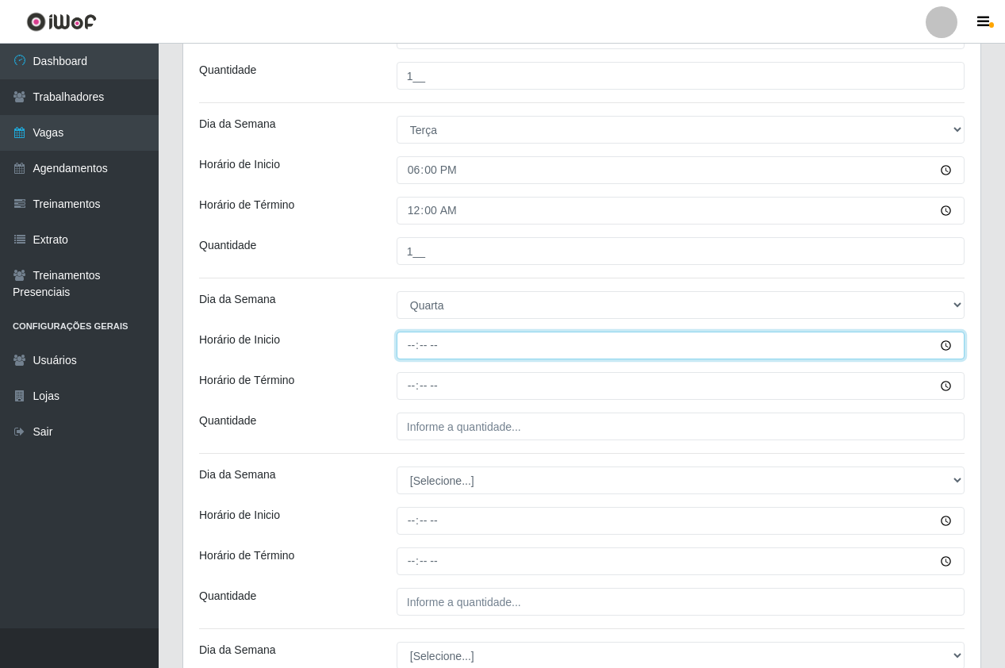
click at [409, 349] on input "Horário de Inicio" at bounding box center [681, 346] width 568 height 28
type input "18:00"
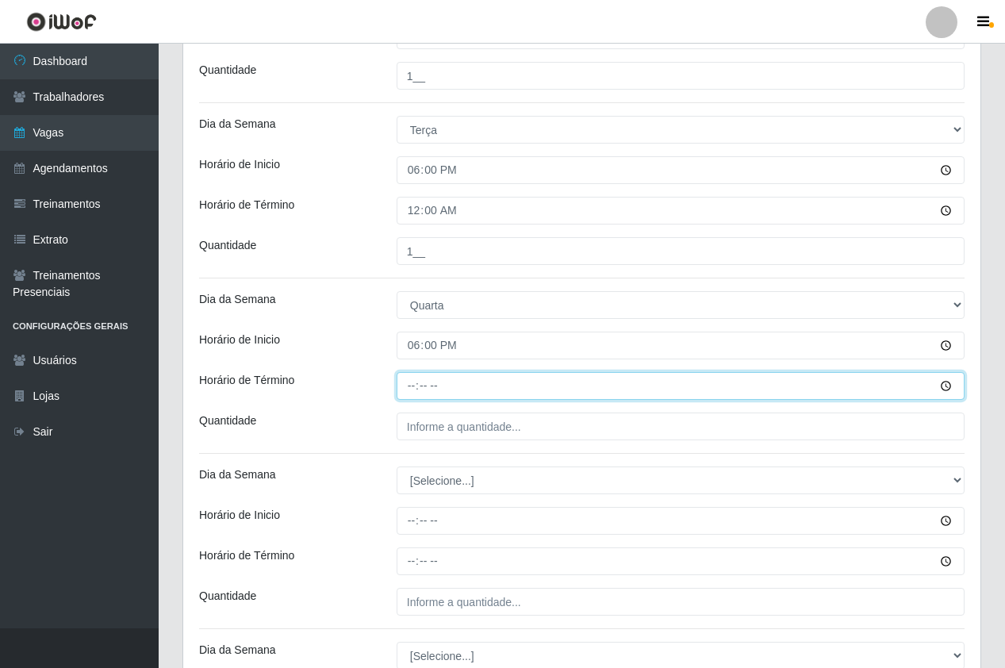
click at [417, 396] on input "Horário de Término" at bounding box center [681, 386] width 568 height 28
type input "00:00"
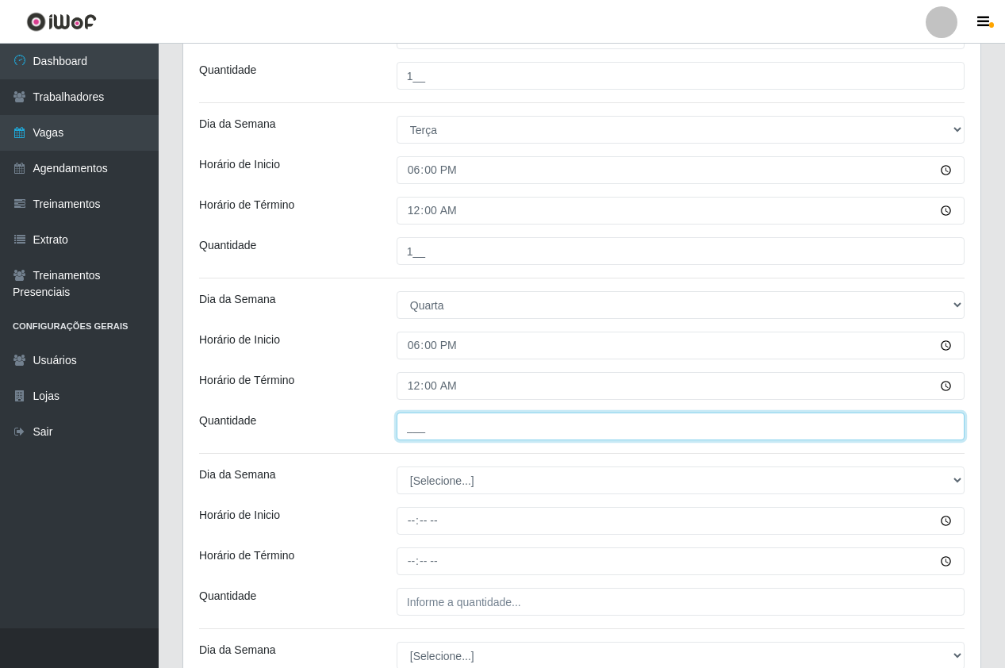
click at [458, 428] on input "___" at bounding box center [681, 427] width 568 height 28
type input "1__"
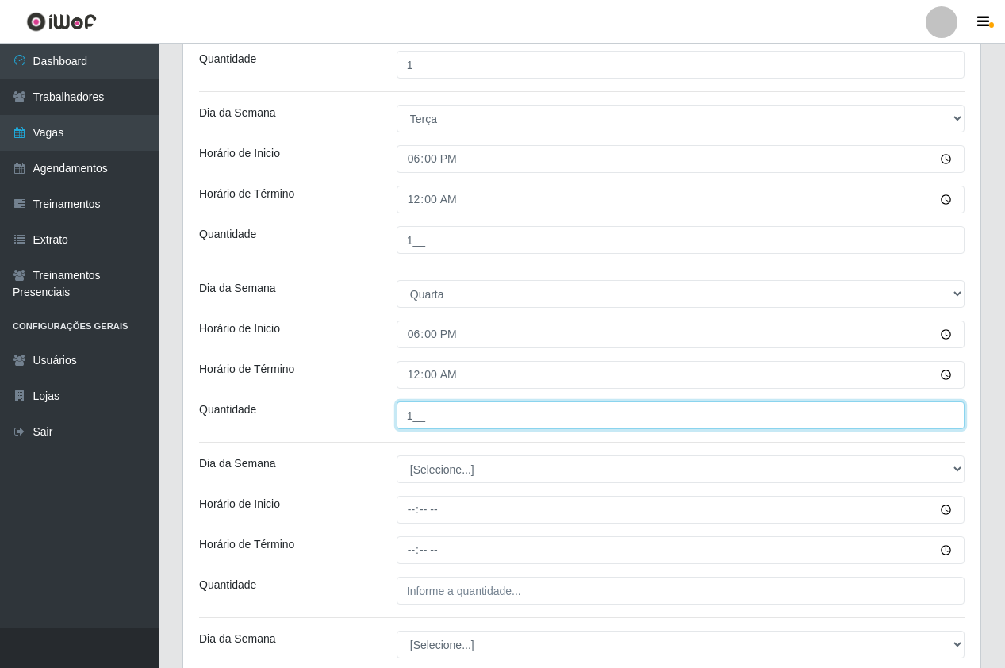
scroll to position [714, 0]
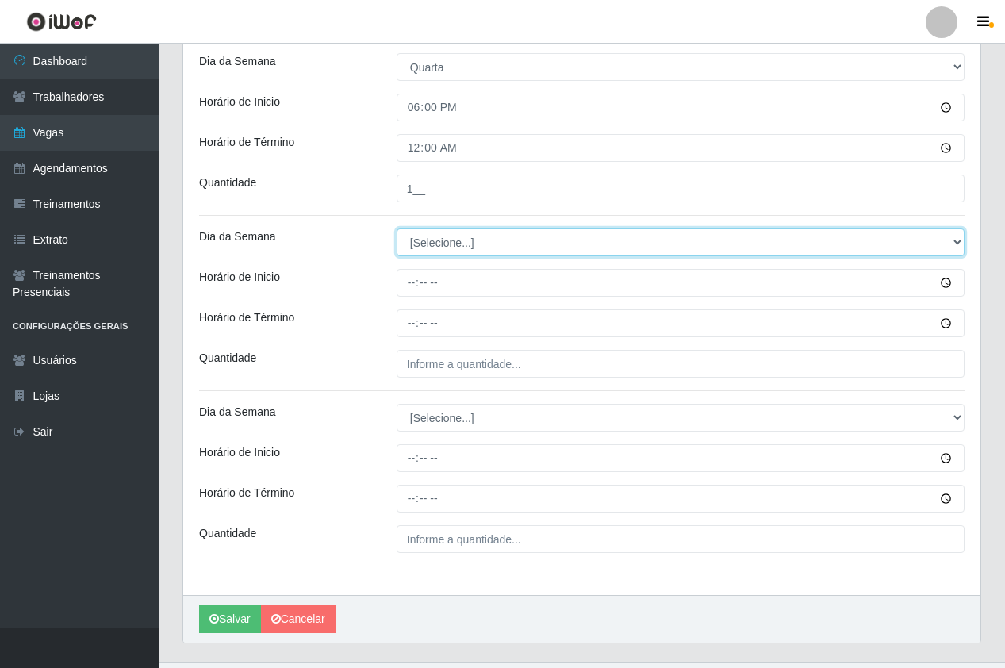
drag, startPoint x: 443, startPoint y: 237, endPoint x: 446, endPoint y: 259, distance: 21.6
click at [443, 237] on select "[Selecione...] Segunda Terça Quarta Quinta Sexta Sábado Domingo" at bounding box center [681, 242] width 568 height 28
select select "4"
click at [397, 228] on select "[Selecione...] Segunda Terça Quarta Quinta Sexta Sábado Domingo" at bounding box center [681, 242] width 568 height 28
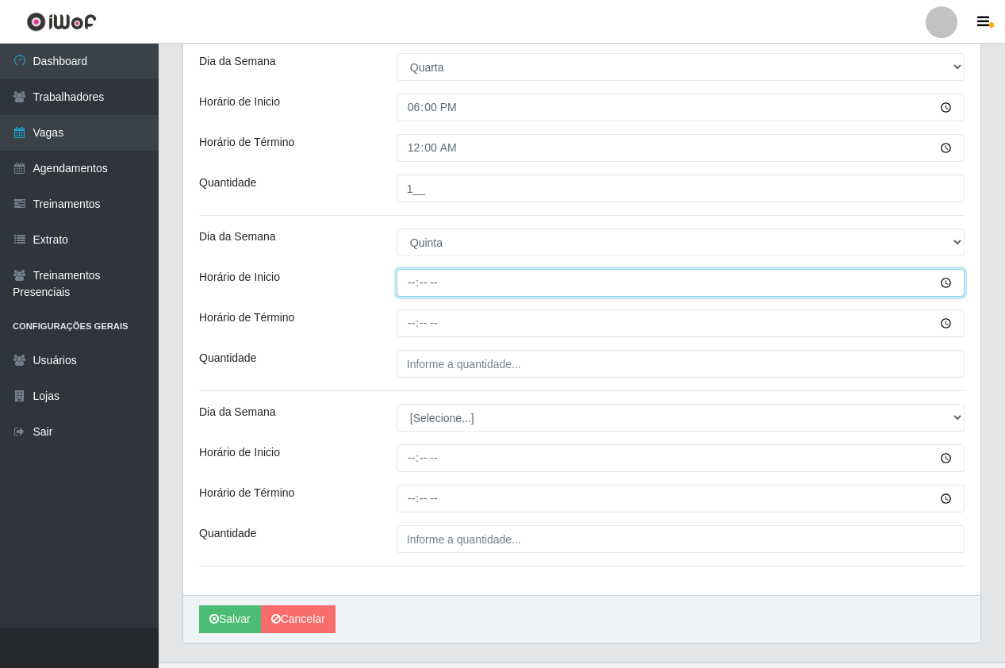
click at [409, 290] on input "Horário de Inicio" at bounding box center [681, 283] width 568 height 28
type input "18:00"
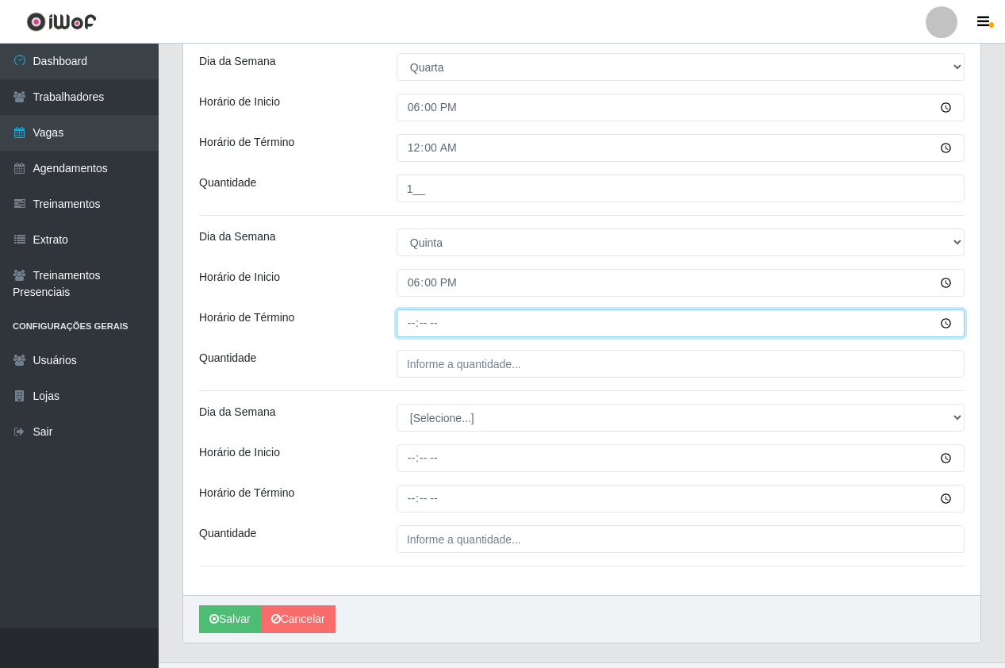
click at [408, 331] on input "Horário de Término" at bounding box center [681, 323] width 568 height 28
type input "00:00"
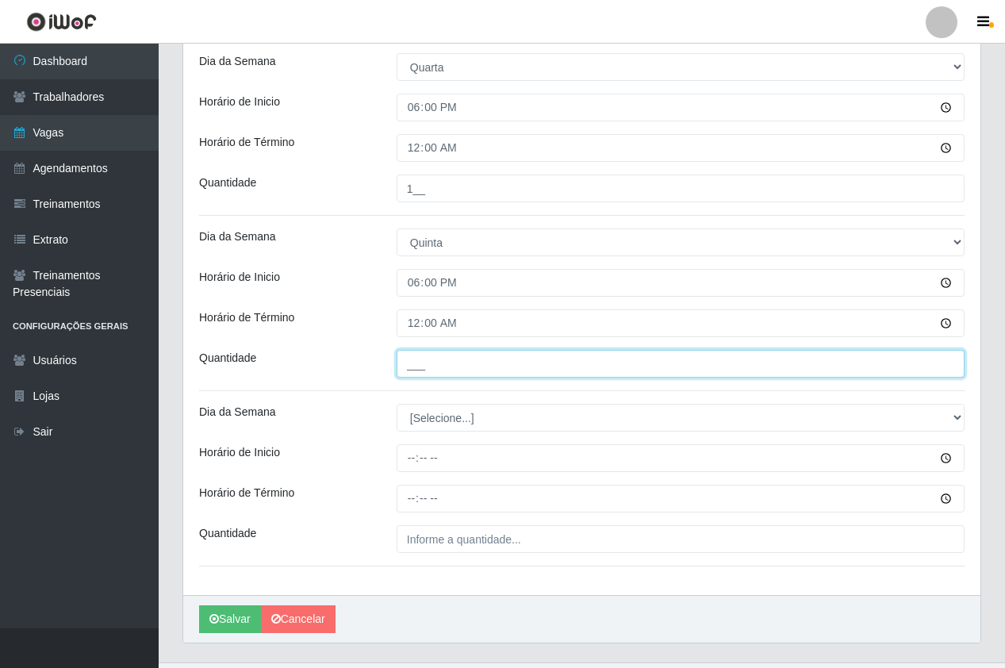
click at [430, 360] on input "___" at bounding box center [681, 364] width 568 height 28
type input "1__"
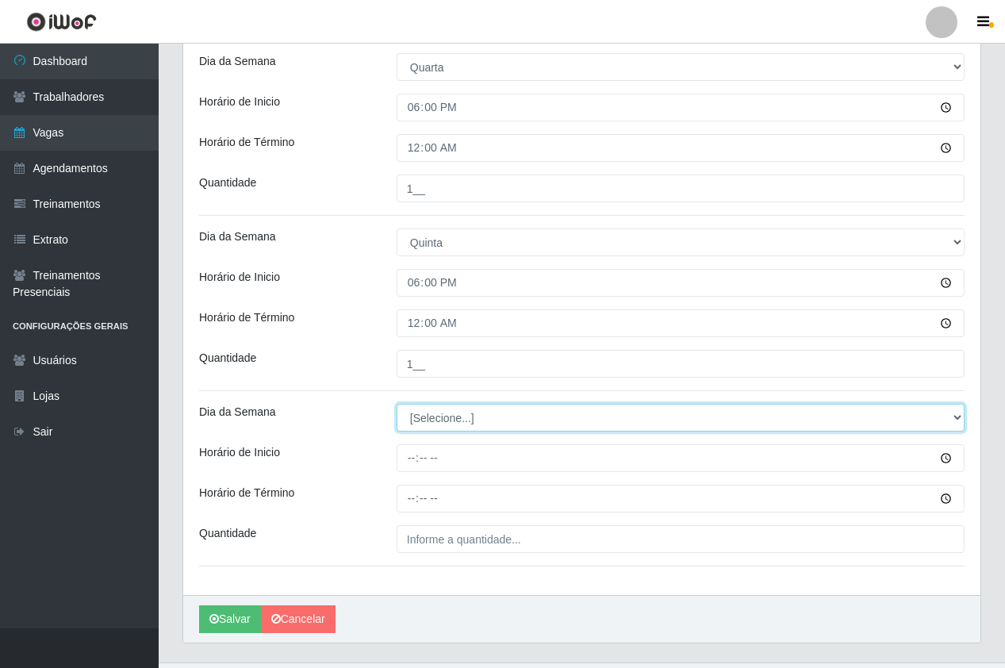
click at [440, 422] on select "[Selecione...] Segunda Terça Quarta Quinta Sexta Sábado Domingo" at bounding box center [681, 418] width 568 height 28
select select "5"
click at [397, 404] on select "[Selecione...] Segunda Terça Quarta Quinta Sexta Sábado Domingo" at bounding box center [681, 418] width 568 height 28
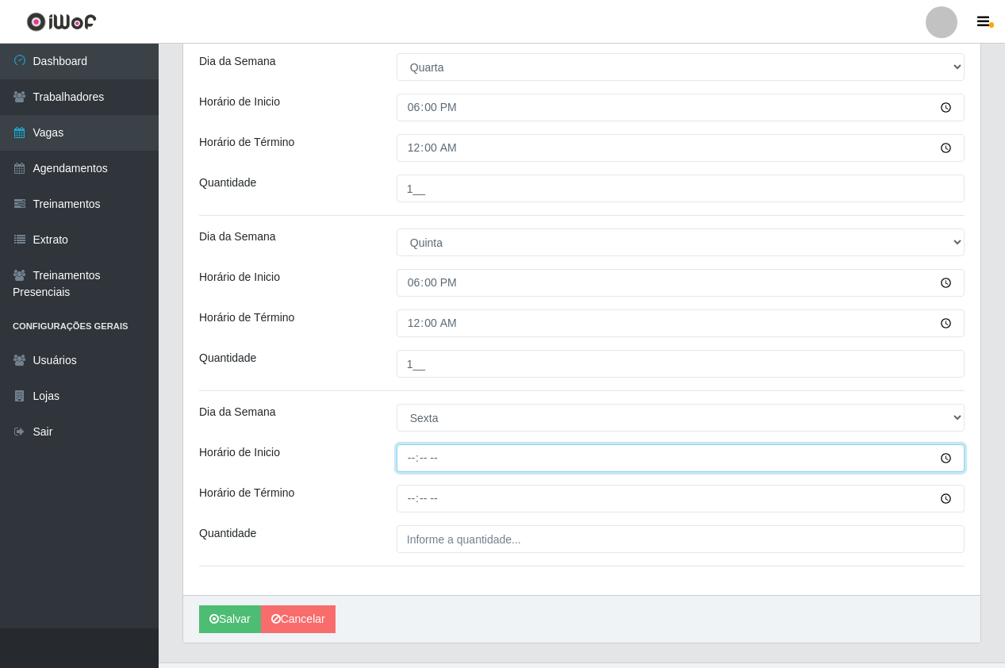
click at [420, 467] on input "Horário de Inicio" at bounding box center [681, 458] width 568 height 28
type input "18:00"
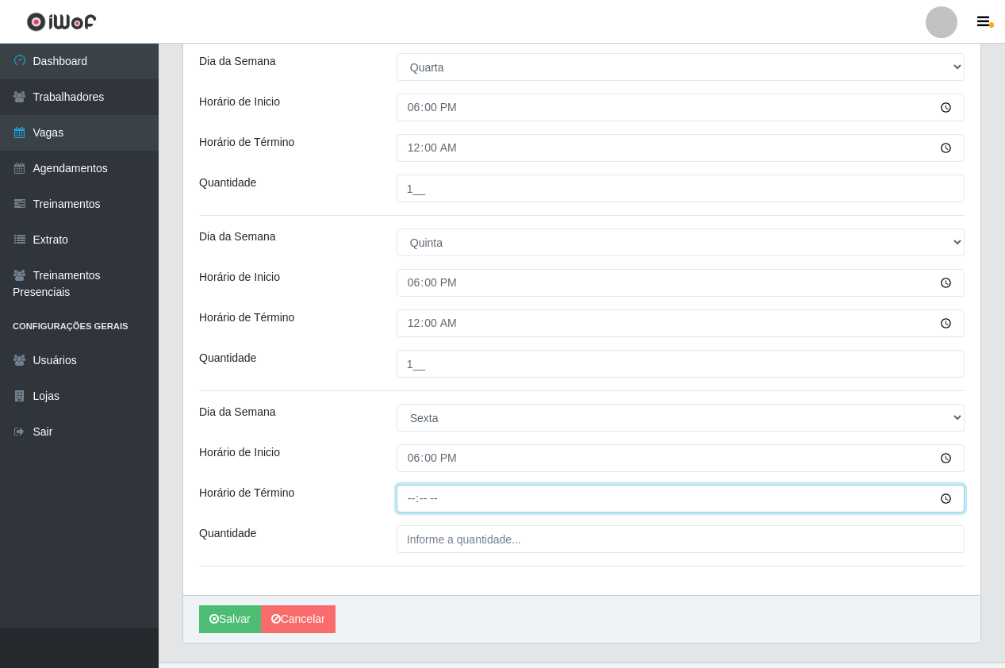
click at [417, 495] on input "Horário de Término" at bounding box center [681, 499] width 568 height 28
type input "00:00"
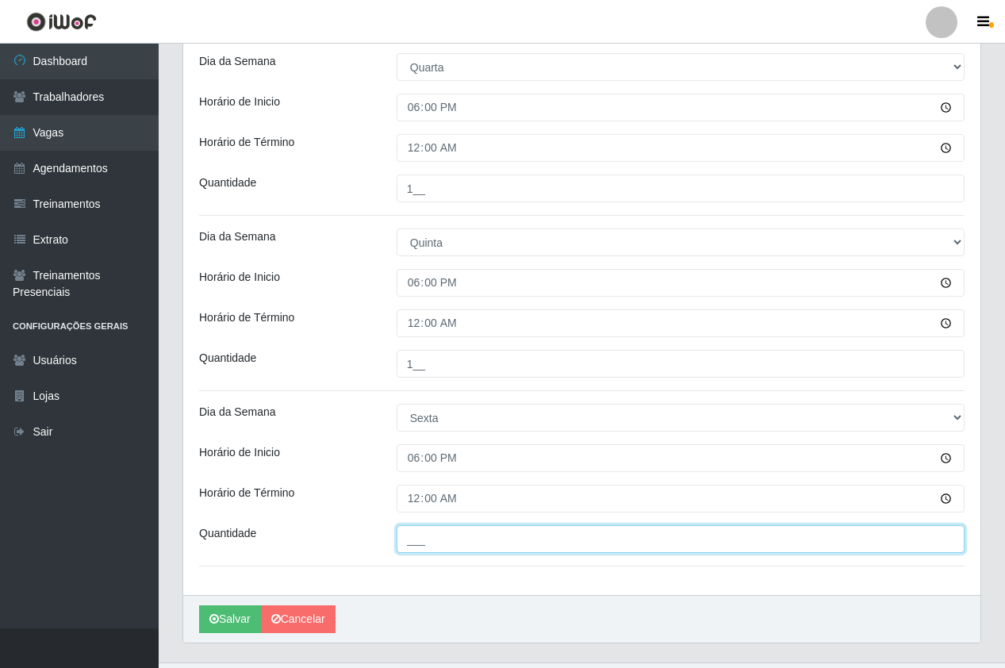
drag, startPoint x: 432, startPoint y: 541, endPoint x: 440, endPoint y: 531, distance: 13.0
click at [432, 541] on input "___" at bounding box center [681, 539] width 568 height 28
type input "1__"
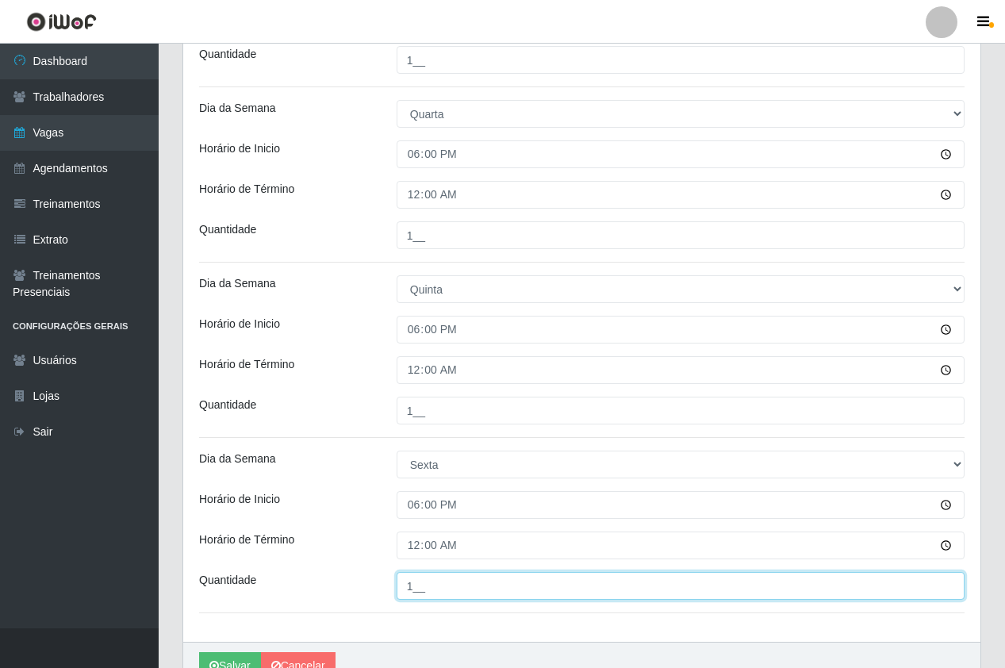
scroll to position [748, 0]
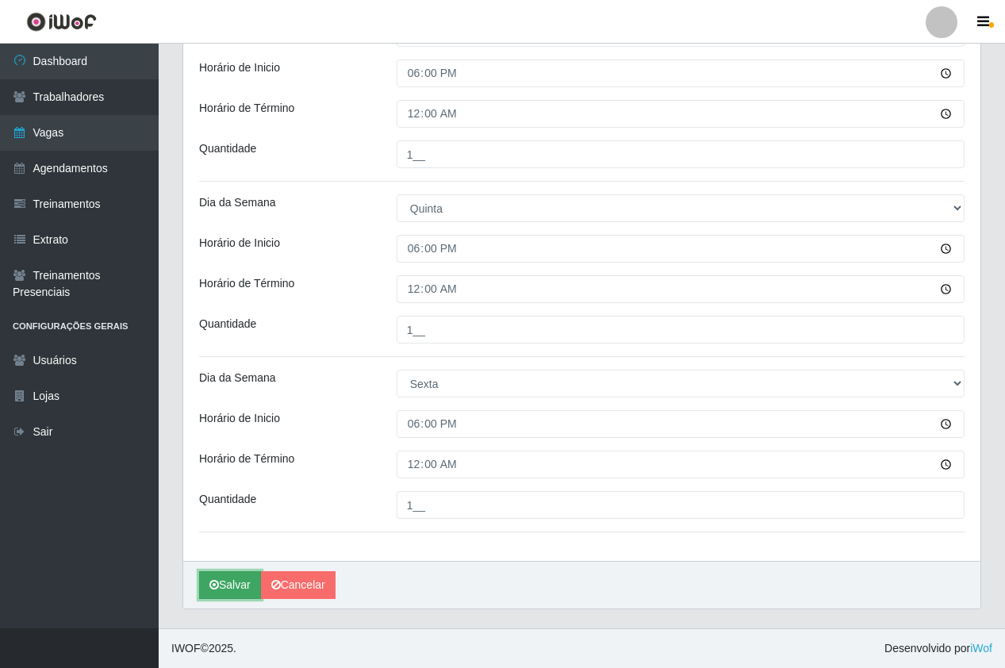
click at [244, 585] on button "Salvar" at bounding box center [230, 585] width 62 height 28
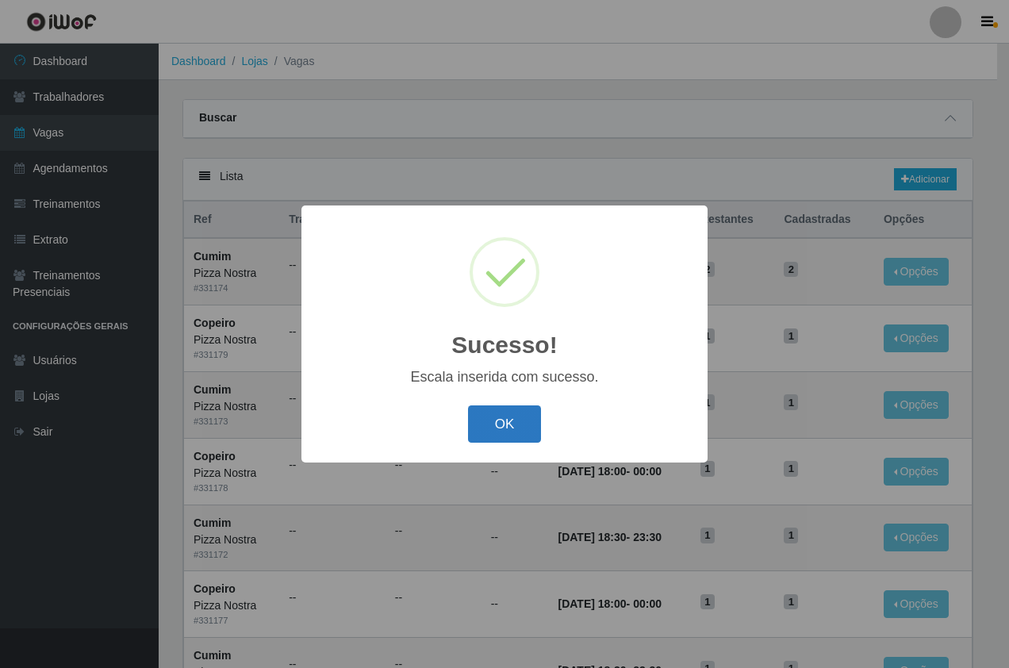
drag, startPoint x: 526, startPoint y: 440, endPoint x: 488, endPoint y: 493, distance: 64.7
click at [524, 440] on button "OK" at bounding box center [505, 423] width 74 height 37
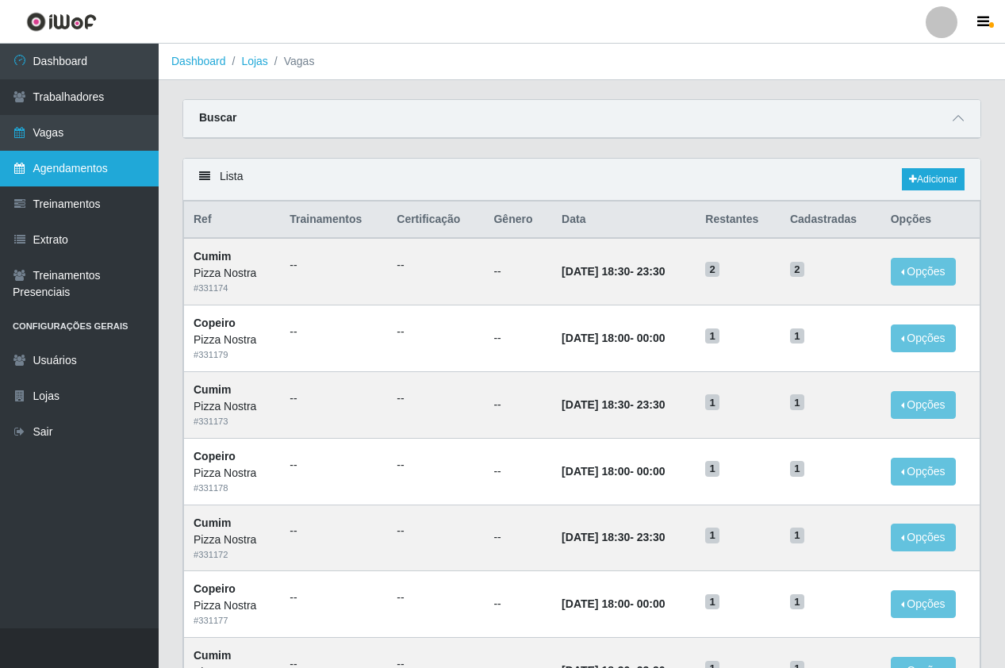
click at [67, 185] on link "Agendamentos" at bounding box center [79, 169] width 159 height 36
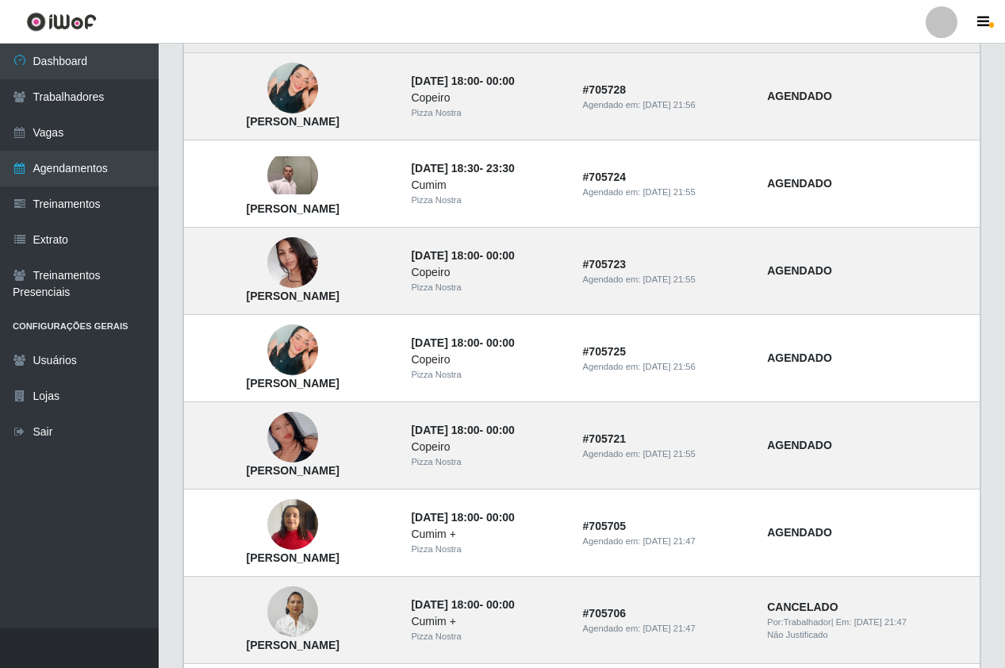
scroll to position [397, 0]
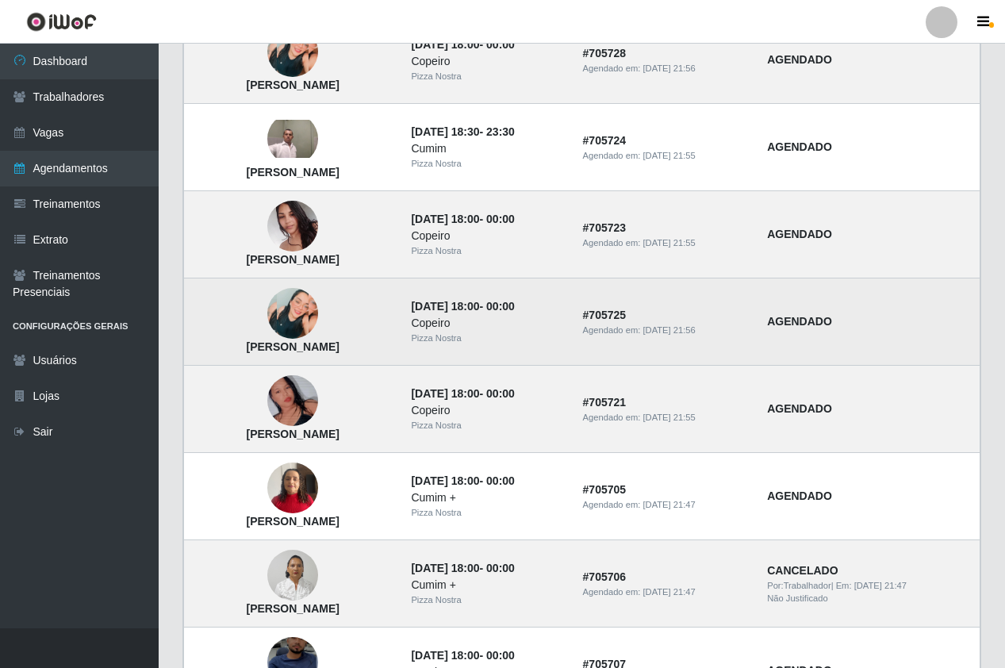
click at [307, 313] on img at bounding box center [292, 313] width 51 height 51
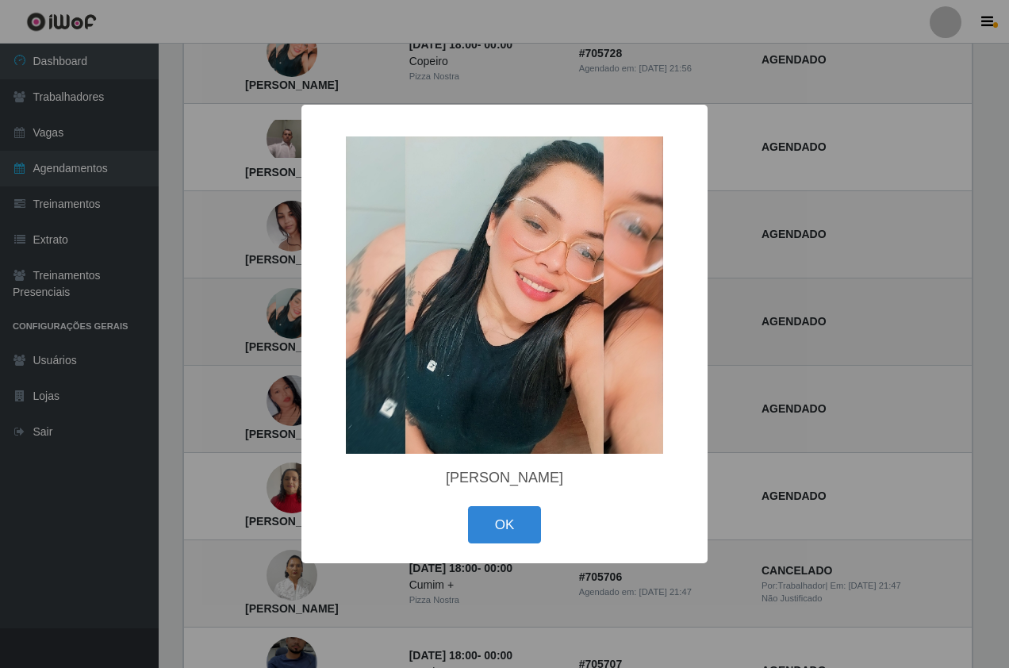
click at [307, 313] on div "× [PERSON_NAME] OK Cancel" at bounding box center [504, 334] width 406 height 459
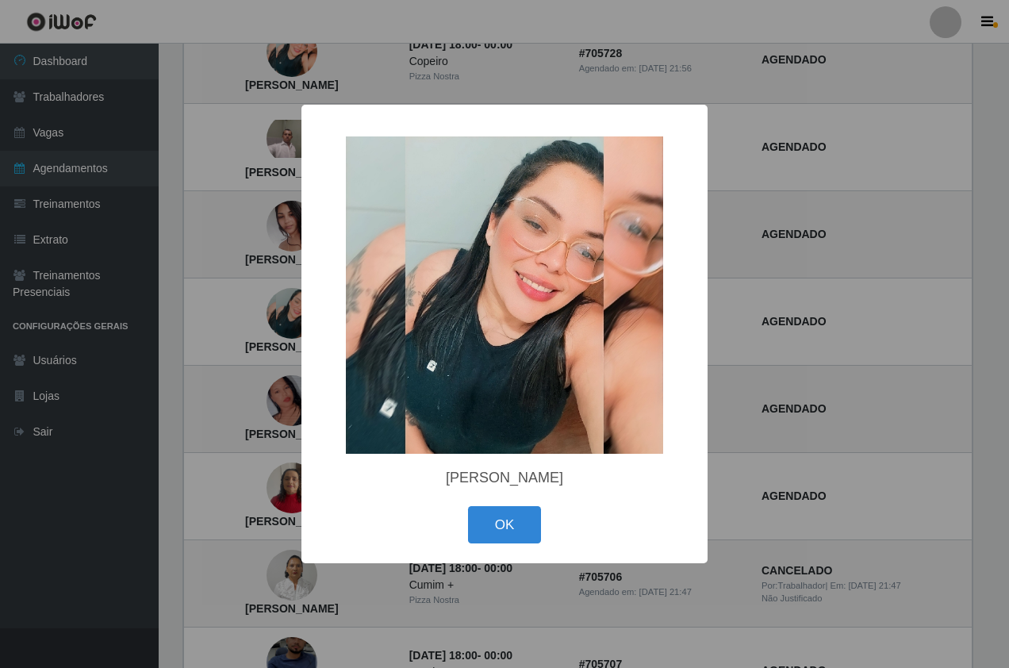
click at [296, 317] on div "× [PERSON_NAME] OK Cancel" at bounding box center [504, 334] width 1009 height 668
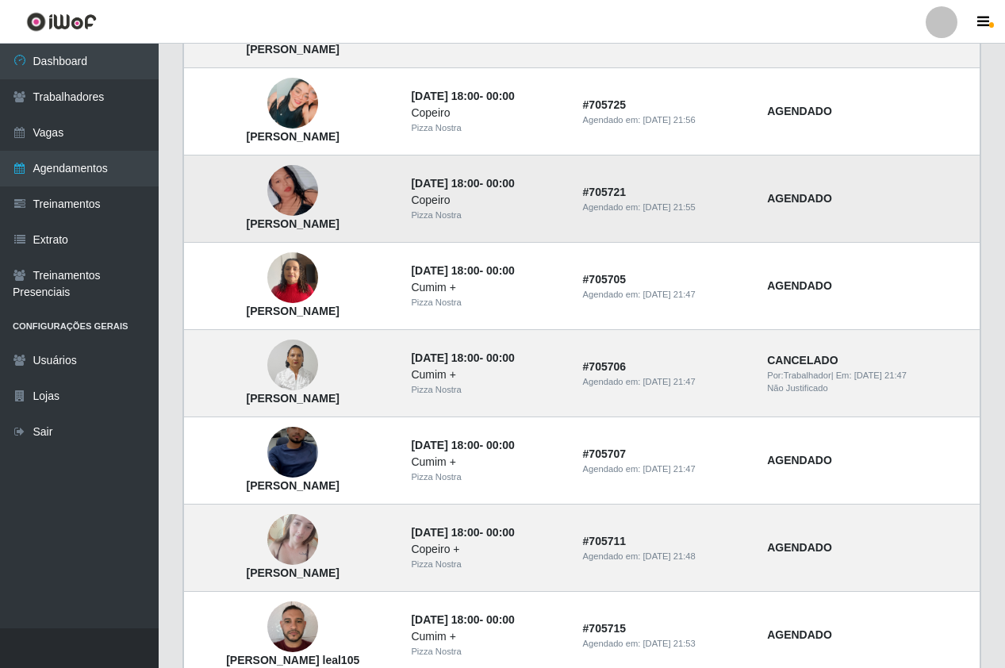
scroll to position [635, 0]
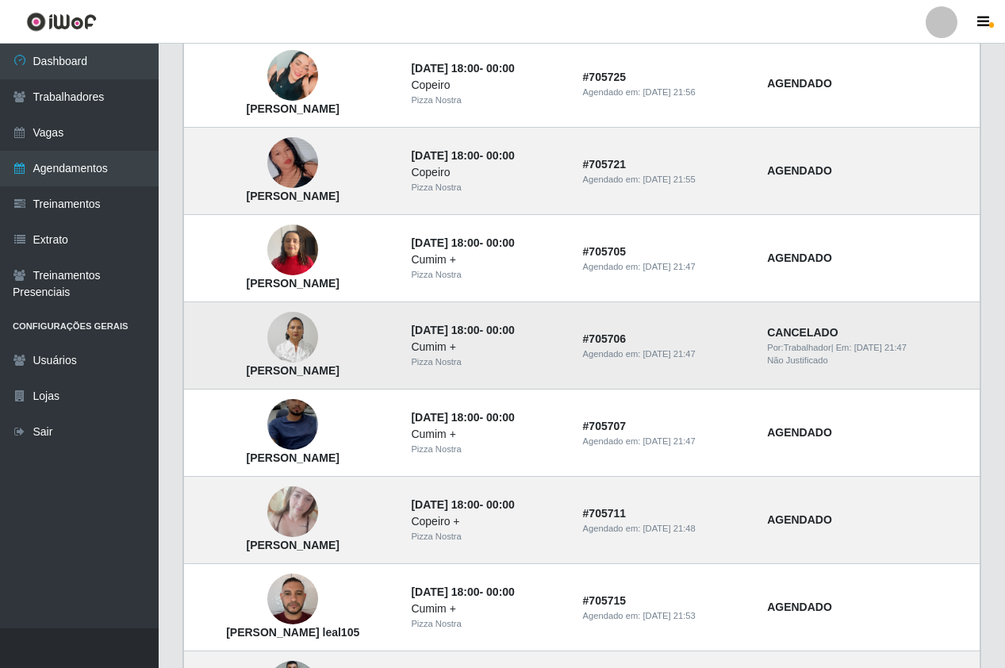
click at [309, 351] on img at bounding box center [292, 337] width 51 height 67
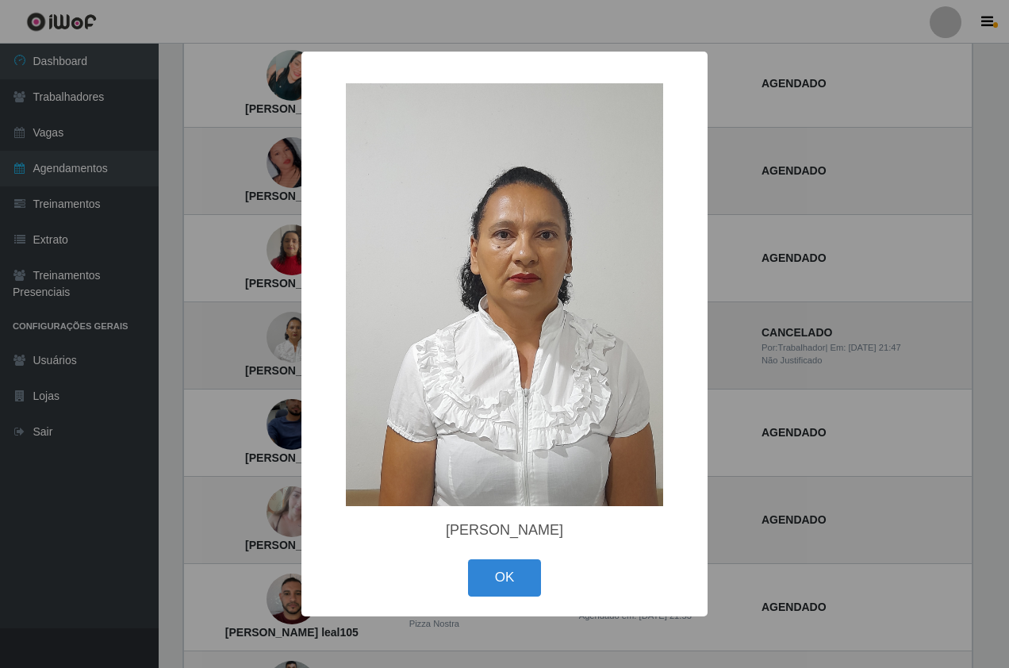
click at [309, 351] on div "× [PERSON_NAME] OK Cancel" at bounding box center [504, 334] width 406 height 565
click at [511, 589] on button "OK" at bounding box center [505, 577] width 74 height 37
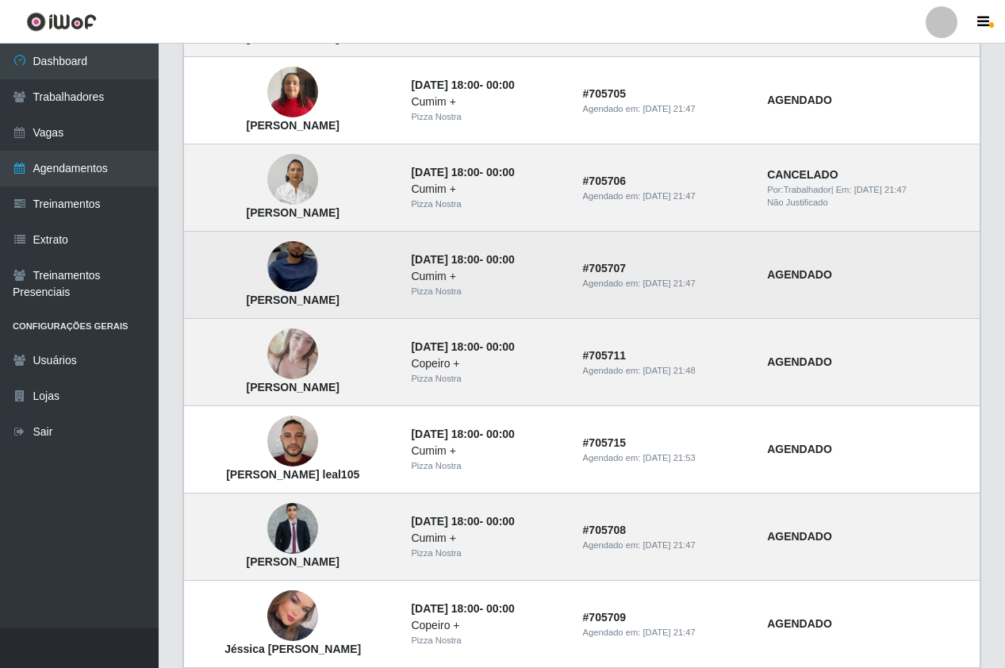
scroll to position [793, 0]
click at [277, 274] on td "[PERSON_NAME]" at bounding box center [293, 274] width 218 height 87
click at [290, 273] on img at bounding box center [292, 266] width 51 height 110
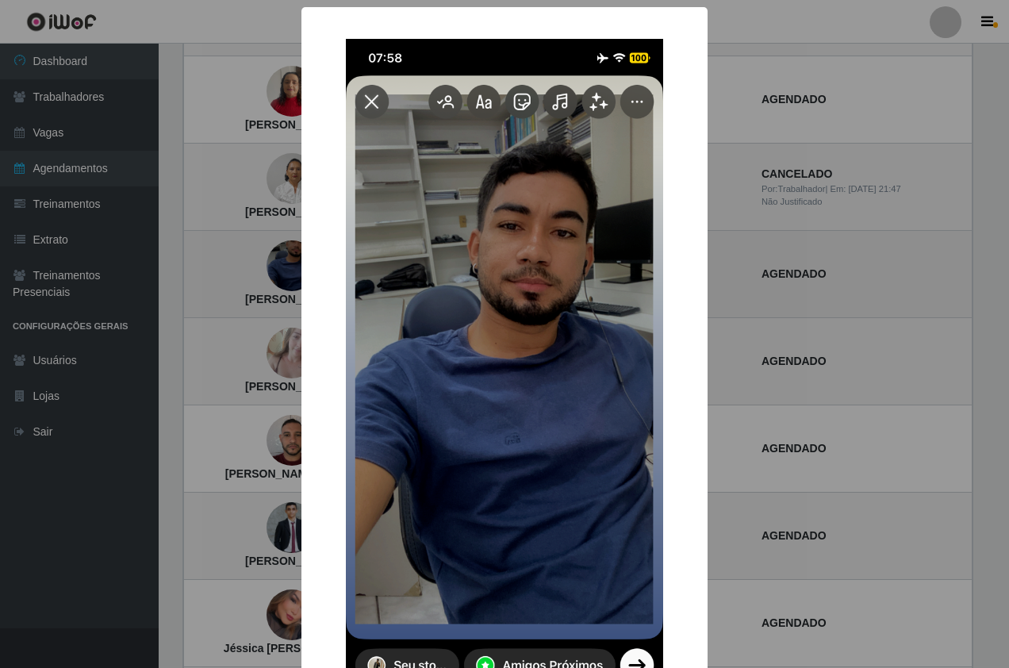
click at [290, 273] on div "× [PERSON_NAME] OK Cancel" at bounding box center [504, 334] width 1009 height 668
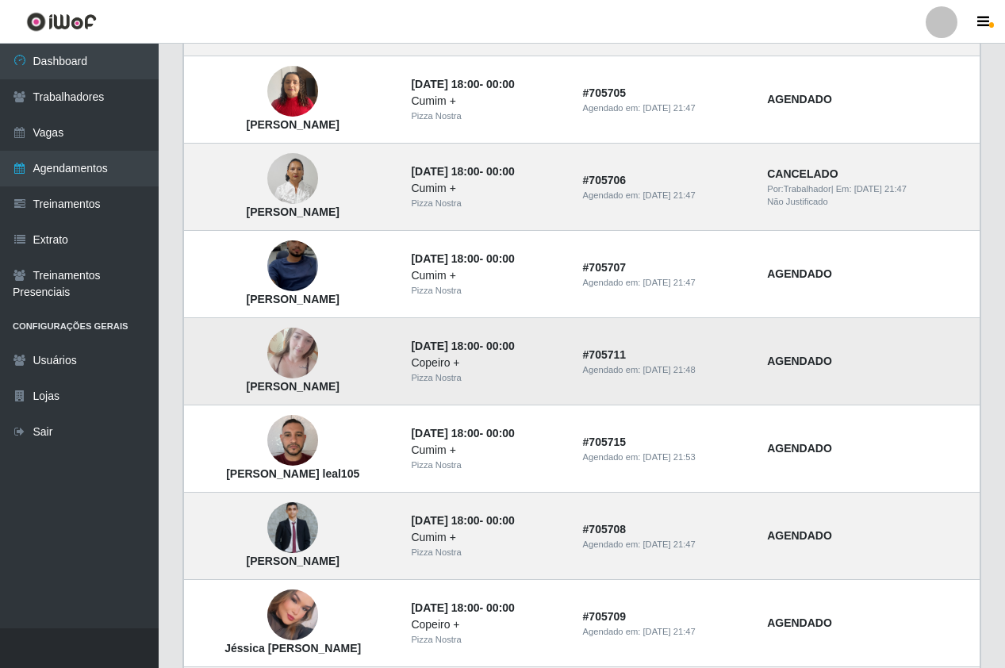
click at [290, 355] on img at bounding box center [292, 353] width 51 height 67
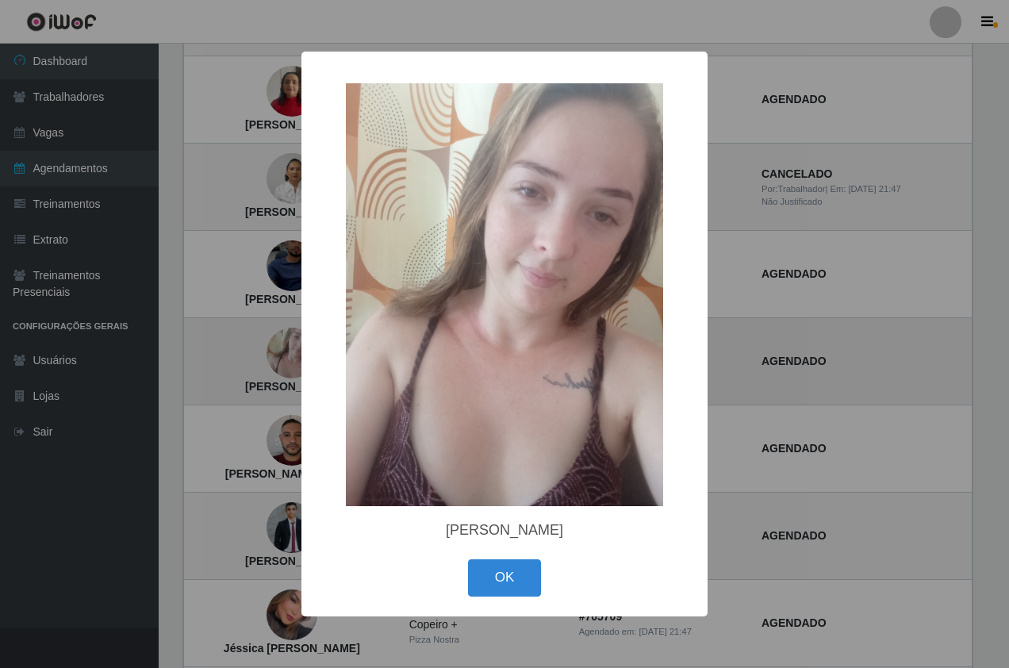
click at [290, 355] on div "× [PERSON_NAME] costa OK Cancel" at bounding box center [504, 334] width 1009 height 668
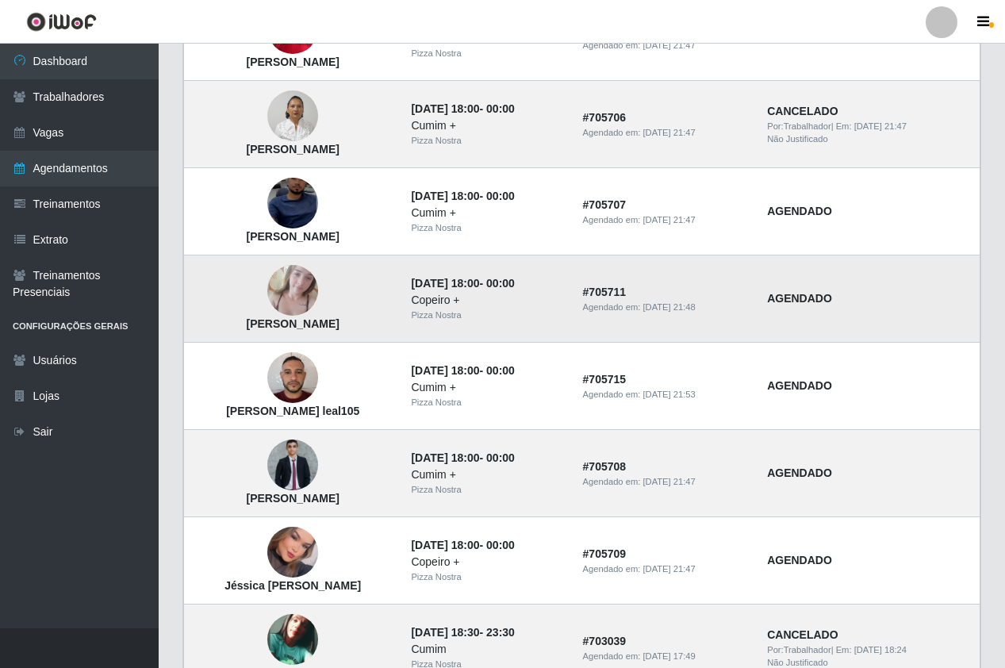
scroll to position [952, 0]
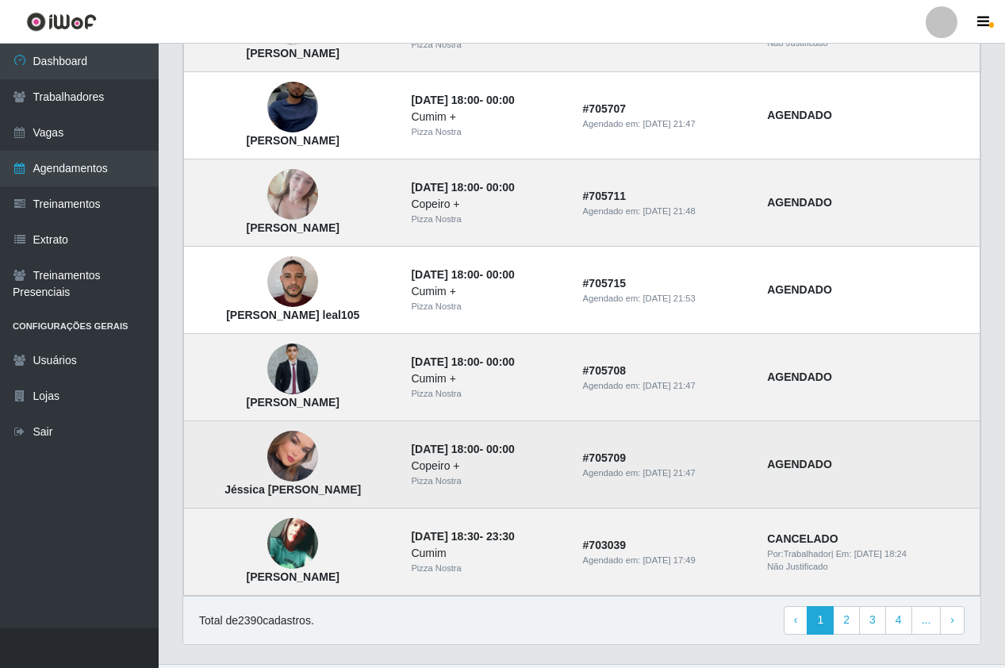
click at [313, 461] on img at bounding box center [292, 456] width 51 height 72
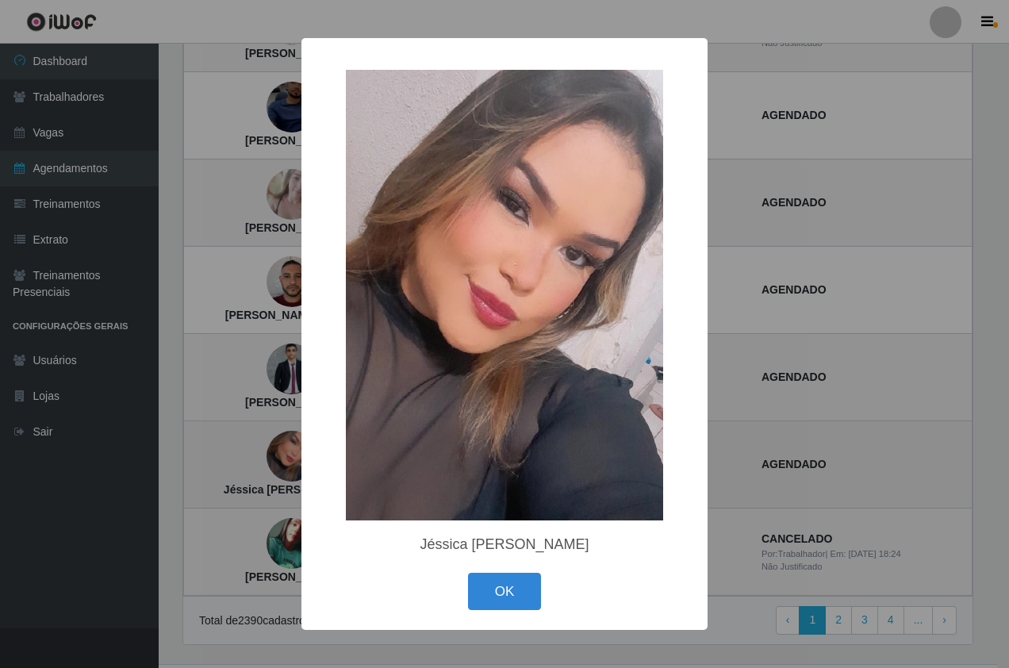
click at [313, 461] on div "× Jéssica [PERSON_NAME] OK Cancel" at bounding box center [504, 334] width 406 height 593
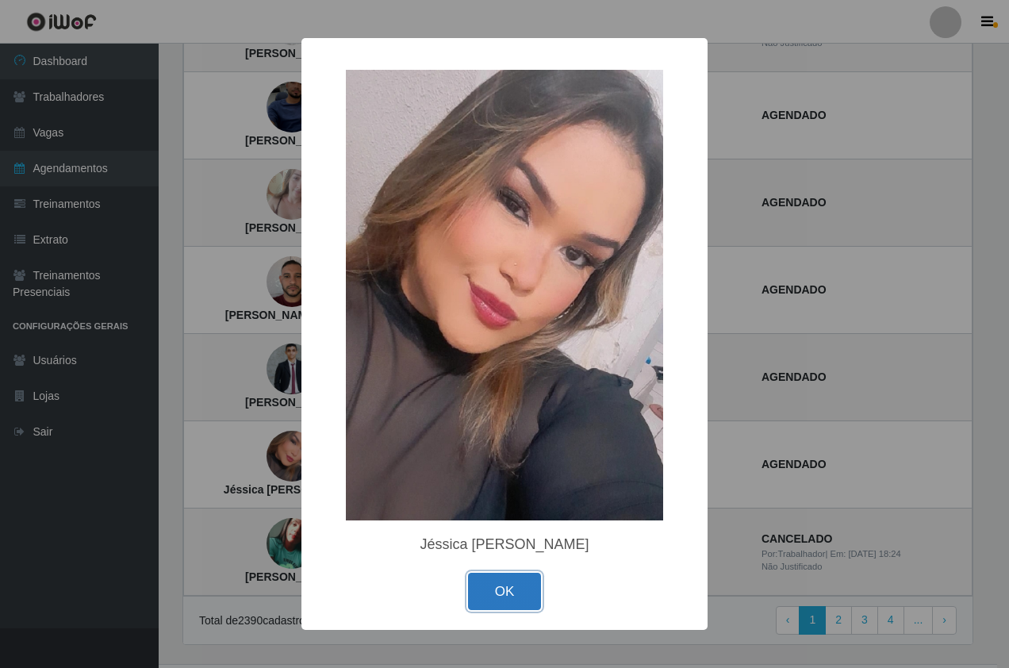
click at [528, 593] on button "OK" at bounding box center [505, 591] width 74 height 37
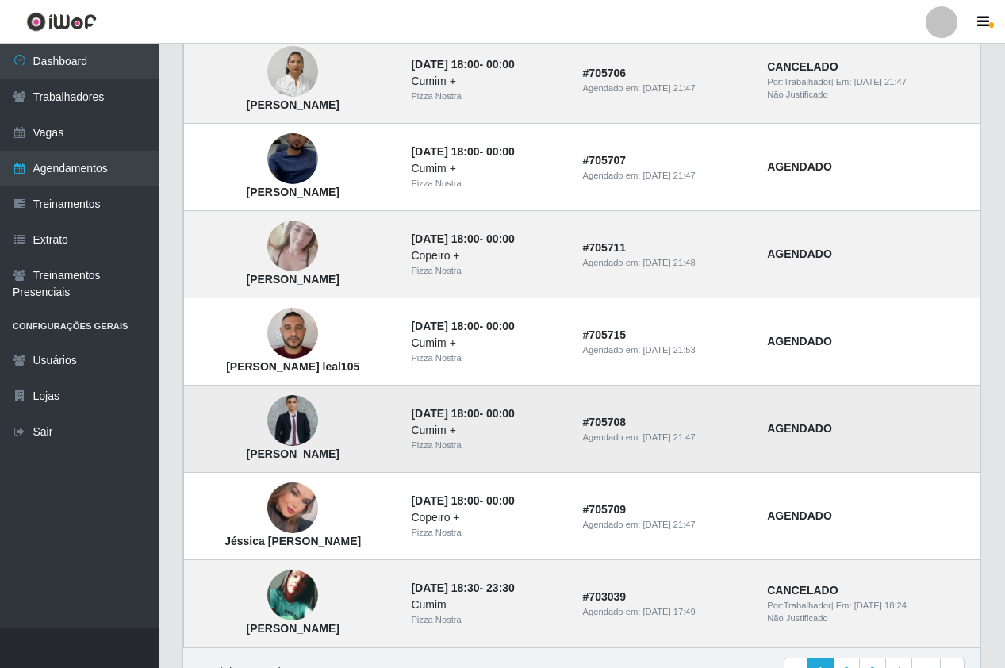
scroll to position [873, 0]
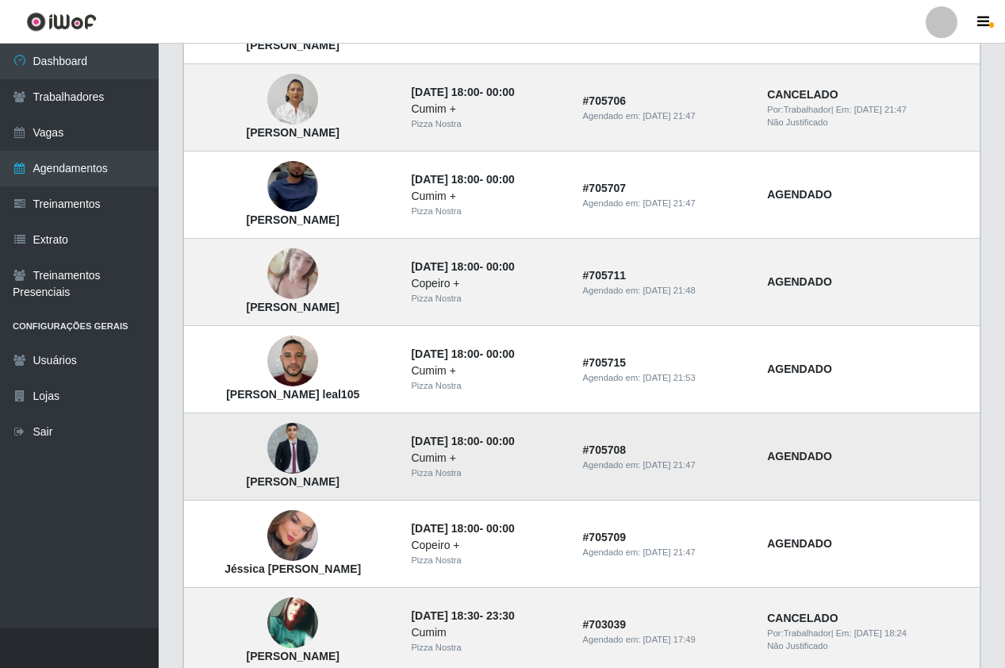
click at [297, 448] on img at bounding box center [292, 448] width 51 height 51
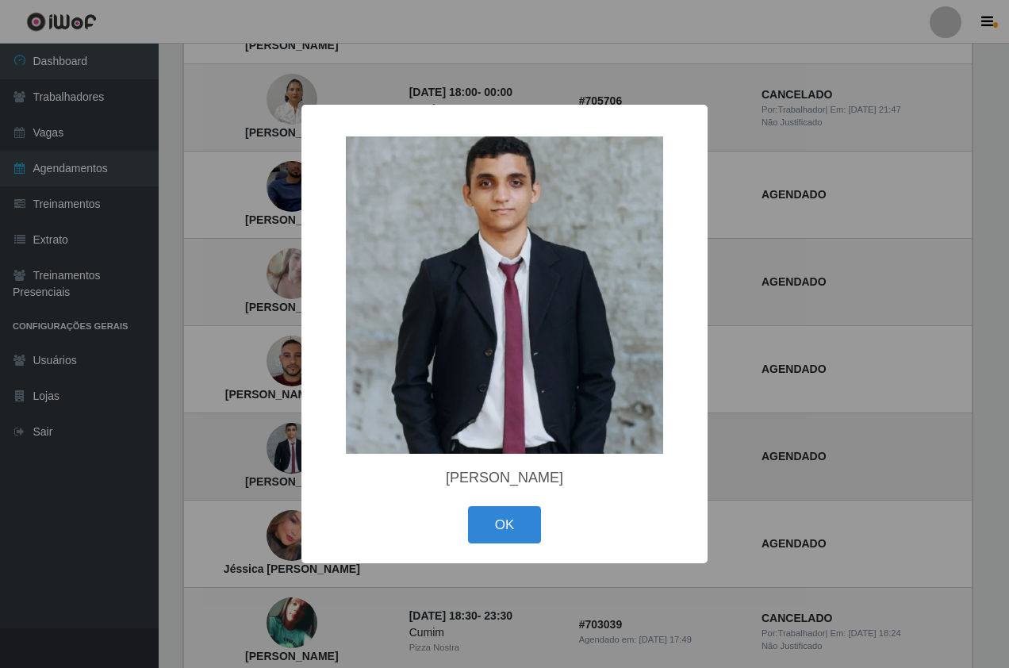
click at [297, 448] on div "× [PERSON_NAME] OK Cancel" at bounding box center [504, 334] width 1009 height 668
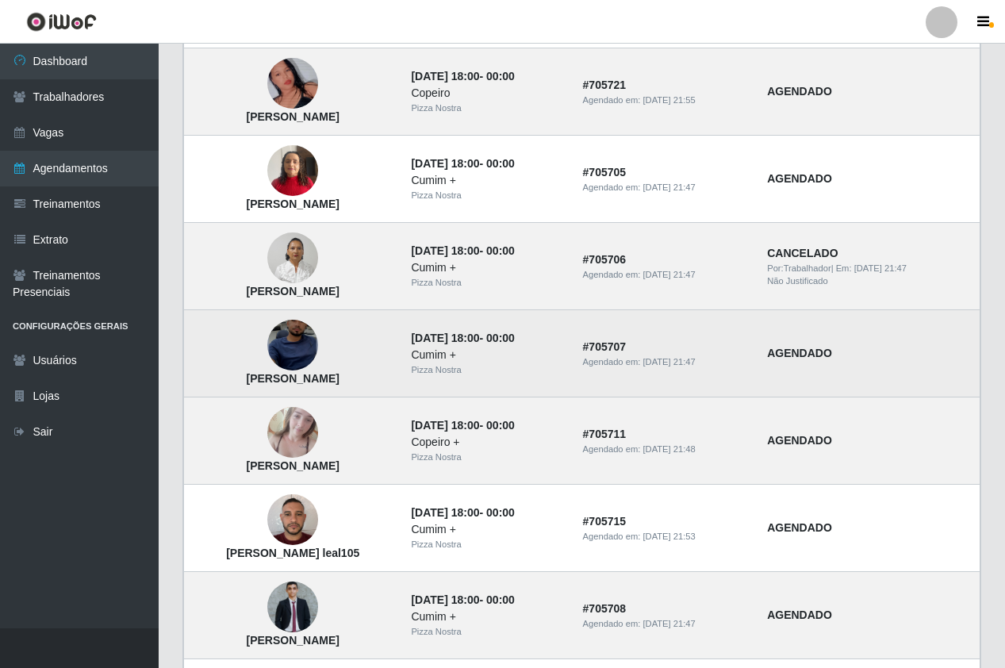
scroll to position [635, 0]
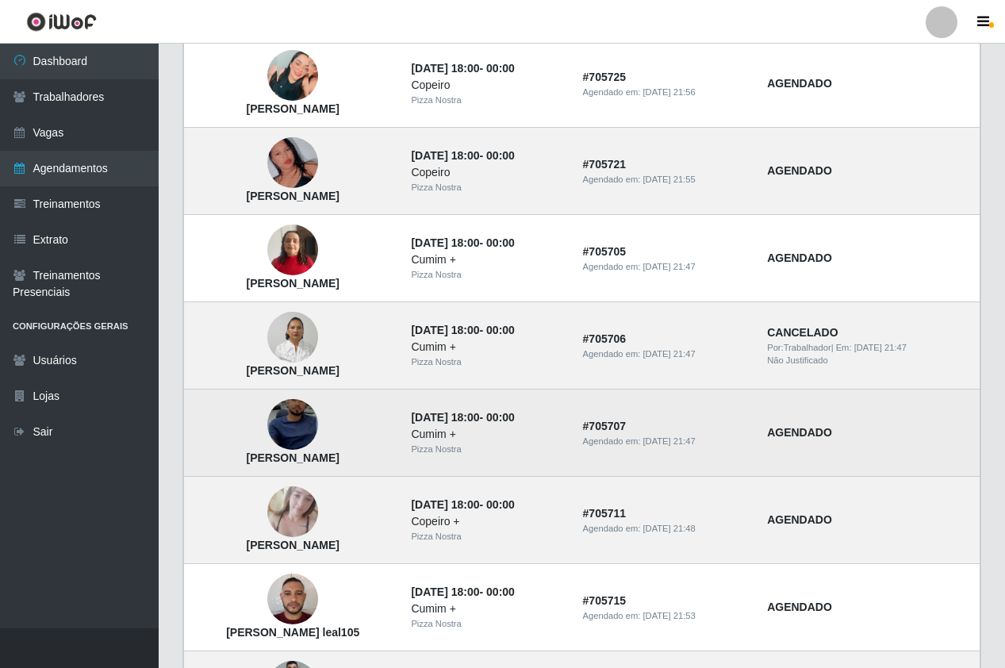
click at [363, 429] on td "[PERSON_NAME]" at bounding box center [293, 433] width 218 height 87
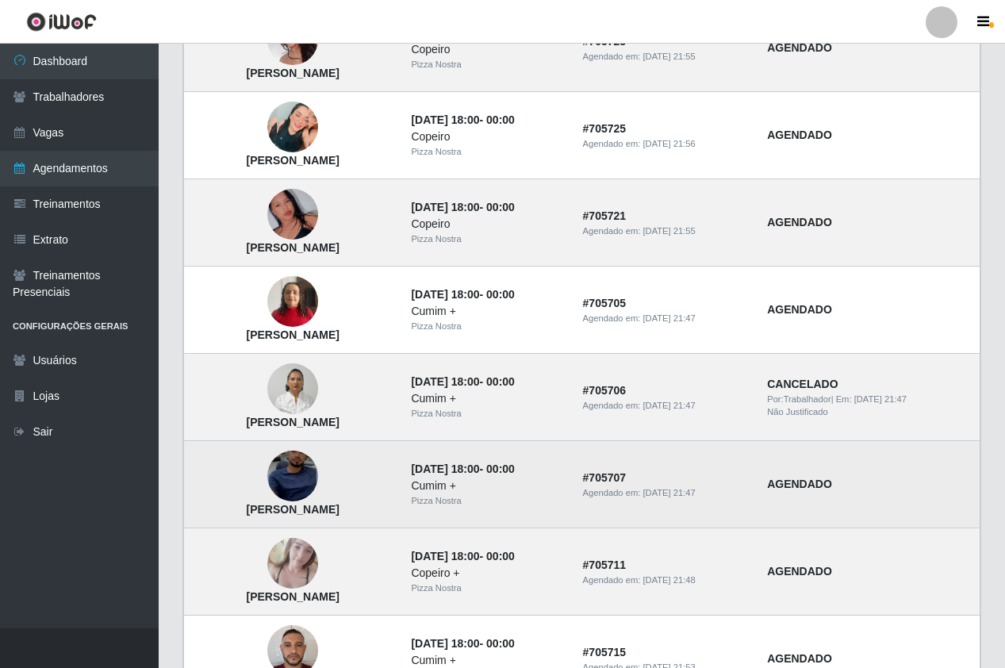
scroll to position [555, 0]
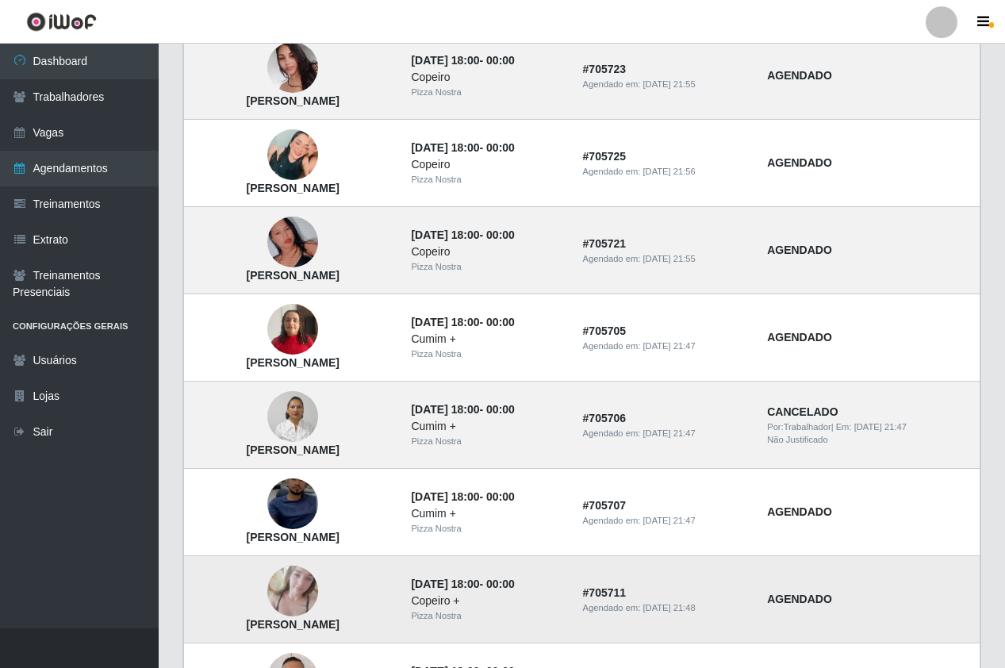
click at [299, 589] on img at bounding box center [292, 591] width 51 height 67
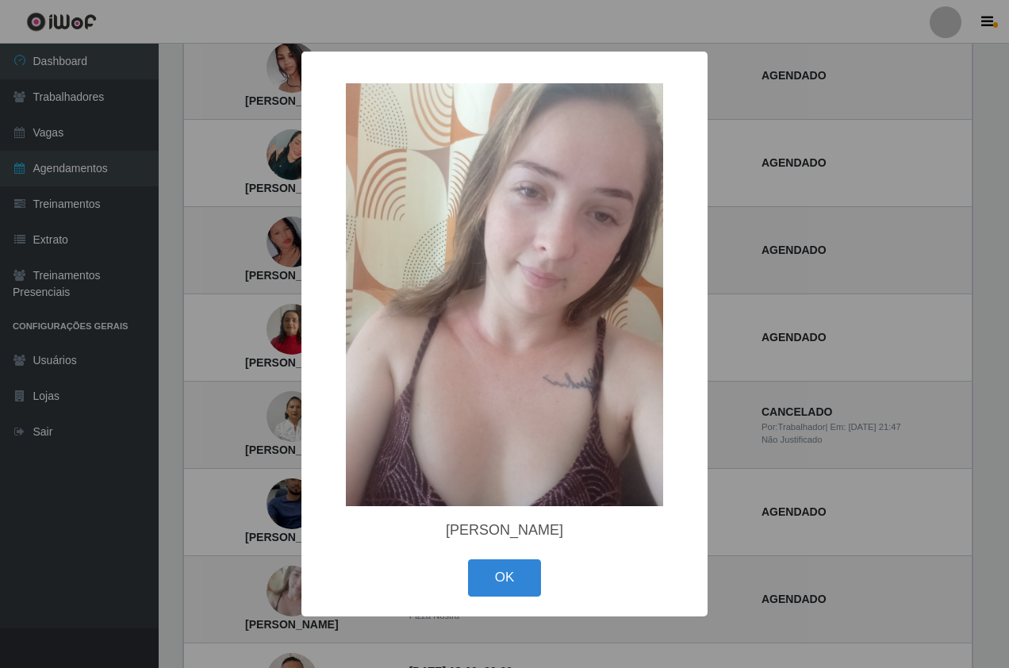
click at [503, 600] on div "OK Cancel" at bounding box center [504, 577] width 374 height 45
click at [532, 573] on button "OK" at bounding box center [505, 577] width 74 height 37
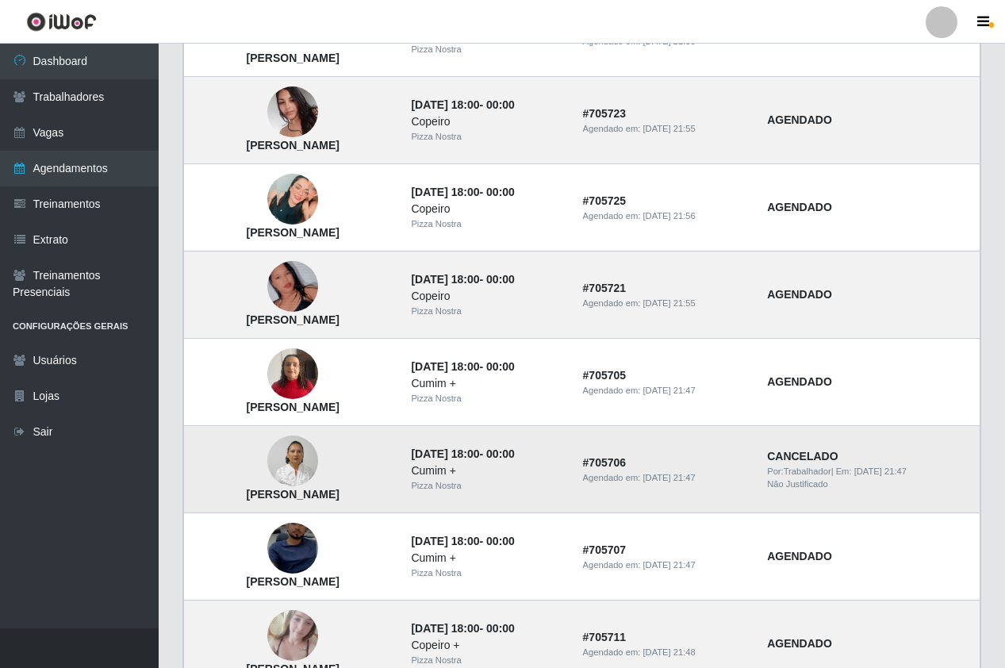
scroll to position [476, 0]
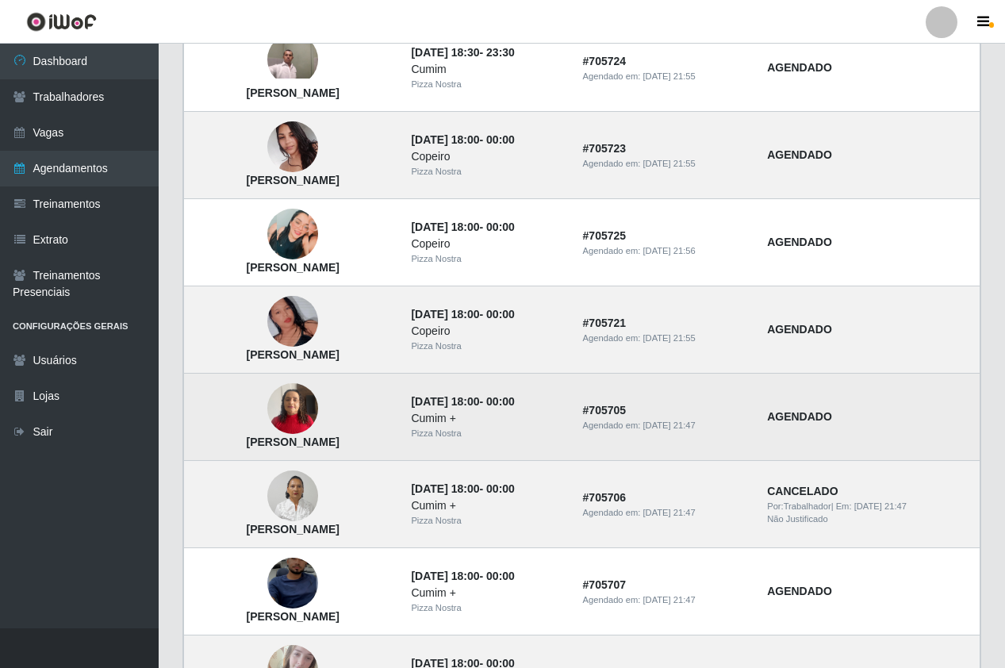
click at [294, 432] on img at bounding box center [292, 408] width 51 height 67
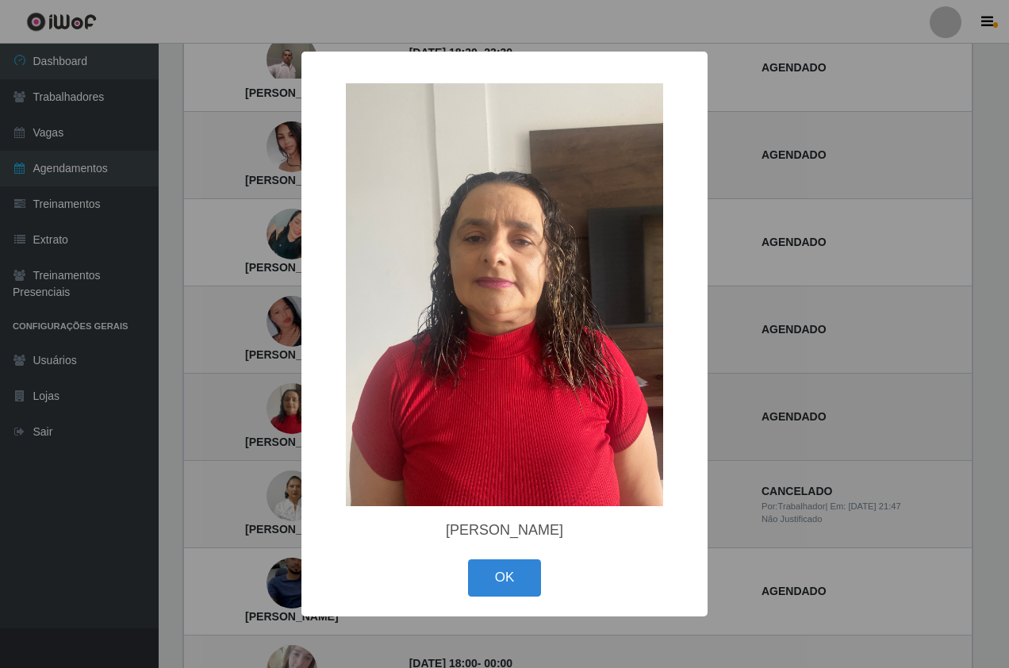
click at [294, 432] on div "× [PERSON_NAME] OK Cancel" at bounding box center [504, 334] width 1009 height 668
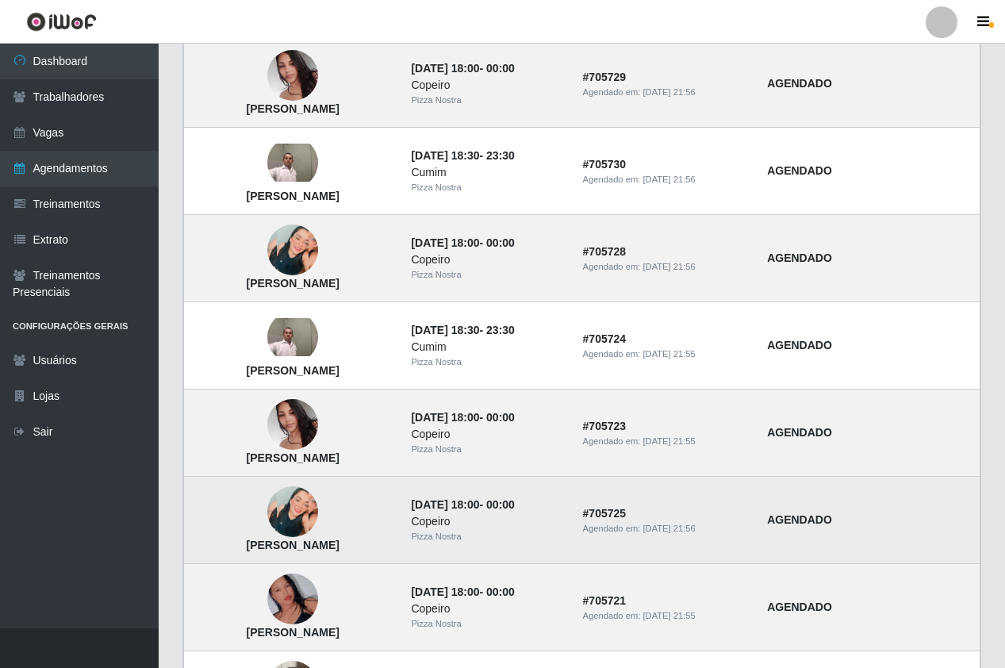
scroll to position [317, 0]
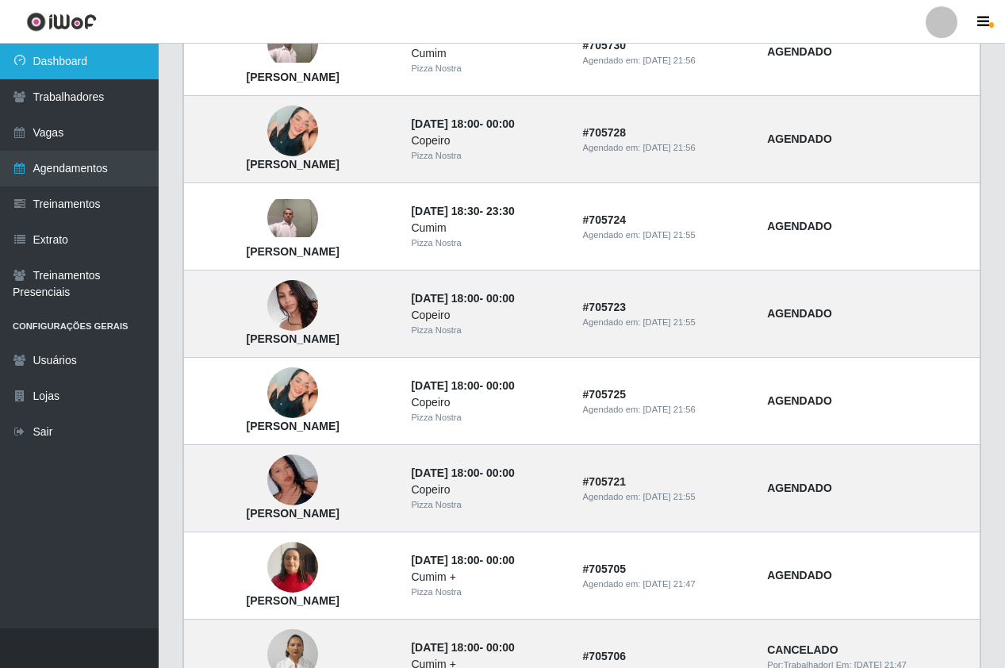
click at [44, 78] on link "Dashboard" at bounding box center [79, 62] width 159 height 36
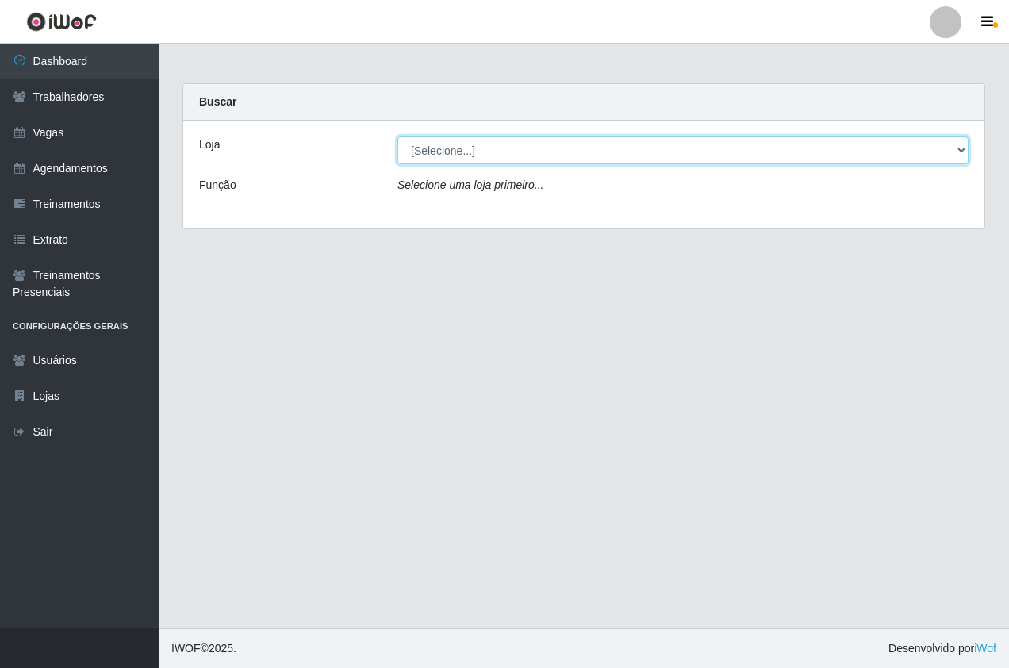
drag, startPoint x: 524, startPoint y: 145, endPoint x: 522, endPoint y: 157, distance: 12.0
click at [523, 145] on select "[Selecione...] Pizza Nostra" at bounding box center [682, 150] width 571 height 28
select select "337"
click at [397, 136] on select "[Selecione...] Pizza Nostra" at bounding box center [682, 150] width 571 height 28
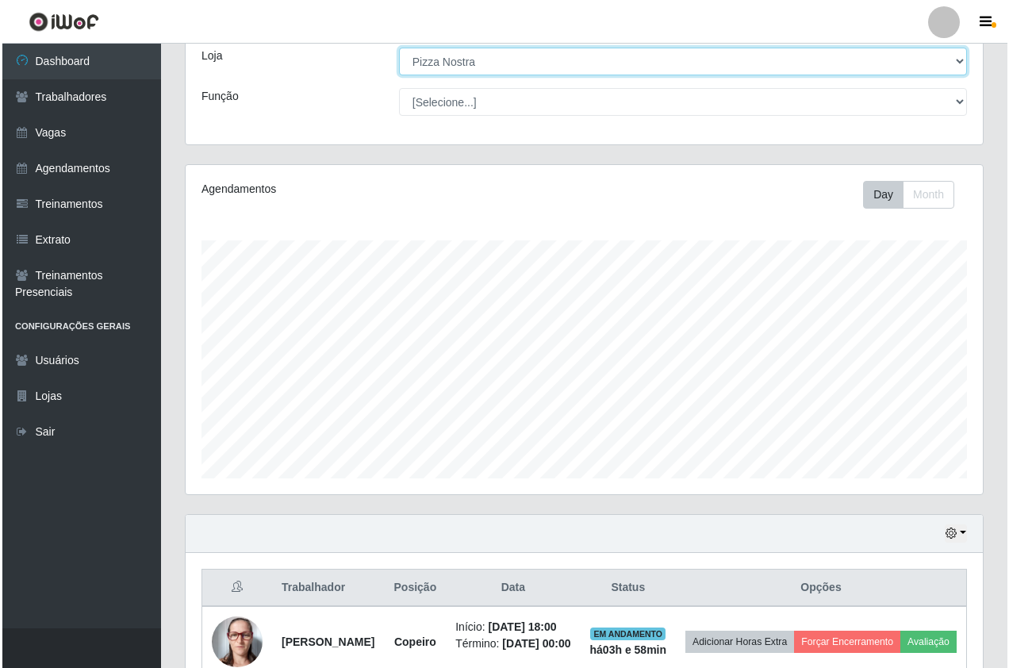
scroll to position [186, 0]
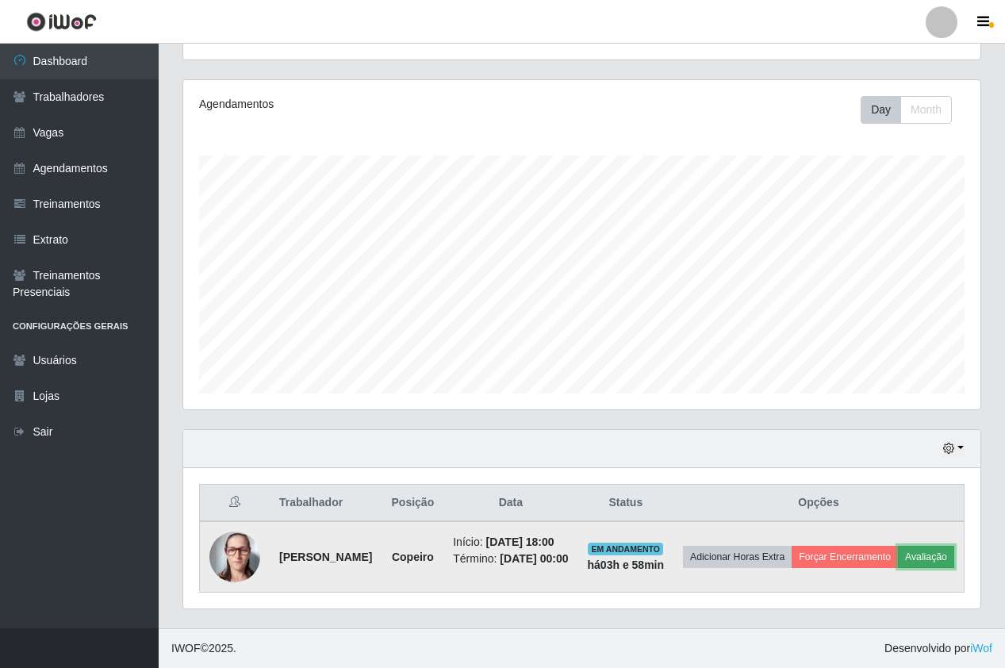
click at [898, 560] on button "Avaliação" at bounding box center [926, 557] width 56 height 22
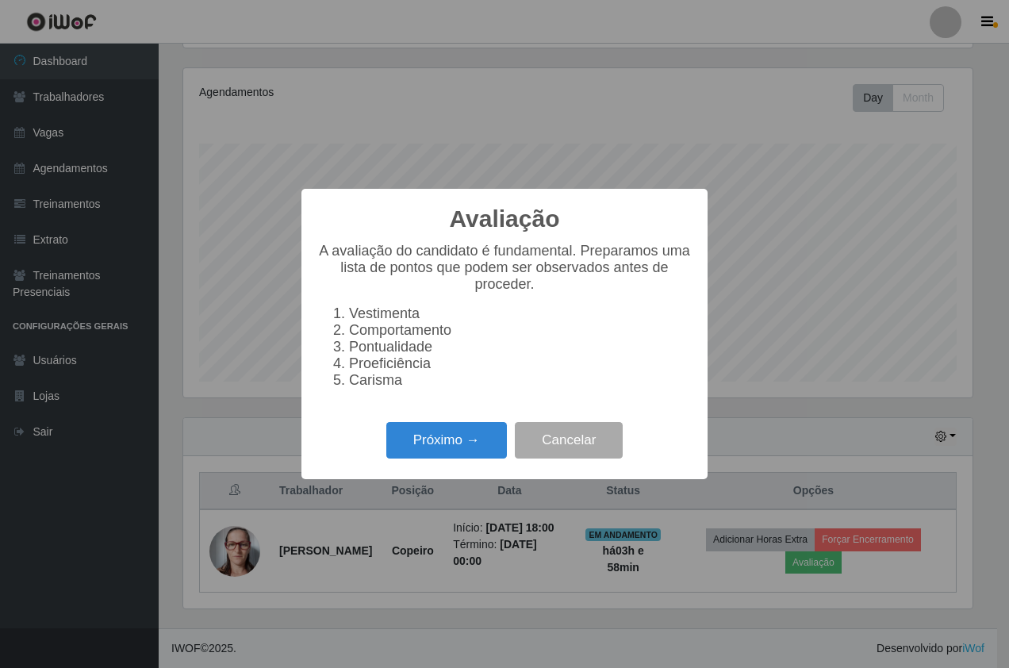
click at [384, 451] on div "Próximo → Cancelar" at bounding box center [504, 439] width 374 height 45
click at [432, 459] on button "Próximo →" at bounding box center [446, 440] width 121 height 37
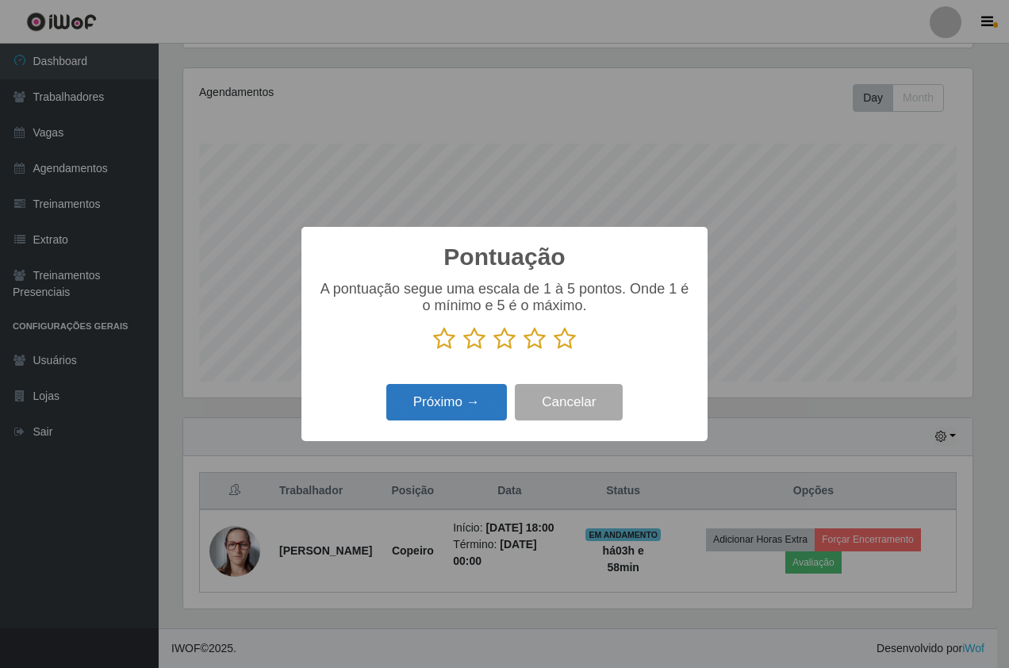
scroll to position [792958, 792497]
click at [558, 333] on icon at bounding box center [565, 339] width 22 height 24
click at [554, 351] on input "radio" at bounding box center [554, 351] width 0 height 0
click at [470, 402] on button "Próximo →" at bounding box center [446, 402] width 121 height 37
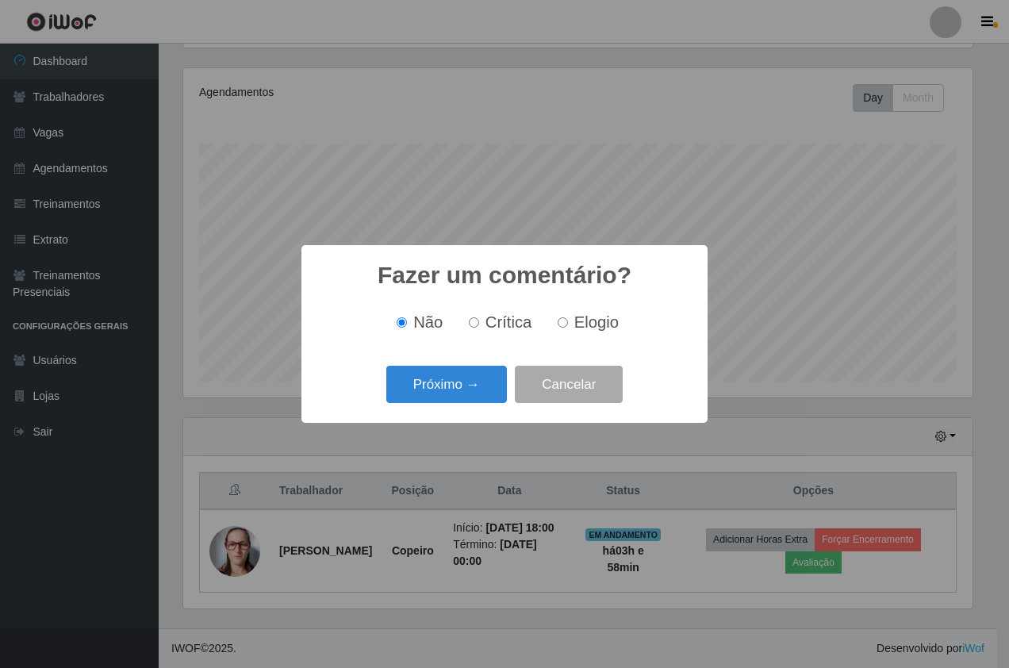
click at [470, 391] on button "Próximo →" at bounding box center [446, 384] width 121 height 37
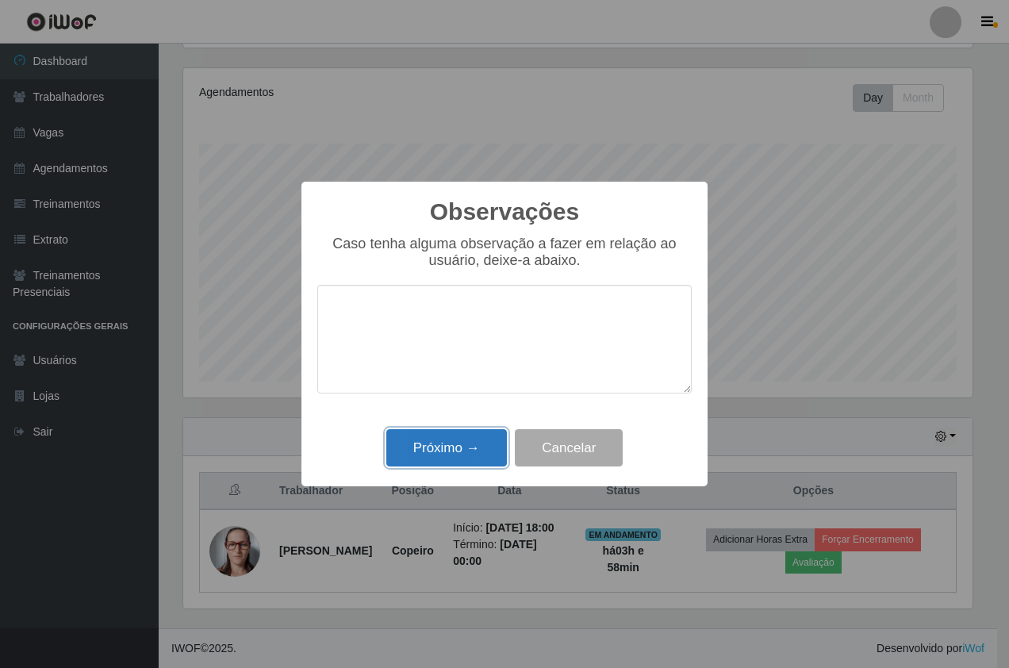
click at [455, 445] on button "Próximo →" at bounding box center [446, 447] width 121 height 37
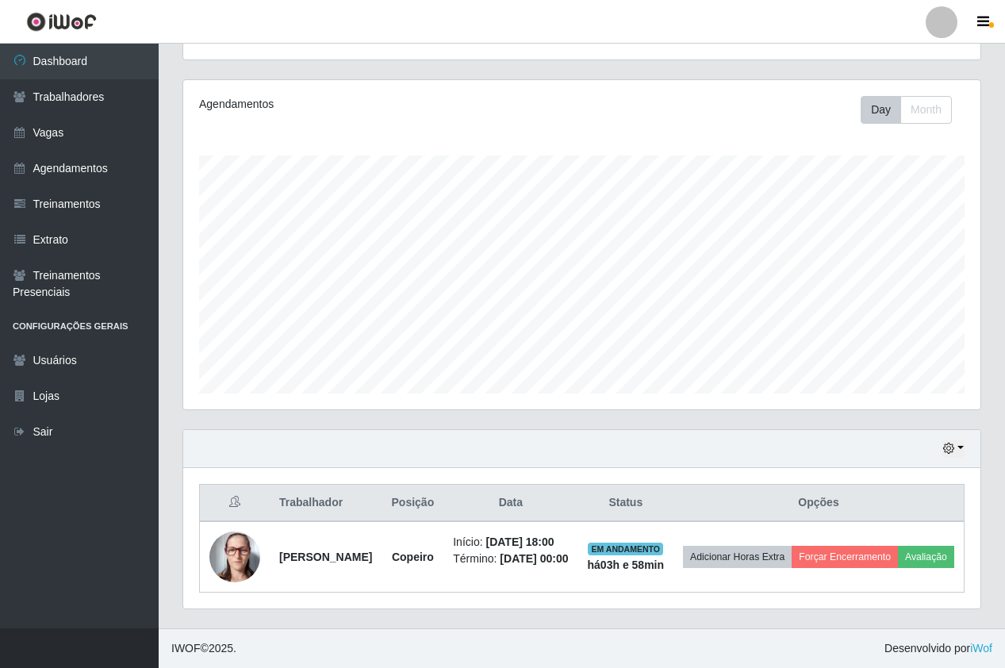
scroll to position [174, 0]
